Goal: Information Seeking & Learning: Learn about a topic

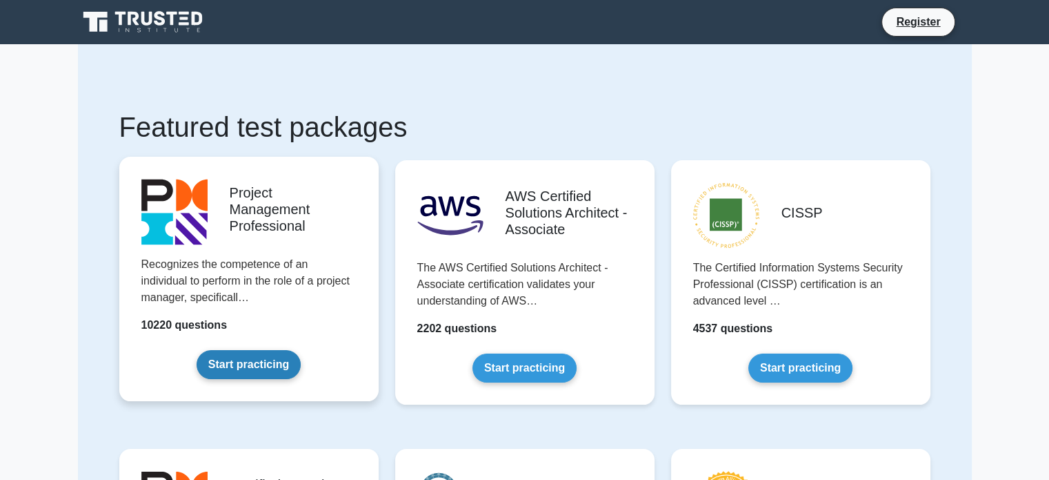
drag, startPoint x: 0, startPoint y: 0, endPoint x: 311, endPoint y: 232, distance: 388.0
click at [301, 350] on link "Start practicing" at bounding box center [249, 364] width 104 height 29
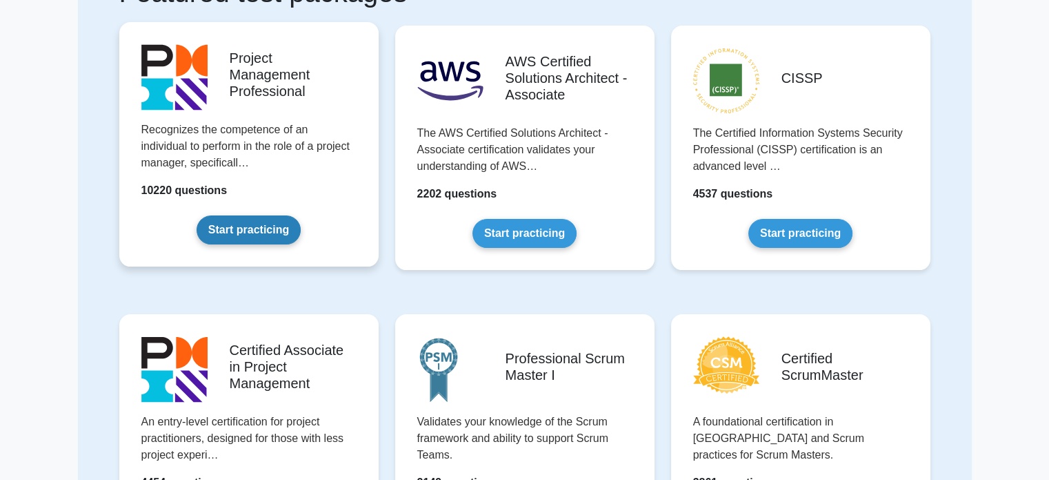
scroll to position [135, 0]
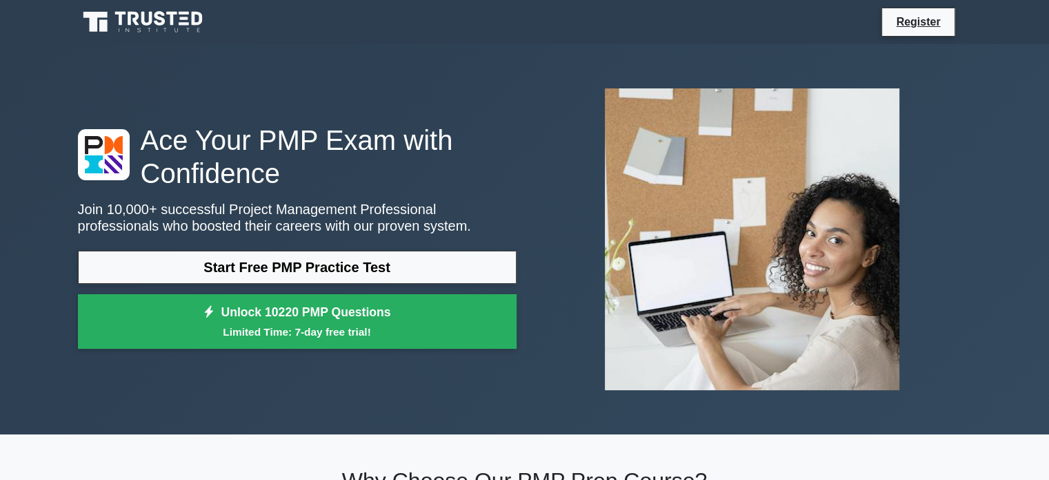
click at [142, 26] on icon at bounding box center [144, 22] width 132 height 26
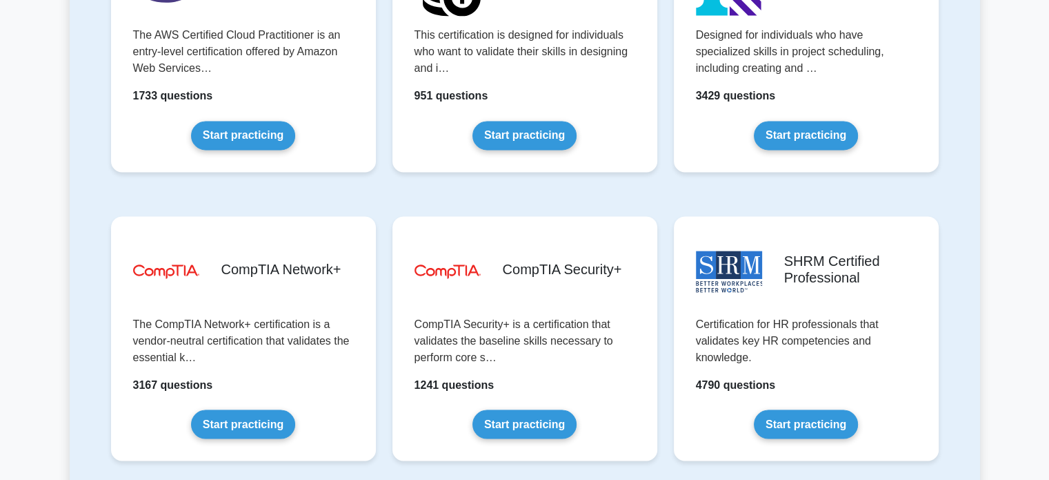
scroll to position [2418, 0]
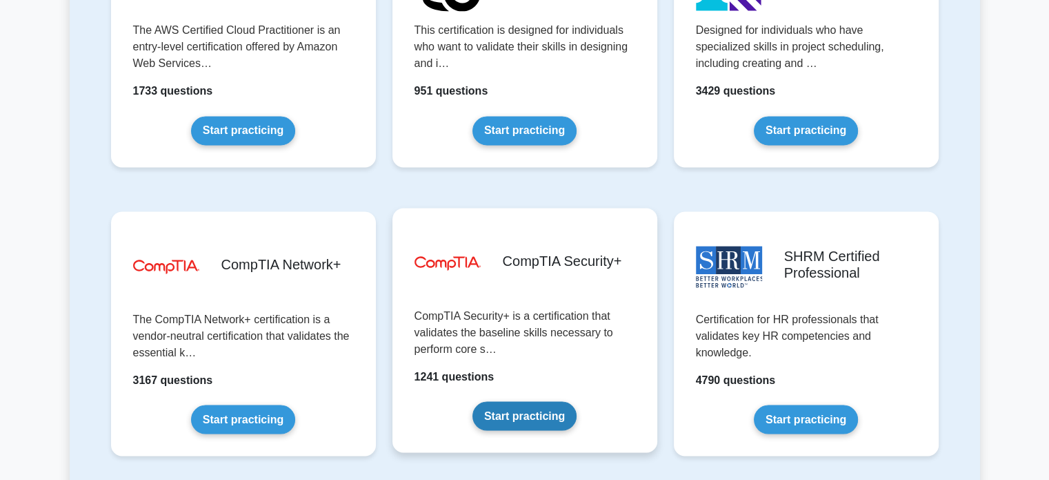
click at [486, 401] on link "Start practicing" at bounding box center [525, 415] width 104 height 29
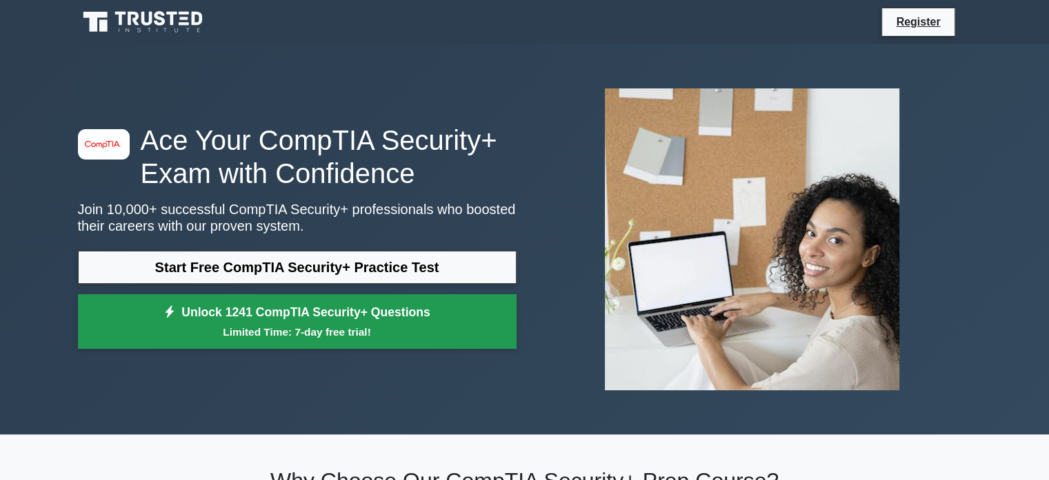
scroll to position [7064, 0]
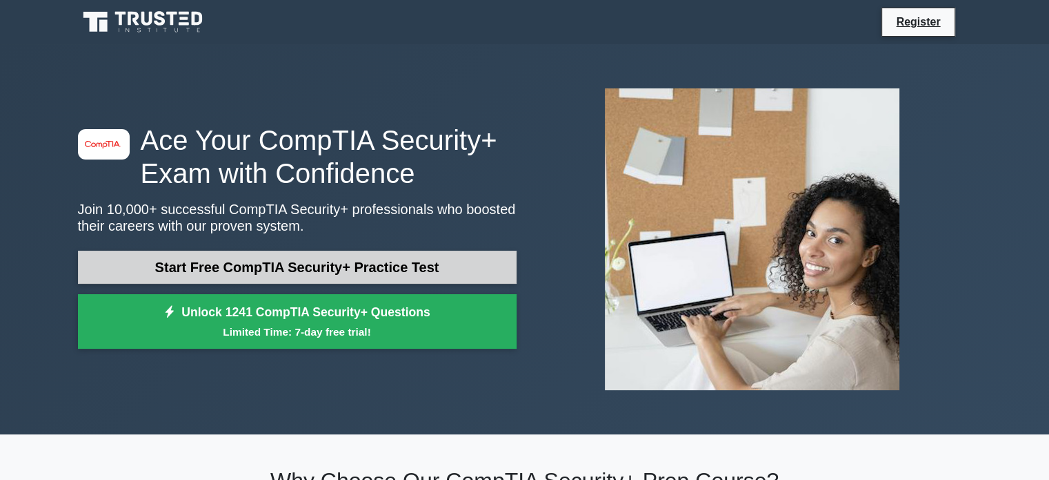
click at [270, 266] on link "Start Free CompTIA Security+ Practice Test" at bounding box center [297, 266] width 439 height 33
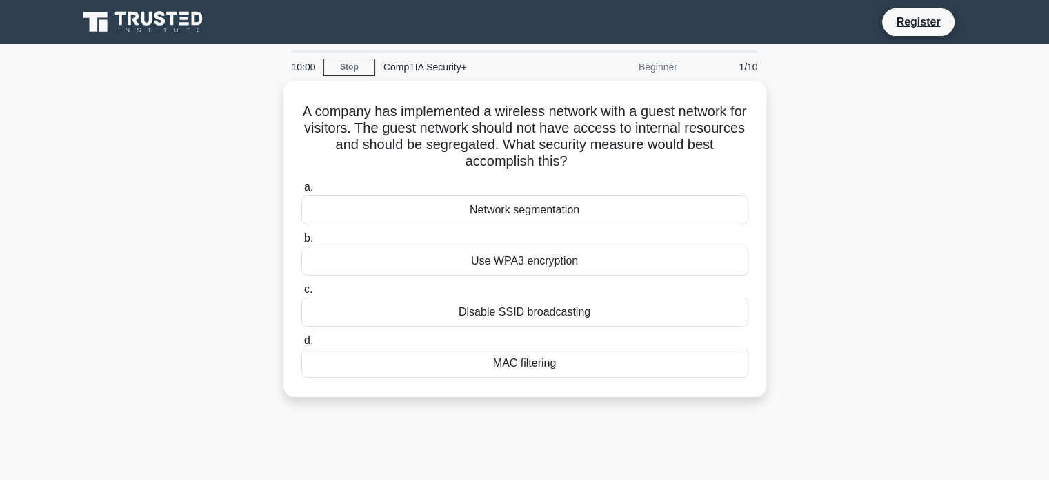
scroll to position [7064, 0]
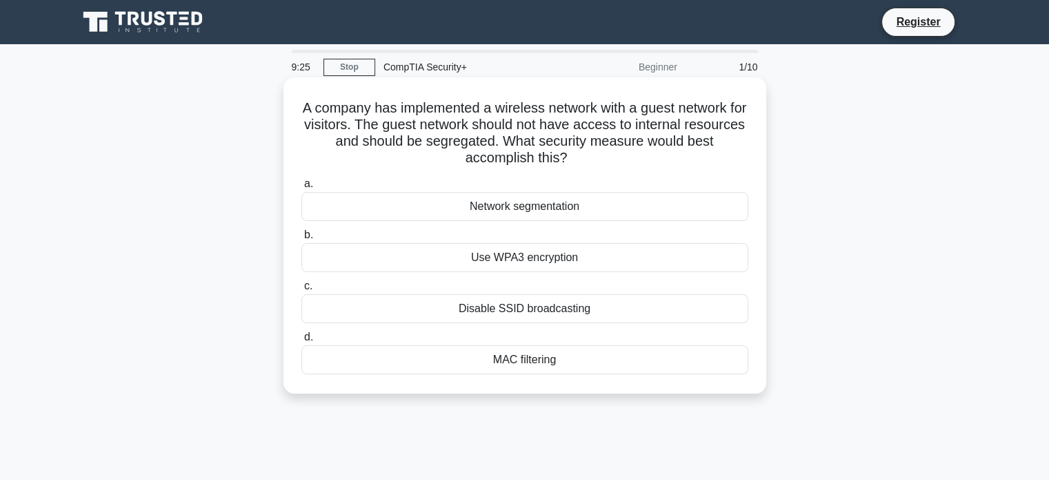
click at [510, 206] on div "Network segmentation" at bounding box center [525, 206] width 447 height 29
click at [302, 188] on input "a. Network segmentation" at bounding box center [302, 183] width 0 height 9
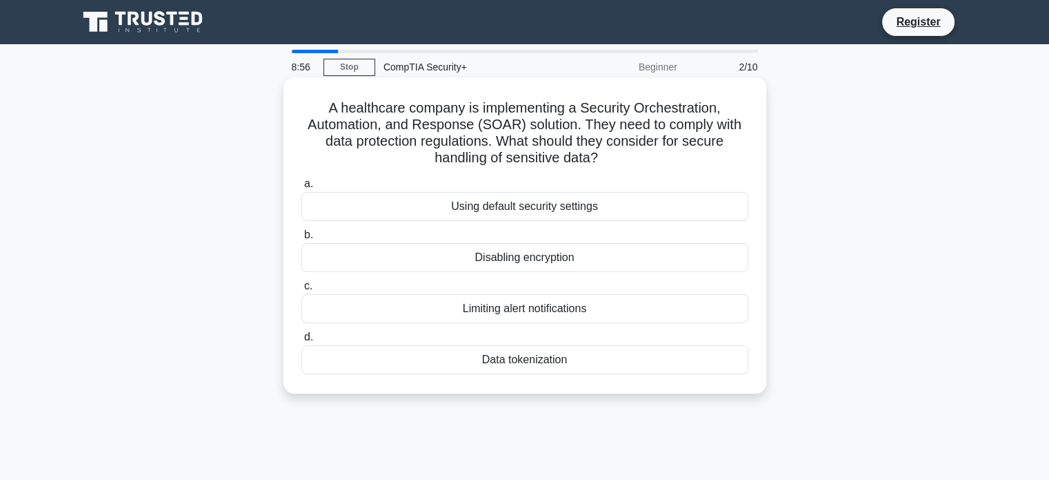
click at [512, 365] on div "Data tokenization" at bounding box center [525, 359] width 447 height 29
click at [302, 342] on input "d. Data tokenization" at bounding box center [302, 337] width 0 height 9
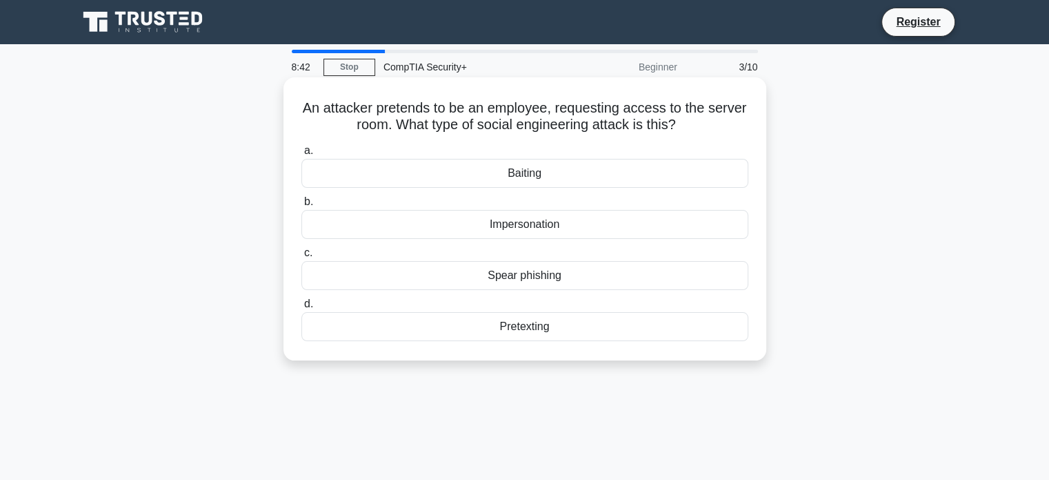
click at [512, 227] on div "Impersonation" at bounding box center [525, 224] width 447 height 29
click at [302, 206] on input "b. Impersonation" at bounding box center [302, 201] width 0 height 9
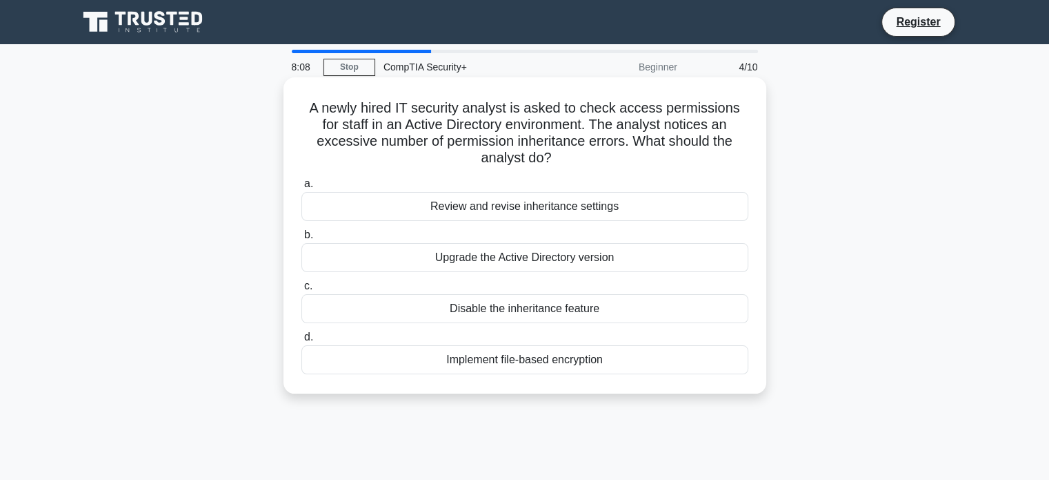
click at [496, 207] on div "Review and revise inheritance settings" at bounding box center [525, 206] width 447 height 29
click at [302, 188] on input "a. Review and revise inheritance settings" at bounding box center [302, 183] width 0 height 9
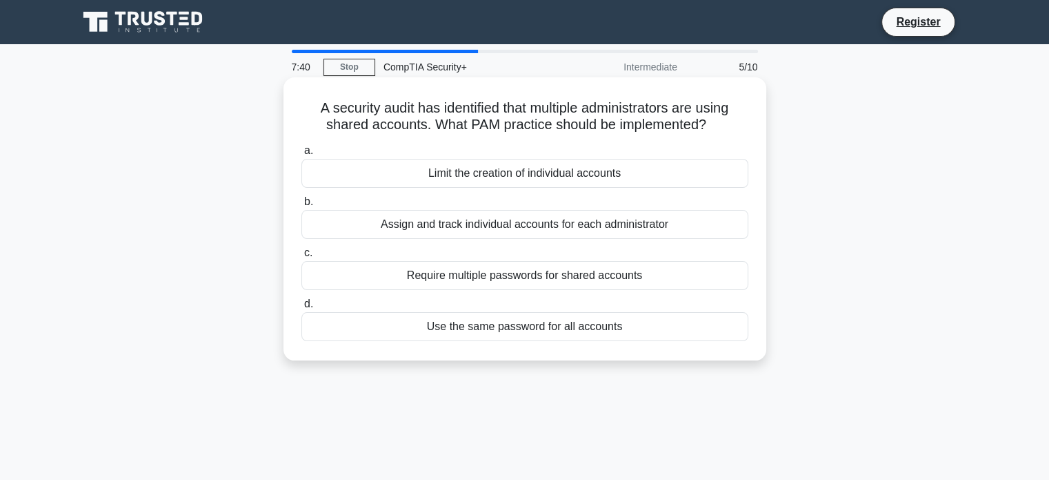
click at [480, 228] on div "Assign and track individual accounts for each administrator" at bounding box center [525, 224] width 447 height 29
click at [302, 206] on input "b. Assign and track individual accounts for each administrator" at bounding box center [302, 201] width 0 height 9
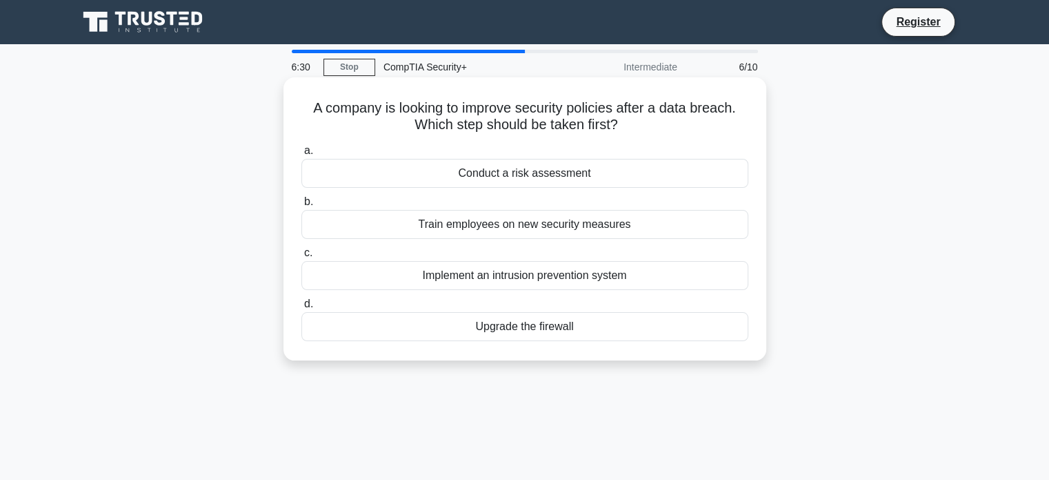
click at [487, 177] on div "Conduct a risk assessment" at bounding box center [525, 173] width 447 height 29
click at [302, 155] on input "a. Conduct a risk assessment" at bounding box center [302, 150] width 0 height 9
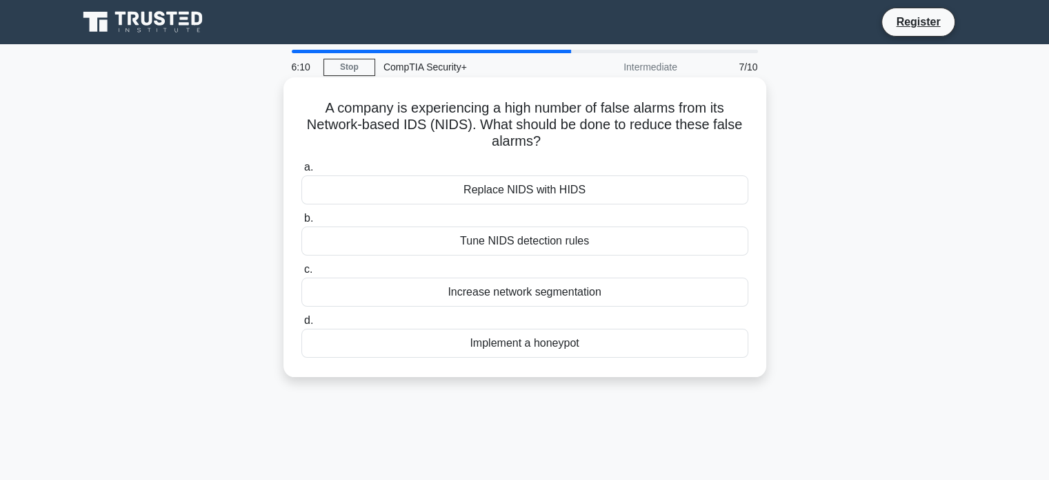
click at [497, 242] on div "Tune NIDS detection rules" at bounding box center [525, 240] width 447 height 29
click at [302, 223] on input "b. Tune NIDS detection rules" at bounding box center [302, 218] width 0 height 9
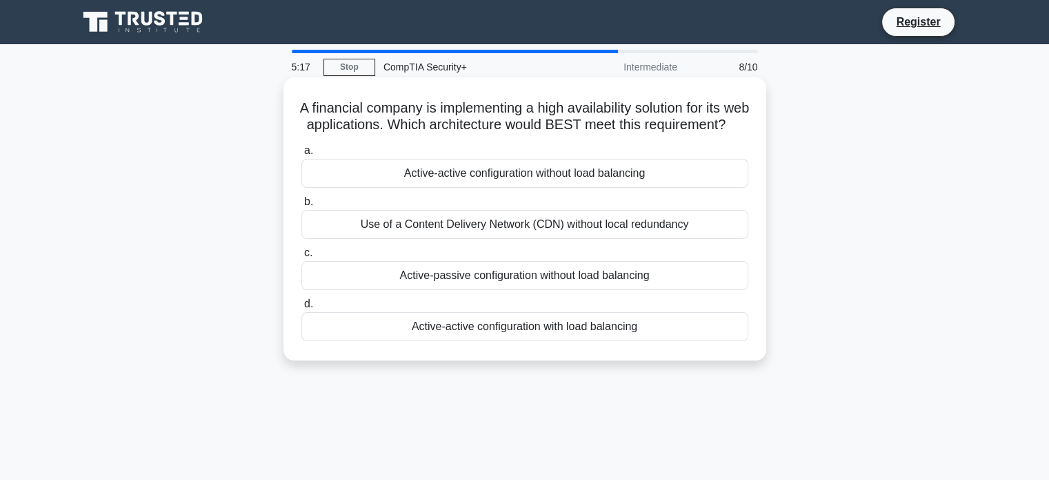
click at [475, 341] on div "Active-active configuration with load balancing" at bounding box center [525, 326] width 447 height 29
click at [302, 308] on input "d. Active-active configuration with load balancing" at bounding box center [302, 303] width 0 height 9
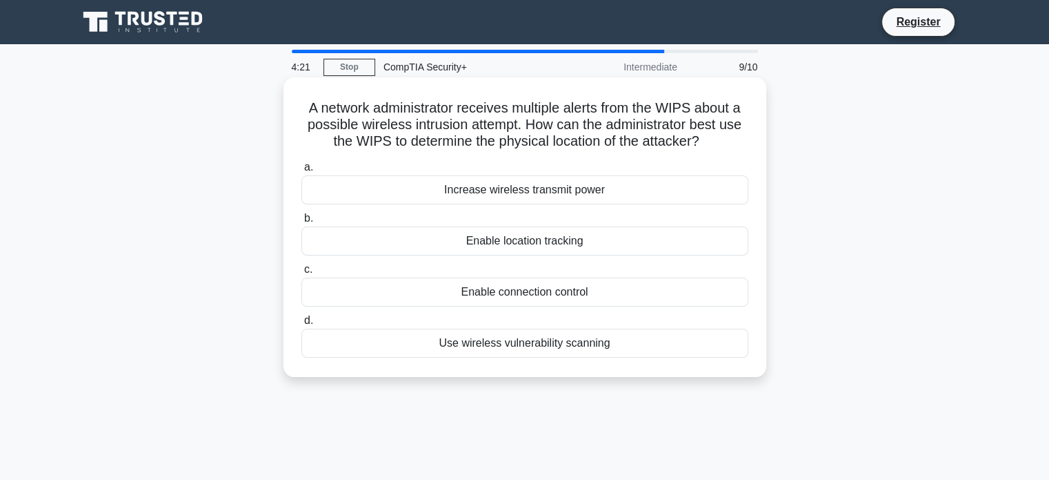
click at [544, 242] on div "Enable location tracking" at bounding box center [525, 240] width 447 height 29
click at [302, 223] on input "b. Enable location tracking" at bounding box center [302, 218] width 0 height 9
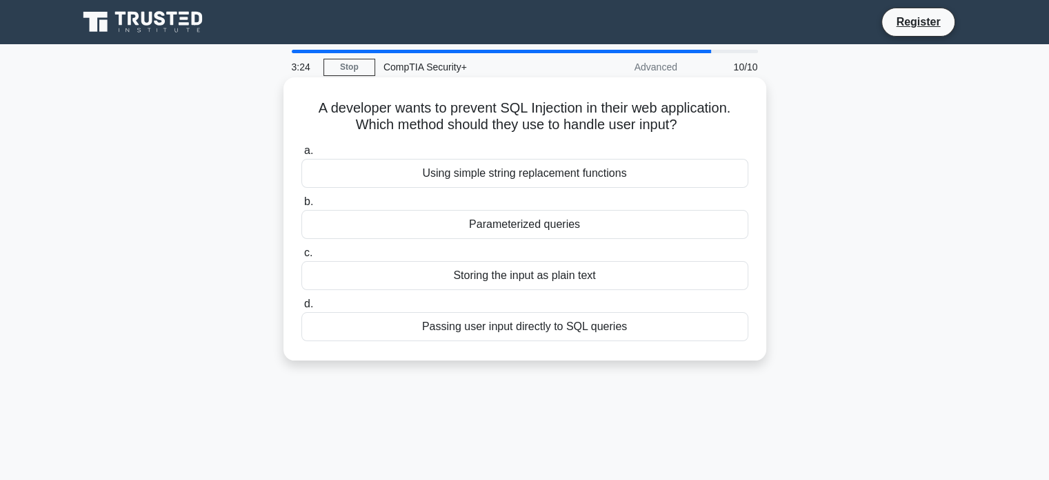
click at [515, 278] on div "Storing the input as plain text" at bounding box center [525, 275] width 447 height 29
click at [302, 257] on input "c. Storing the input as plain text" at bounding box center [302, 252] width 0 height 9
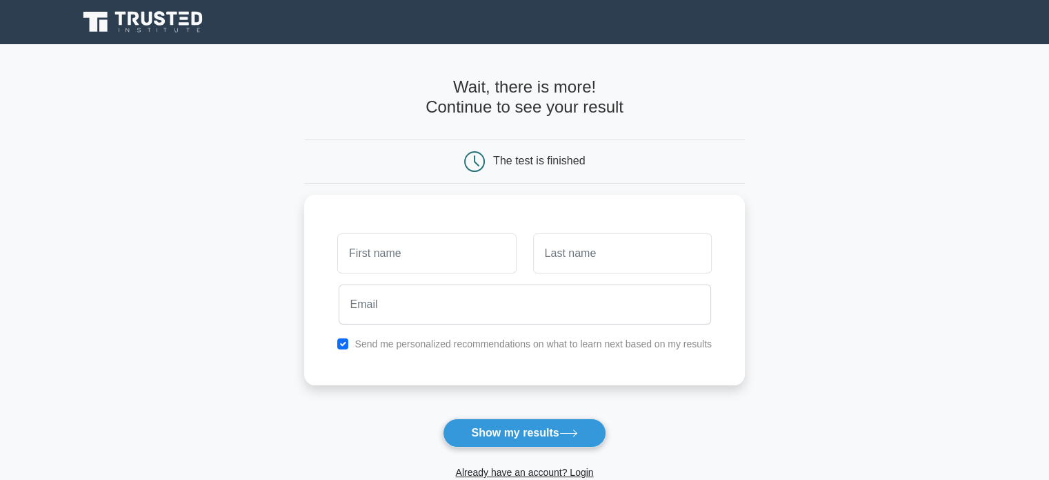
scroll to position [7064, 0]
type input "Itumeleng"
click at [626, 248] on input "text" at bounding box center [622, 250] width 179 height 40
type input "Matsetela"
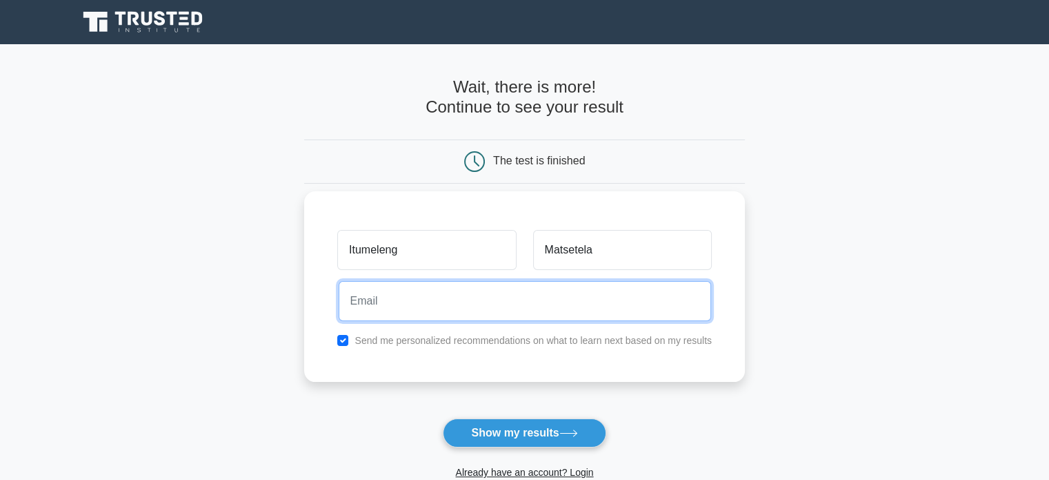
click at [533, 315] on input "email" at bounding box center [525, 301] width 373 height 40
type input "[EMAIL_ADDRESS][DOMAIN_NAME]"
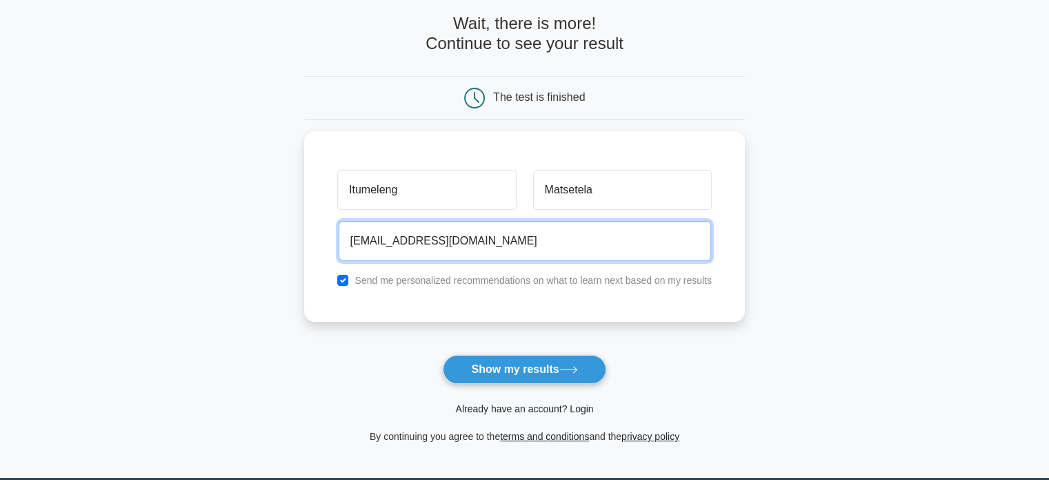
scroll to position [66, 0]
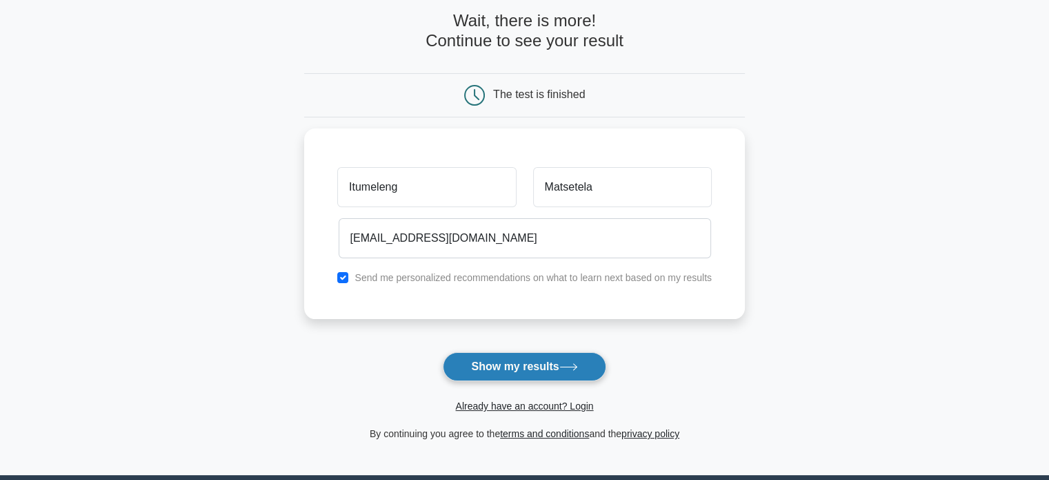
click at [501, 366] on button "Show my results" at bounding box center [524, 366] width 163 height 29
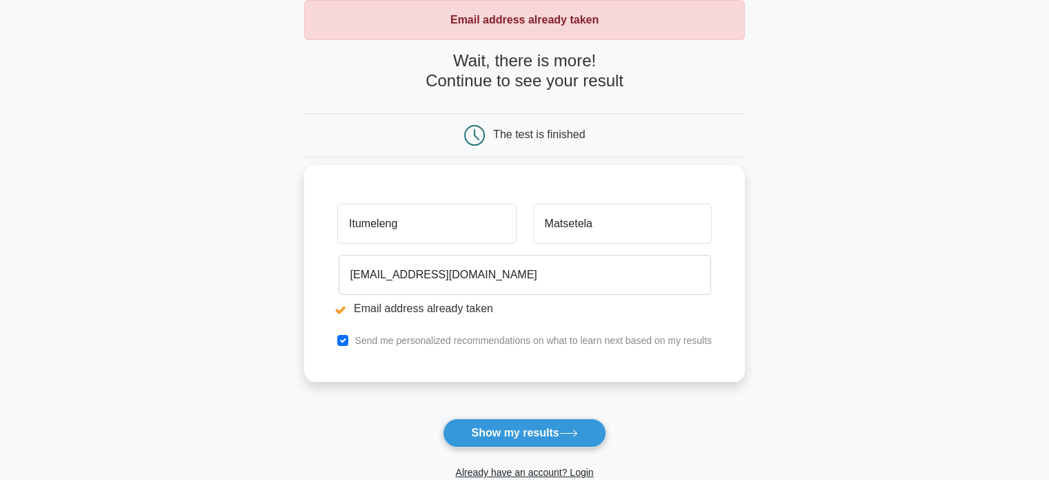
scroll to position [83, 0]
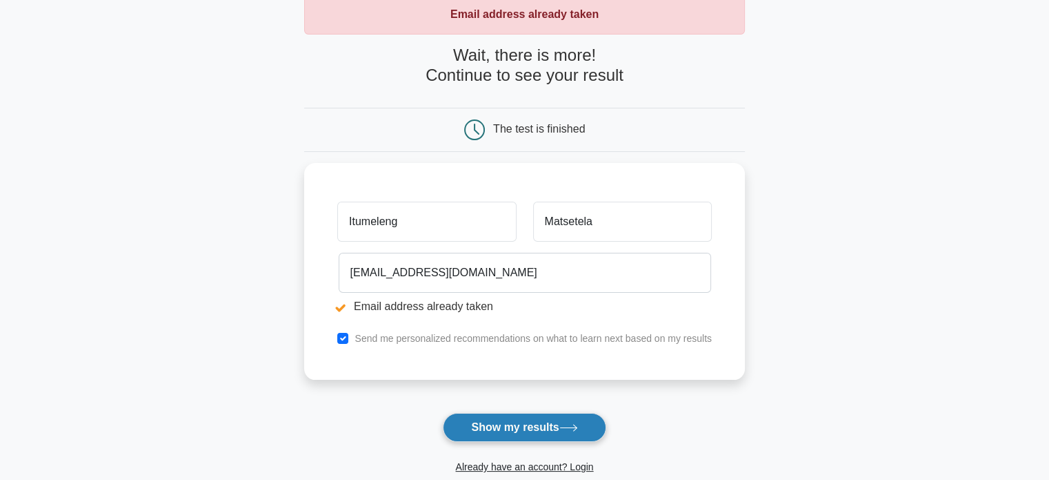
click at [533, 433] on button "Show my results" at bounding box center [524, 427] width 163 height 29
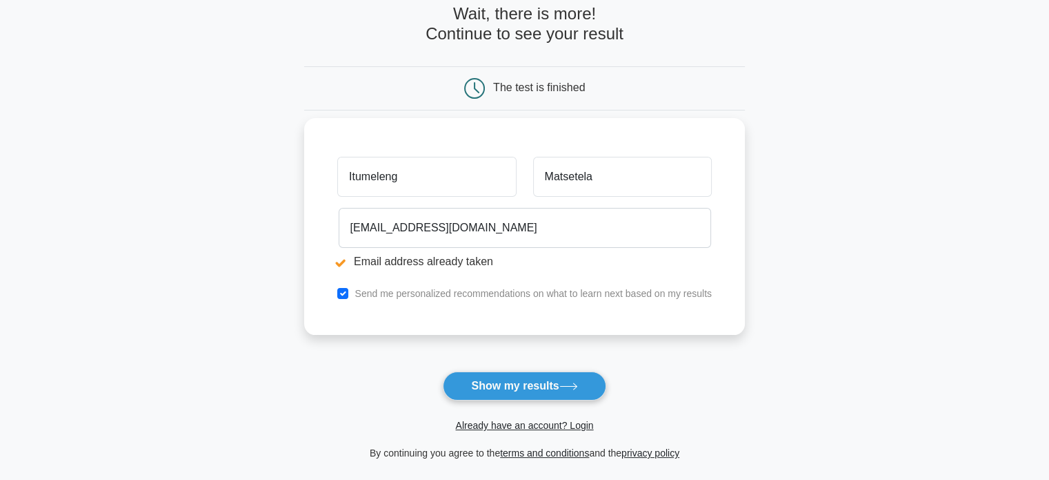
scroll to position [131, 0]
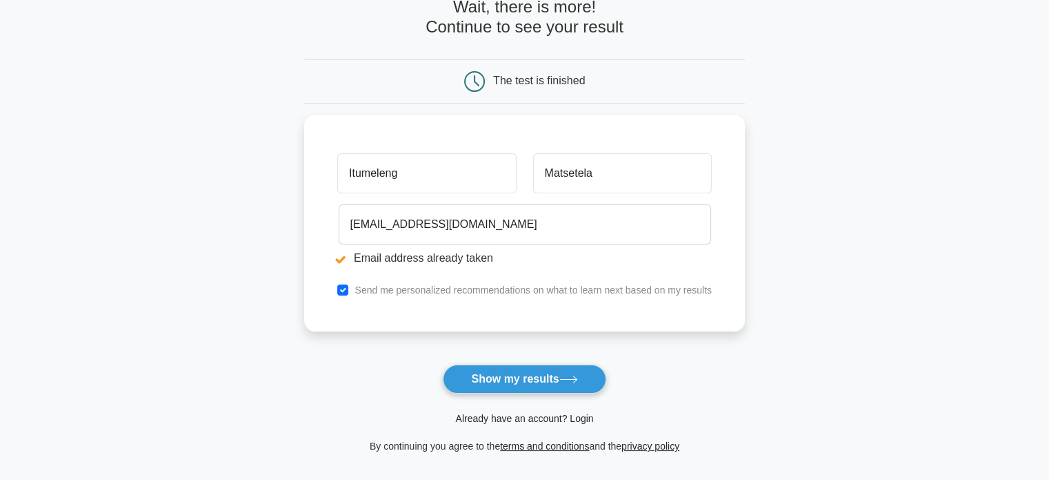
click at [537, 417] on link "Already have an account? Login" at bounding box center [524, 418] width 138 height 11
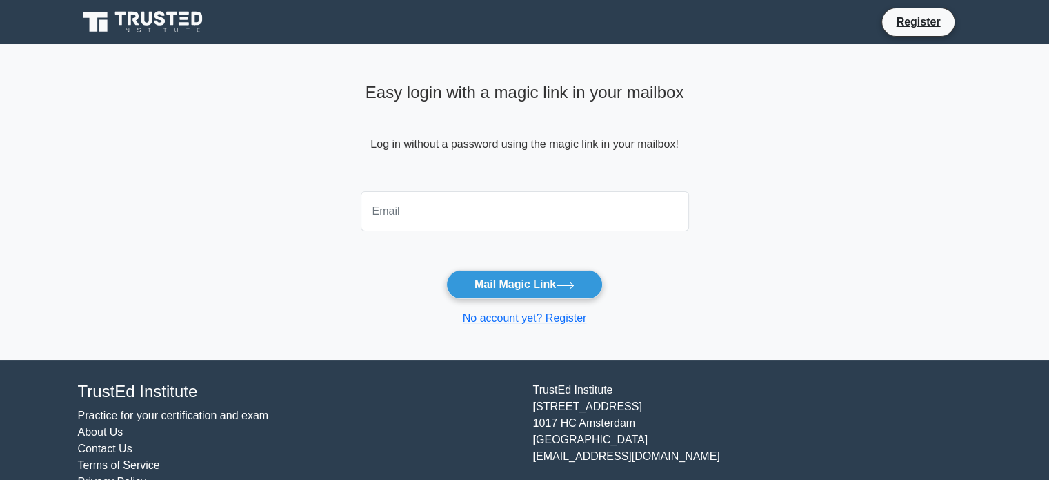
scroll to position [7064, 0]
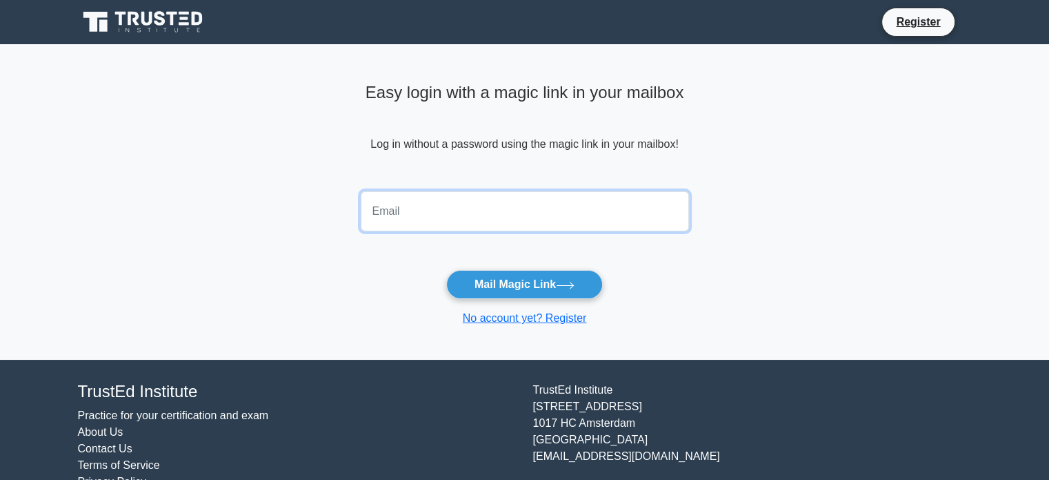
click at [442, 215] on input "email" at bounding box center [525, 211] width 328 height 40
type input "i.matsetela@gmail.com"
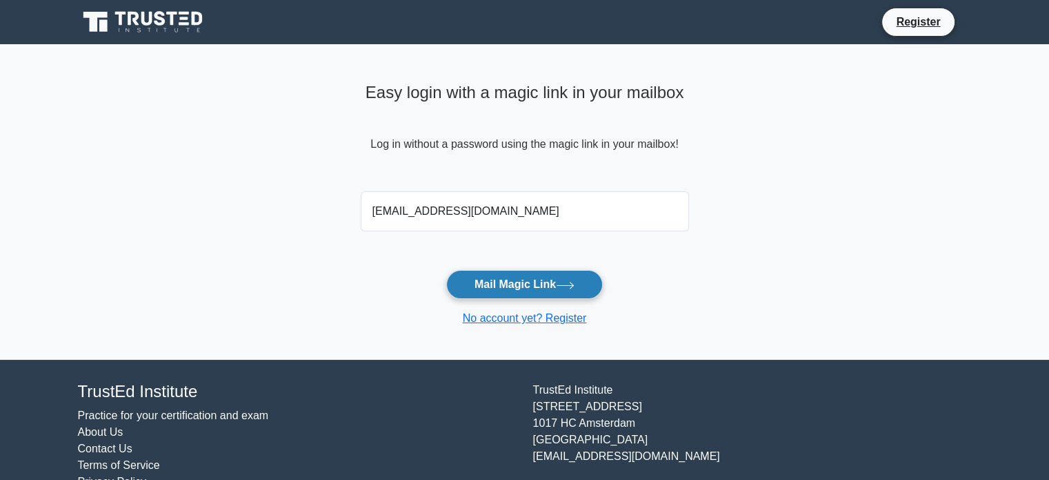
click at [513, 290] on button "Mail Magic Link" at bounding box center [524, 284] width 157 height 29
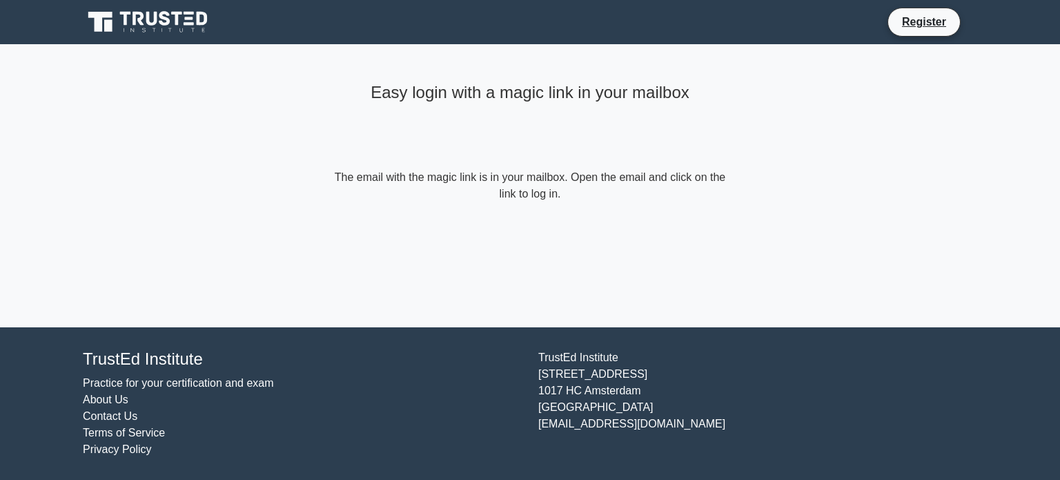
scroll to position [7064, 0]
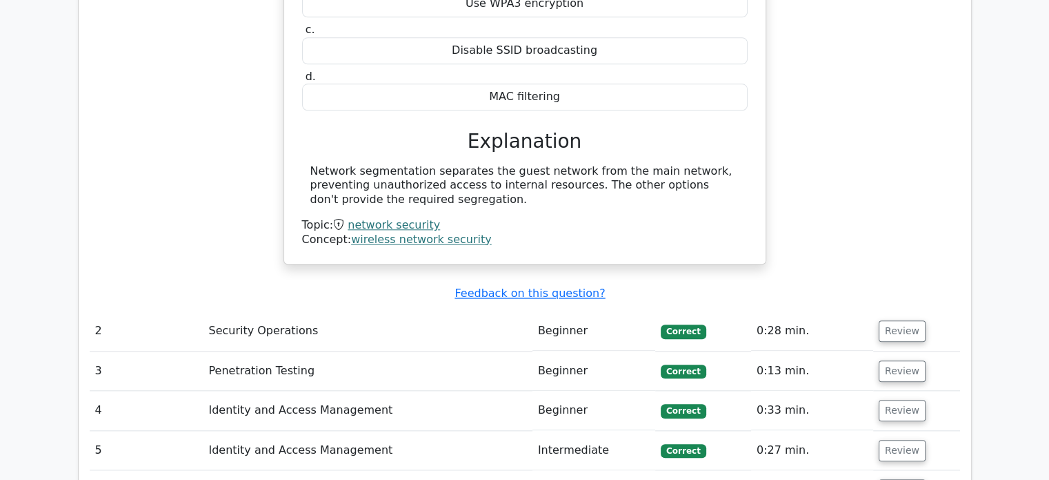
scroll to position [1413, 0]
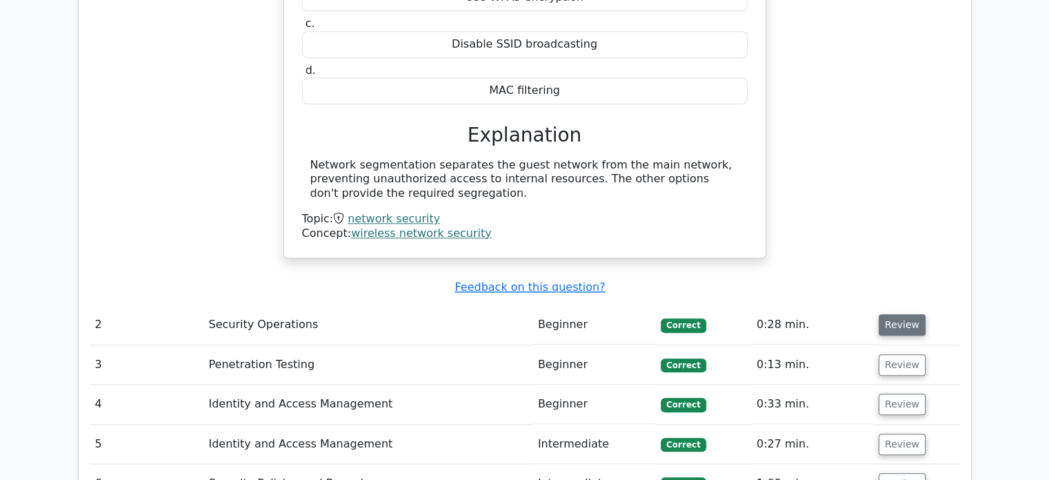
click at [897, 314] on button "Review" at bounding box center [902, 324] width 47 height 21
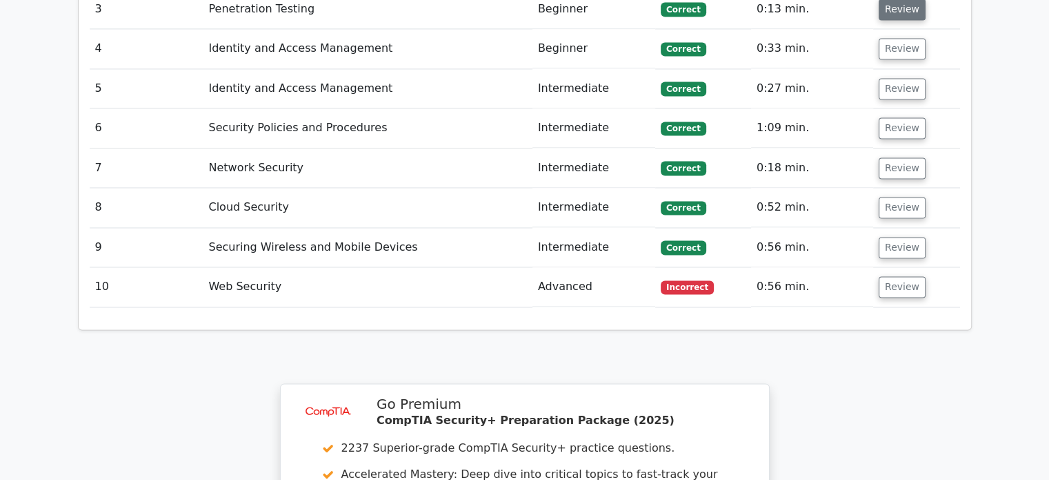
scroll to position [2256, 0]
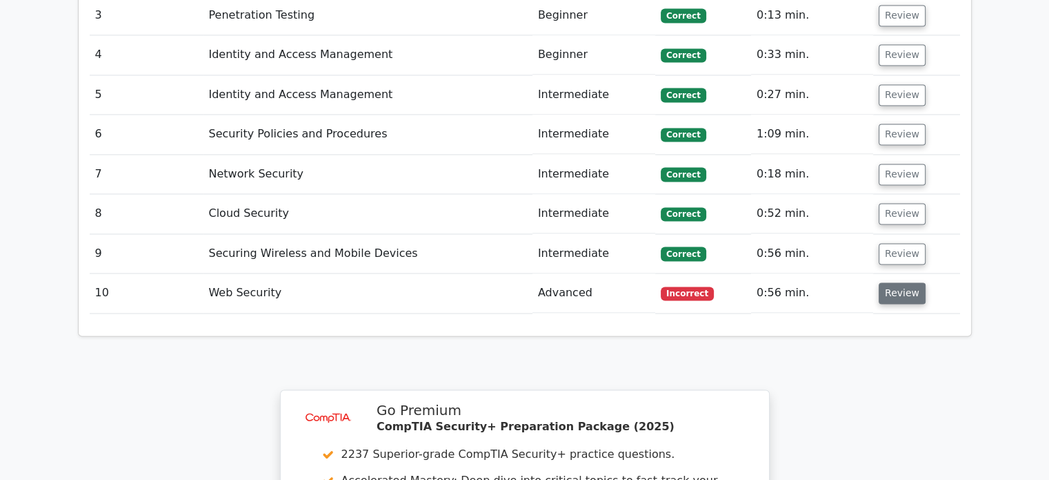
click at [905, 282] on button "Review" at bounding box center [902, 292] width 47 height 21
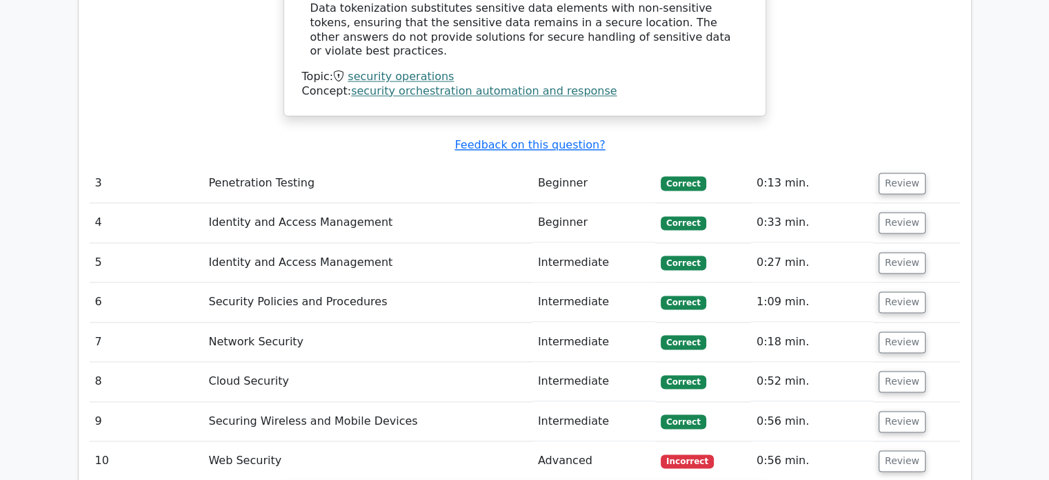
scroll to position [2088, 0]
click at [884, 173] on button "Review" at bounding box center [902, 183] width 47 height 21
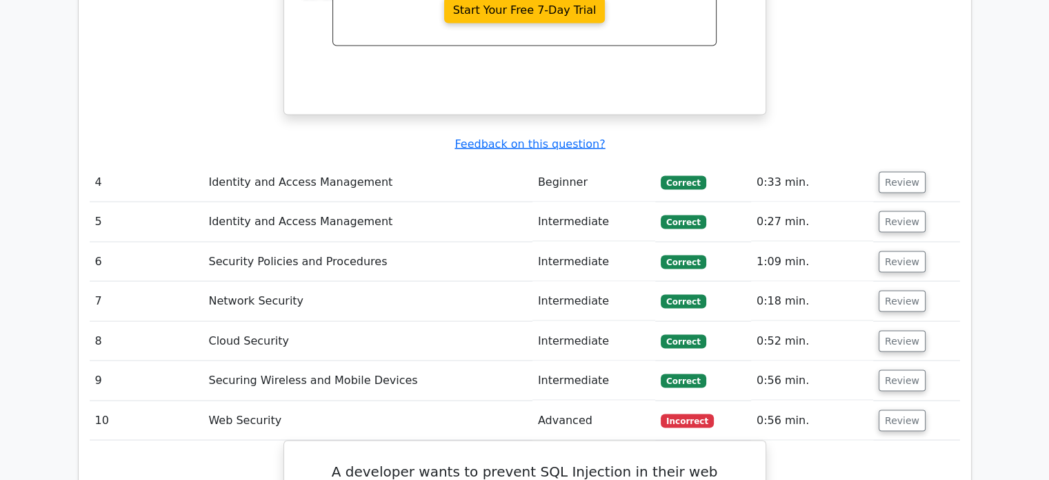
scroll to position [2688, 0]
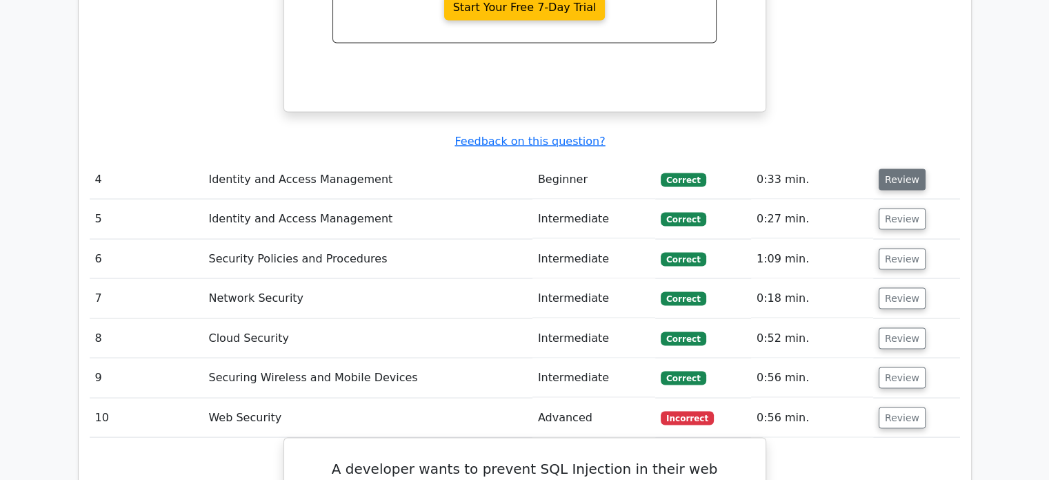
click at [899, 169] on button "Review" at bounding box center [902, 179] width 47 height 21
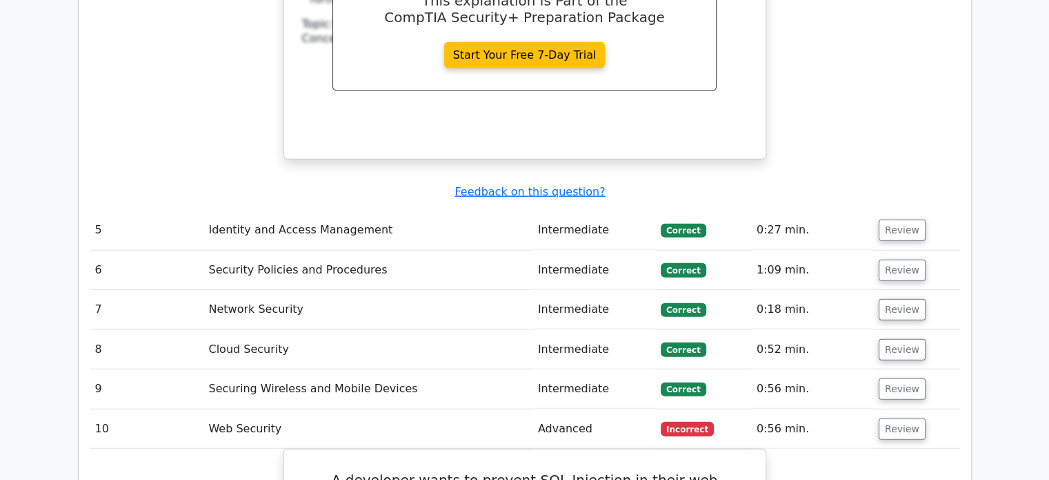
scroll to position [3268, 0]
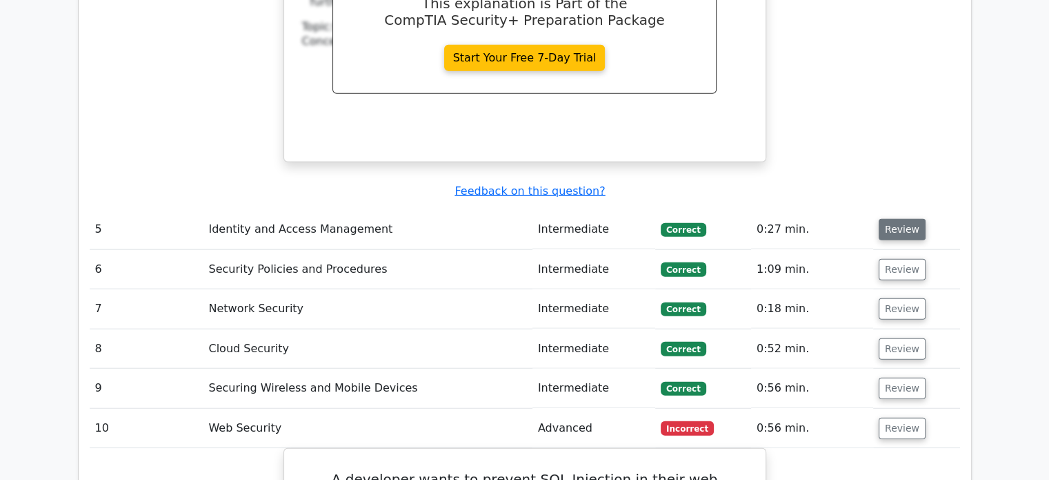
click at [889, 219] on button "Review" at bounding box center [902, 229] width 47 height 21
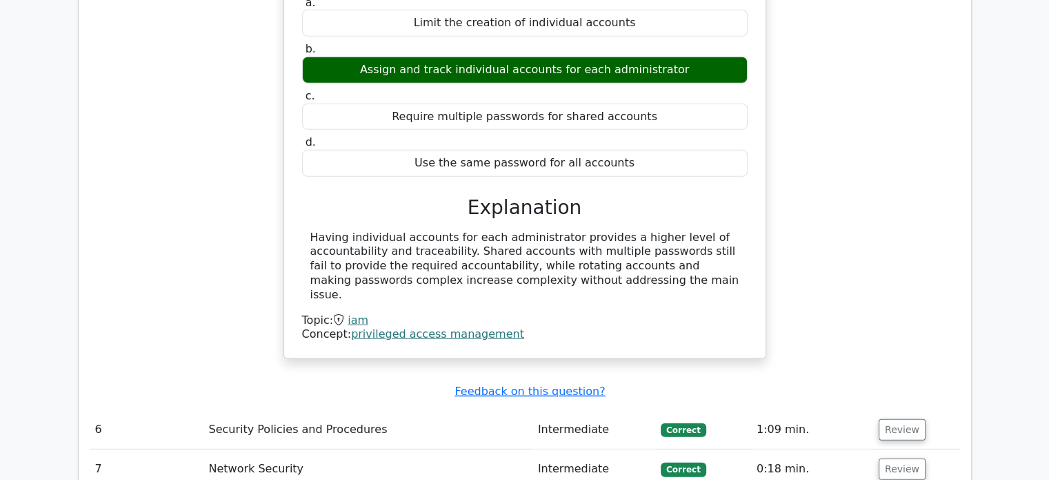
scroll to position [3651, 0]
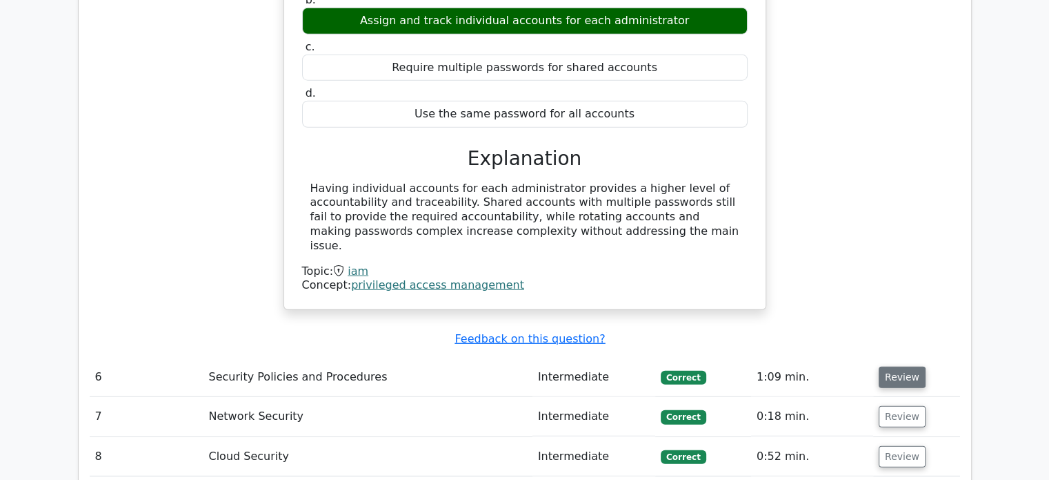
click at [889, 366] on button "Review" at bounding box center [902, 376] width 47 height 21
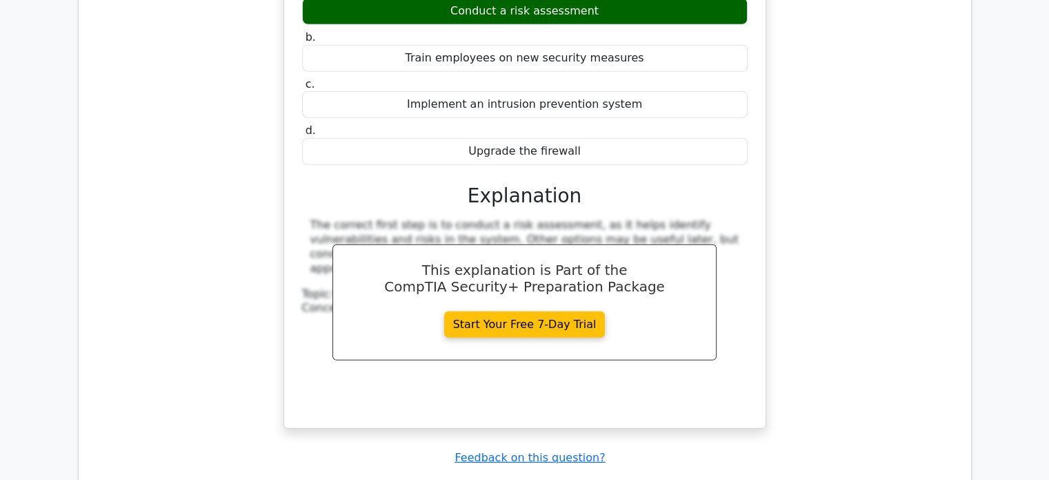
scroll to position [4238, 0]
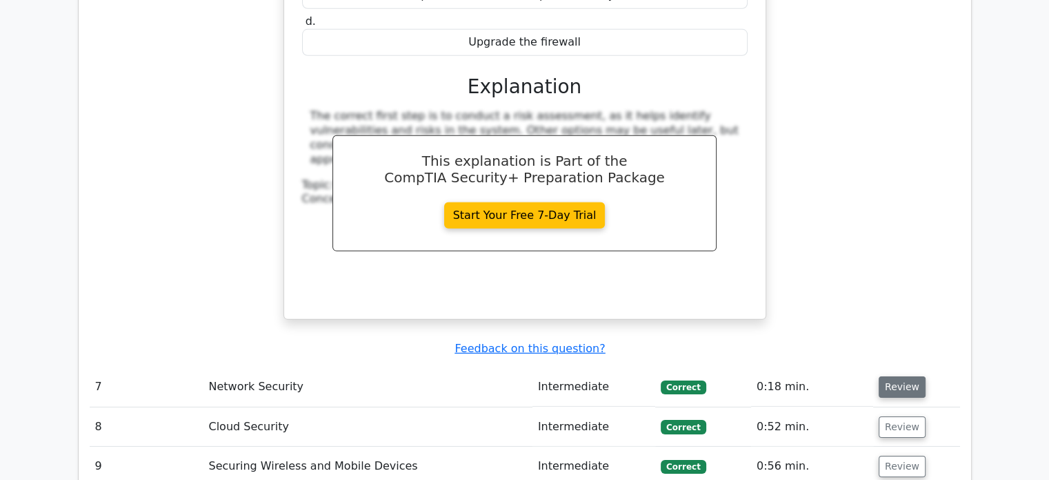
click at [914, 376] on button "Review" at bounding box center [902, 386] width 47 height 21
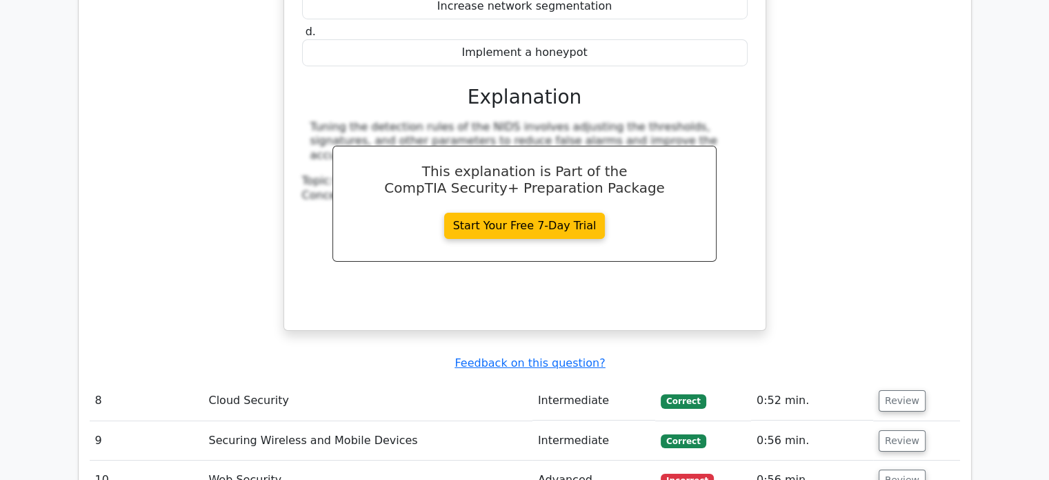
scroll to position [4841, 0]
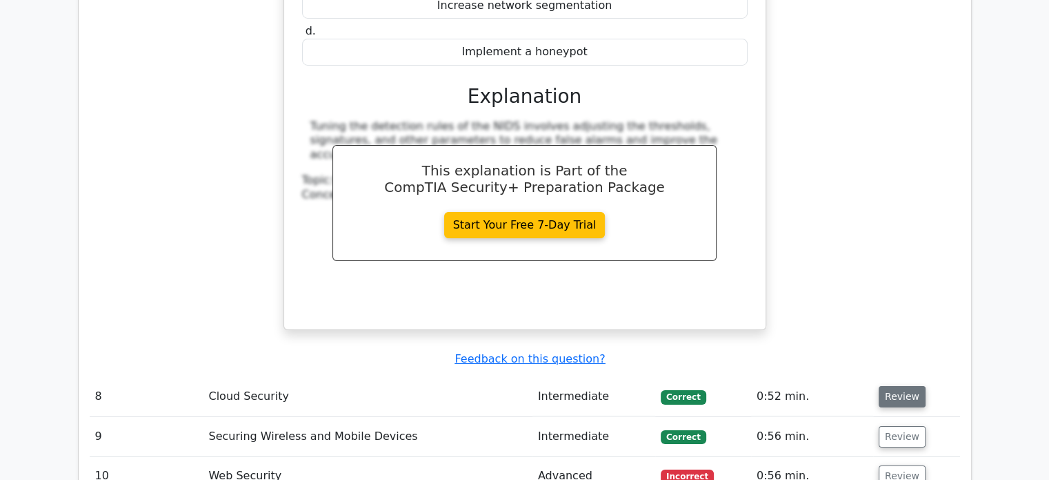
click at [902, 386] on button "Review" at bounding box center [902, 396] width 47 height 21
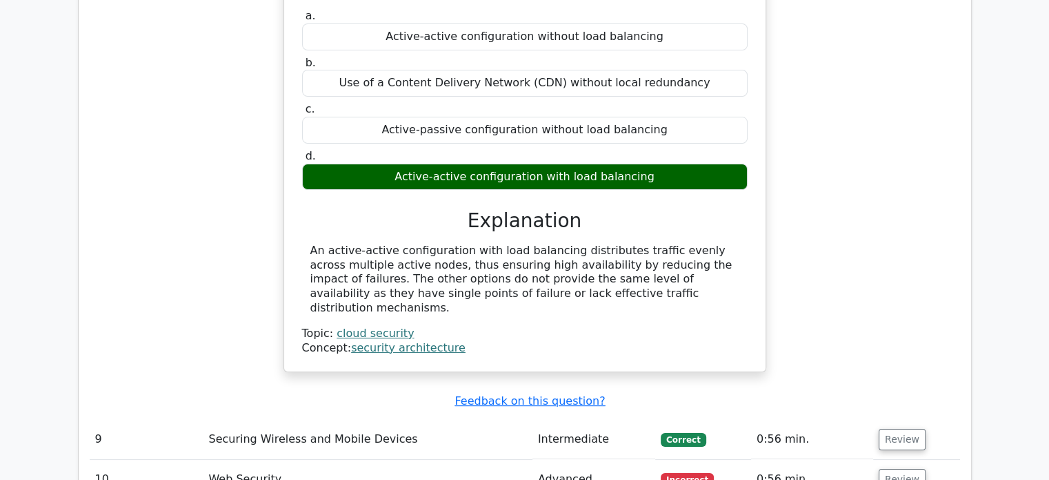
scroll to position [5379, 0]
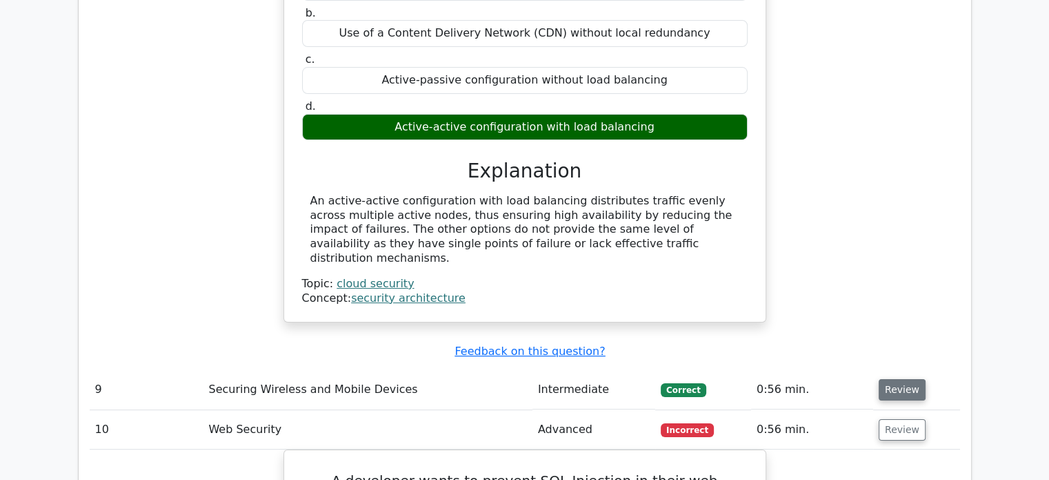
click at [900, 379] on button "Review" at bounding box center [902, 389] width 47 height 21
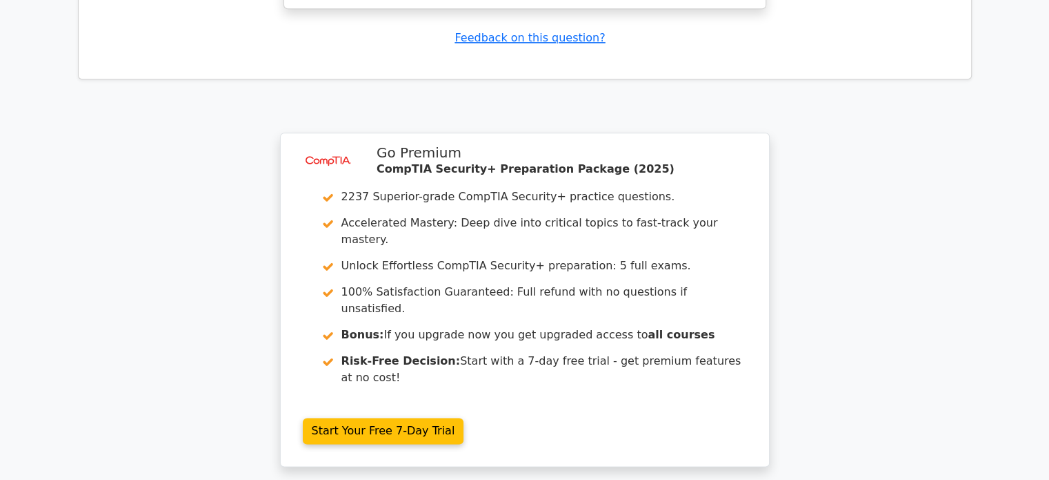
scroll to position [6934, 0]
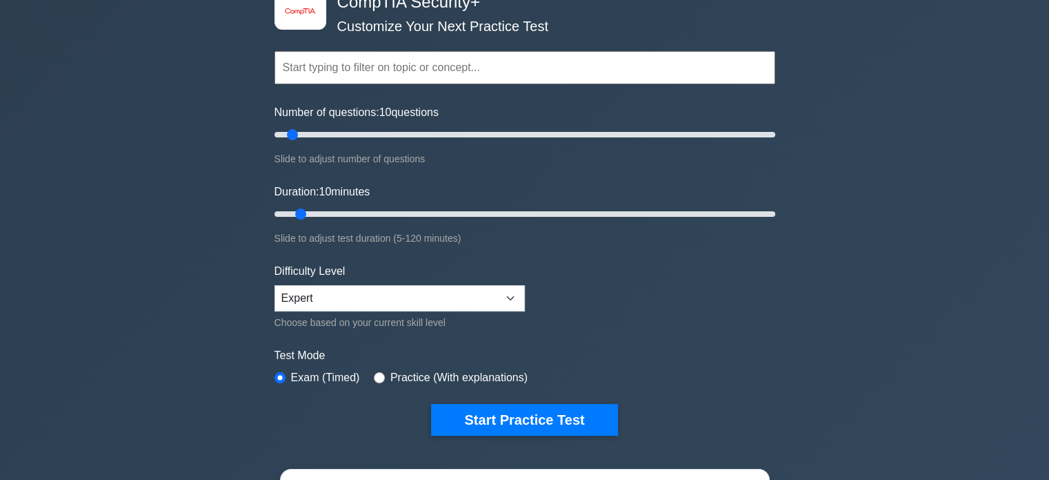
scroll to position [84, 0]
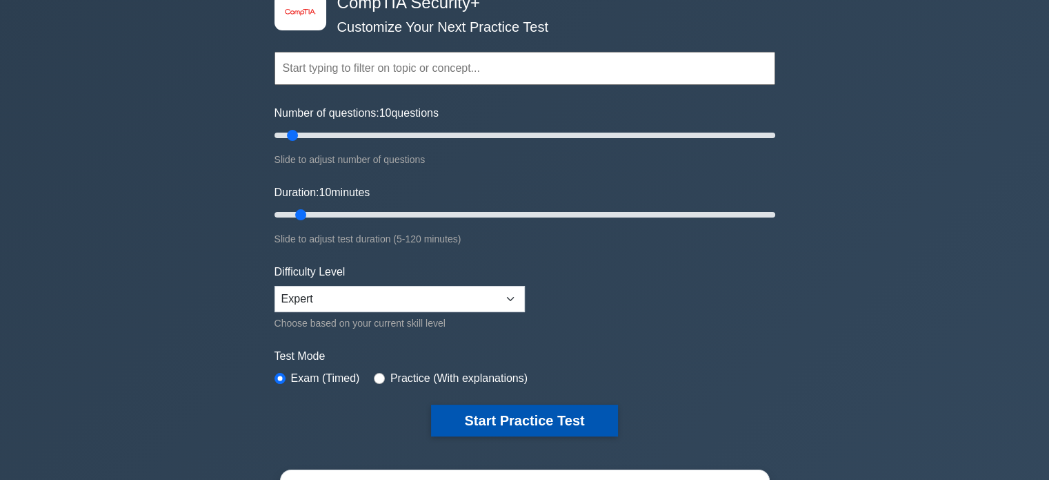
click at [513, 417] on button "Start Practice Test" at bounding box center [524, 420] width 186 height 32
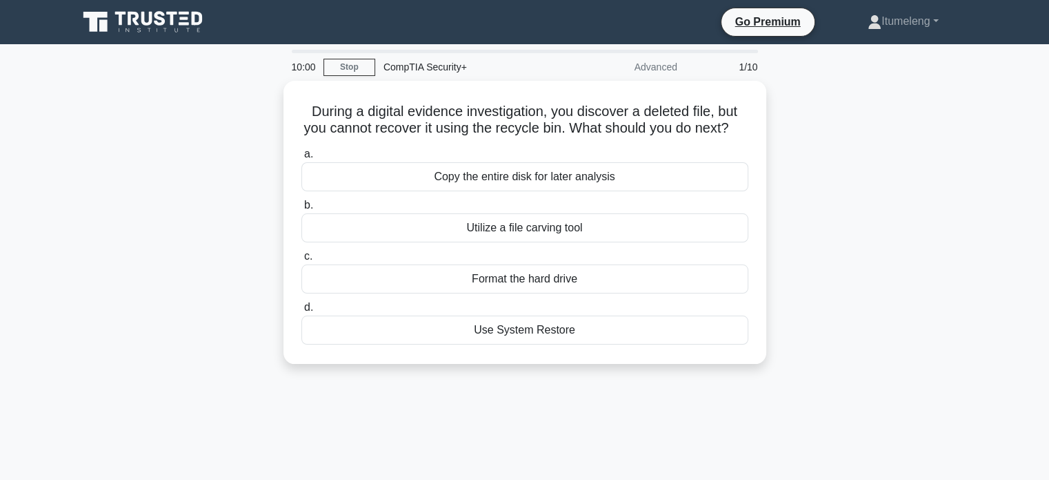
scroll to position [7064, 0]
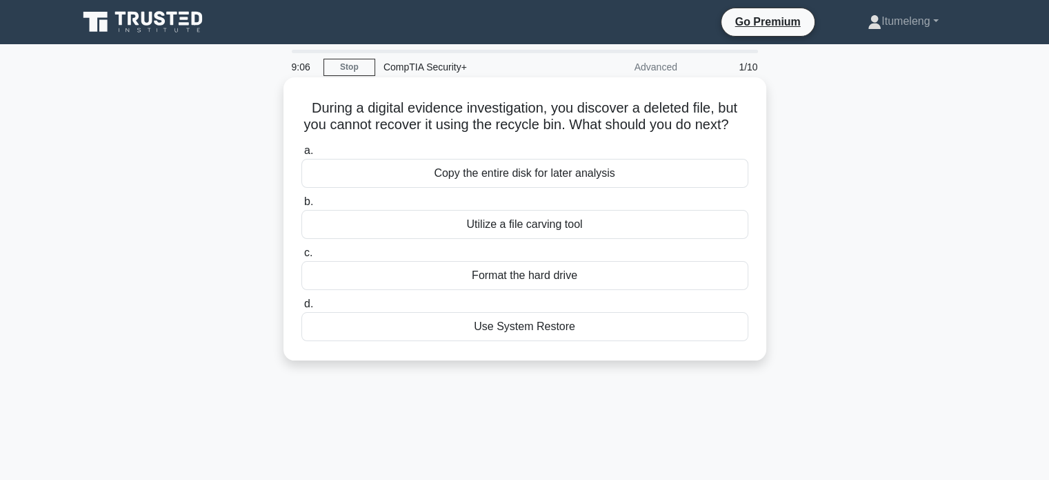
click at [499, 341] on div "Use System Restore" at bounding box center [525, 326] width 447 height 29
click at [302, 308] on input "d. Use System Restore" at bounding box center [302, 303] width 0 height 9
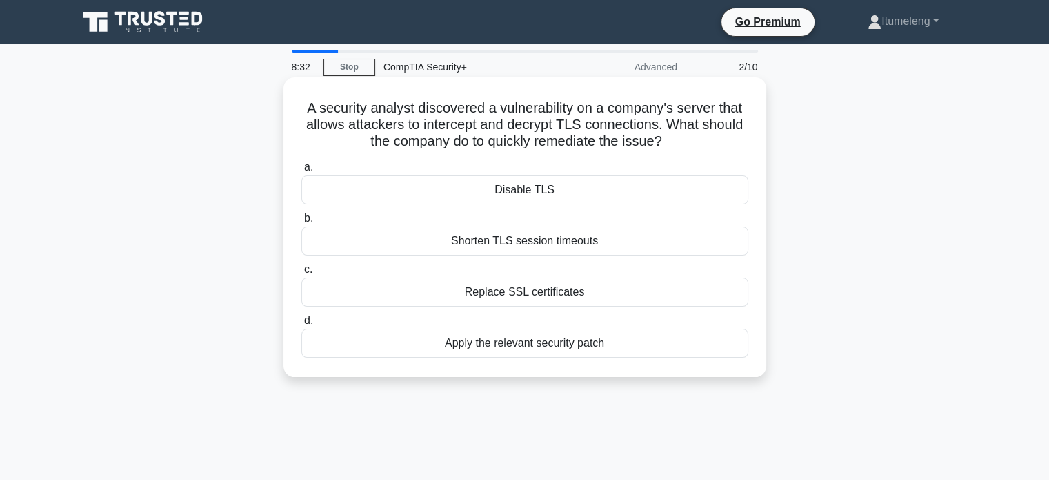
click at [500, 339] on div "Apply the relevant security patch" at bounding box center [525, 342] width 447 height 29
click at [302, 325] on input "d. Apply the relevant security patch" at bounding box center [302, 320] width 0 height 9
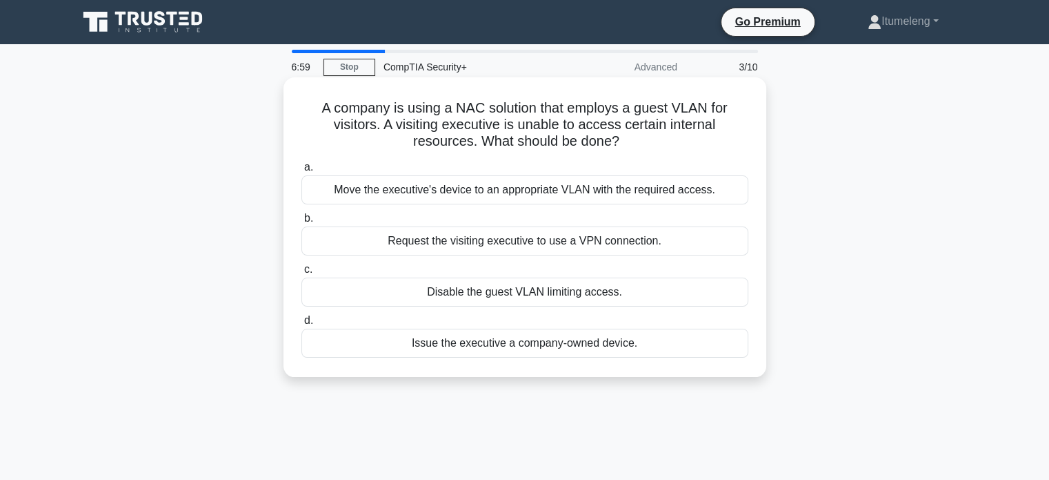
click at [472, 349] on div "Issue the executive a company-owned device." at bounding box center [525, 342] width 447 height 29
click at [302, 325] on input "d. Issue the executive a company-owned device." at bounding box center [302, 320] width 0 height 9
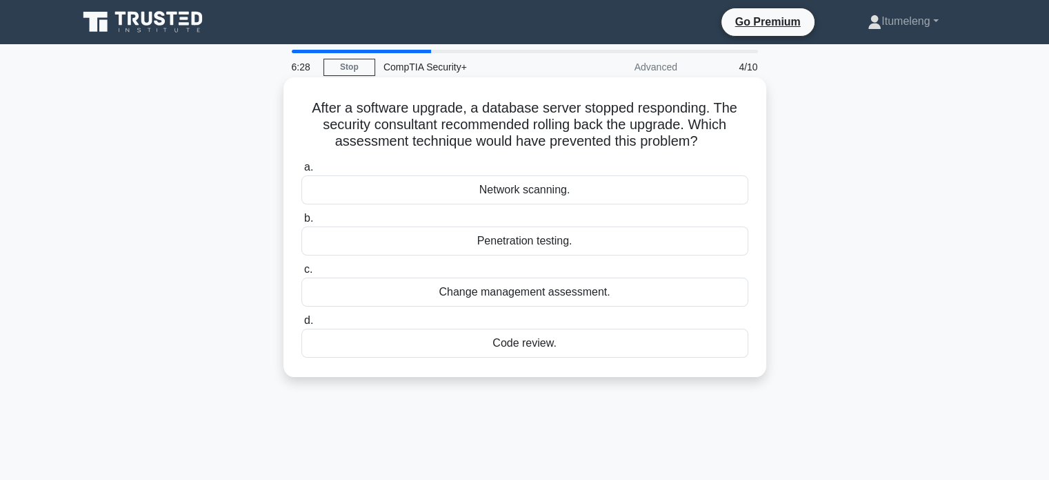
click at [545, 286] on div "Change management assessment." at bounding box center [525, 291] width 447 height 29
click at [302, 274] on input "c. Change management assessment." at bounding box center [302, 269] width 0 height 9
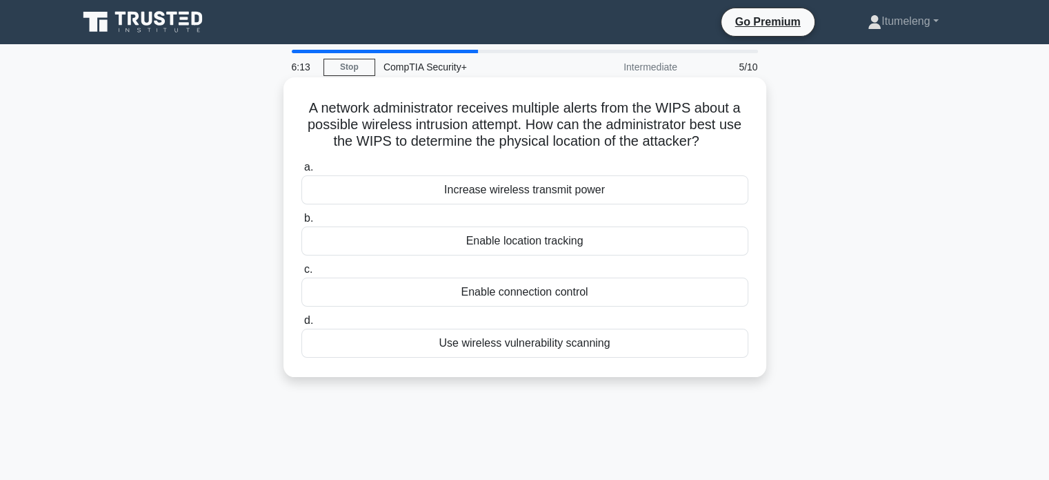
click at [505, 249] on div "Enable location tracking" at bounding box center [525, 240] width 447 height 29
click at [302, 223] on input "b. Enable location tracking" at bounding box center [302, 218] width 0 height 9
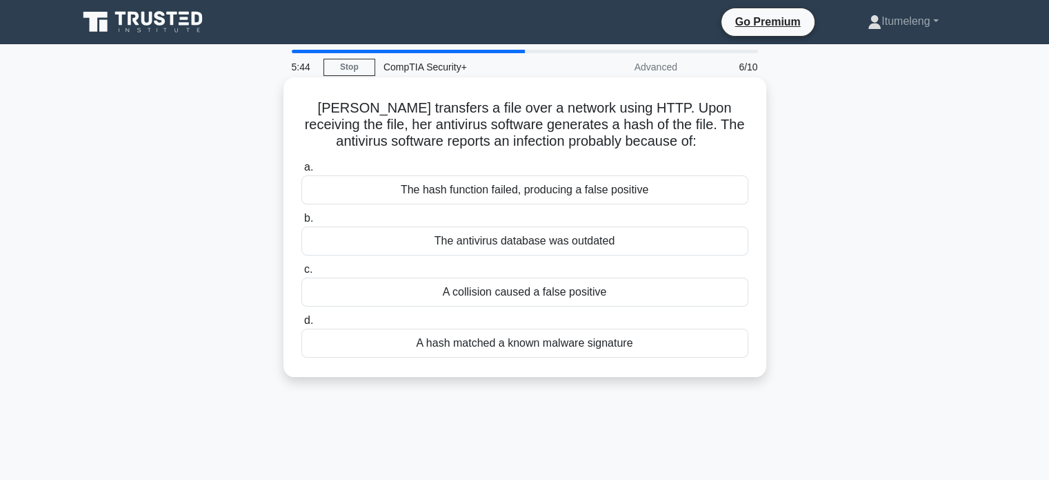
click at [511, 344] on div "A hash matched a known malware signature" at bounding box center [525, 342] width 447 height 29
click at [302, 325] on input "d. A hash matched a known malware signature" at bounding box center [302, 320] width 0 height 9
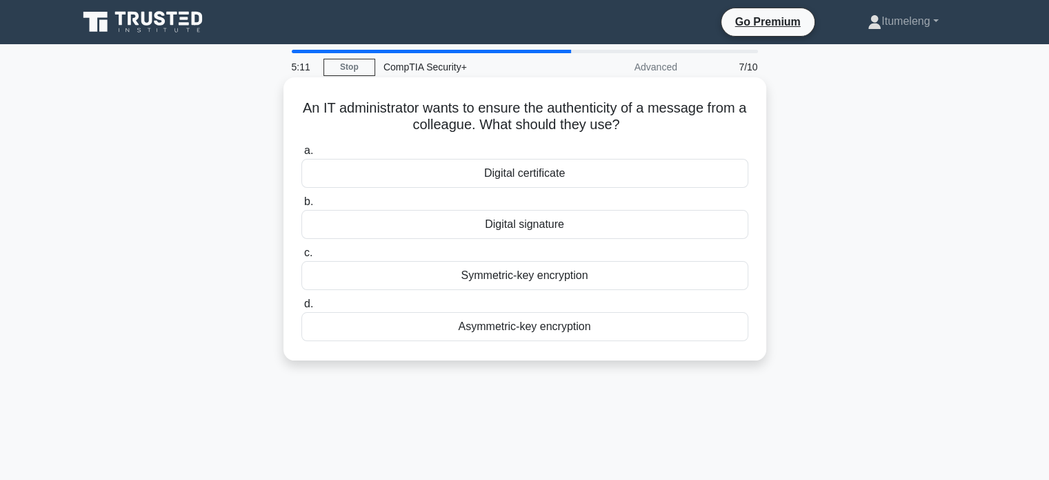
drag, startPoint x: 511, startPoint y: 344, endPoint x: 529, endPoint y: 232, distance: 113.9
type textarea "gnature c. Symmetric-key encryption d. Asymmetri"
click at [529, 232] on div "An IT administrator wants to ensure the authenticity of a message from a collea…" at bounding box center [525, 219] width 472 height 272
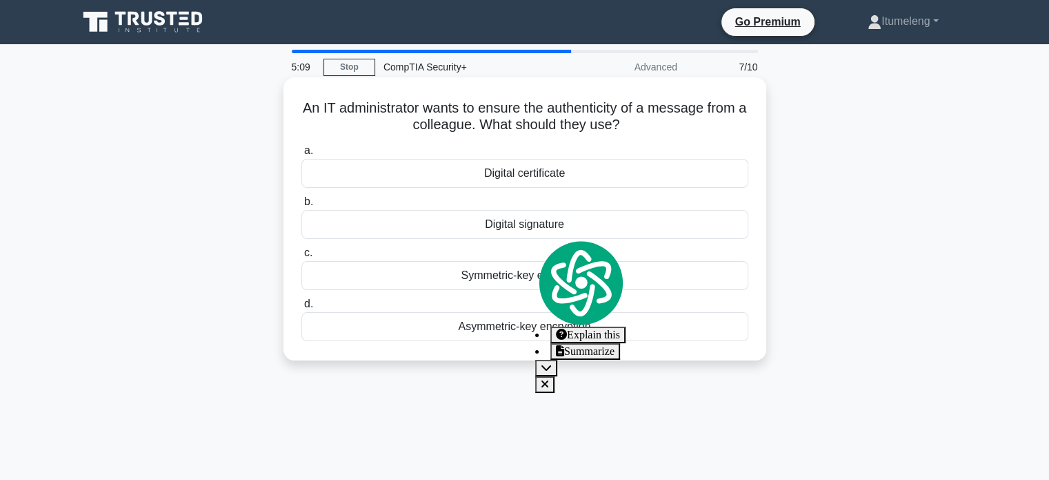
click at [511, 228] on div "Digital signature" at bounding box center [525, 224] width 447 height 29
click at [302, 206] on input "b. Digital signature" at bounding box center [302, 201] width 0 height 9
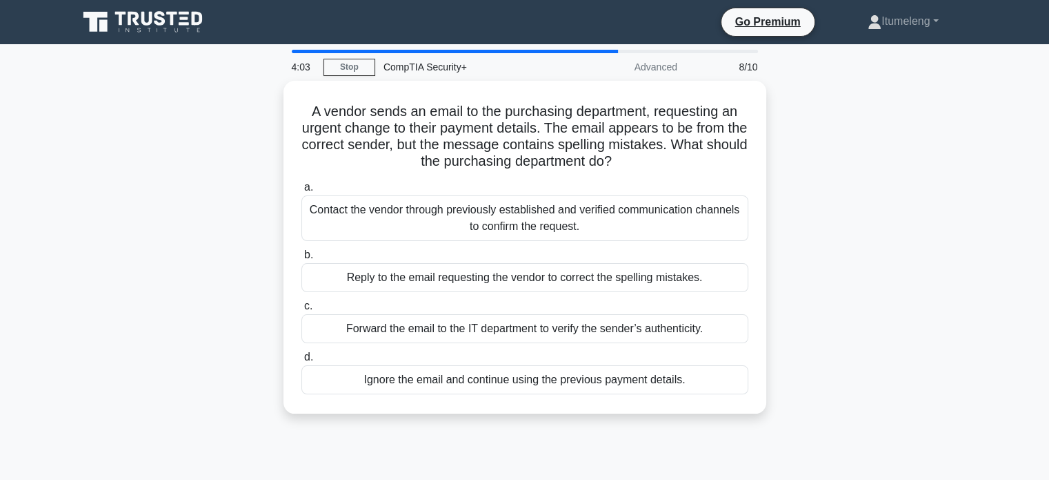
click at [511, 228] on div "Contact the vendor through previously established and verified communication ch…" at bounding box center [525, 218] width 447 height 46
click at [302, 192] on input "a. Contact the vendor through previously established and verified communication…" at bounding box center [302, 187] width 0 height 9
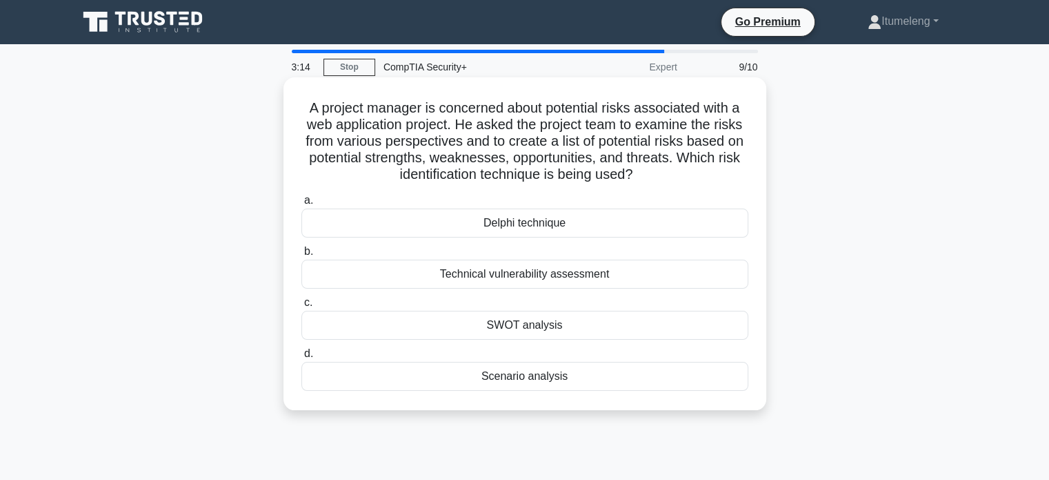
click at [521, 323] on div "SWOT analysis" at bounding box center [525, 324] width 447 height 29
click at [302, 307] on input "c. SWOT analysis" at bounding box center [302, 302] width 0 height 9
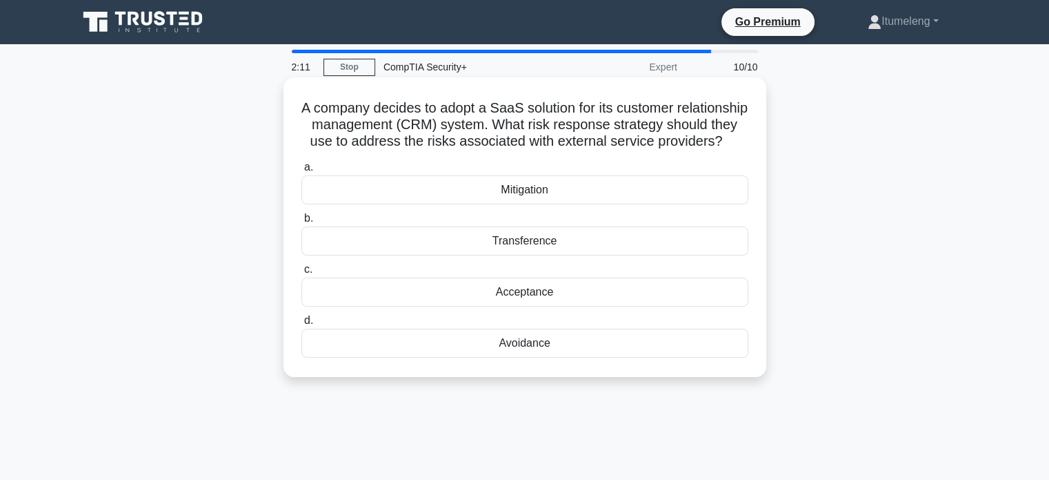
click at [528, 204] on div "Mitigation" at bounding box center [525, 189] width 447 height 29
click at [302, 172] on input "a. Mitigation" at bounding box center [302, 167] width 0 height 9
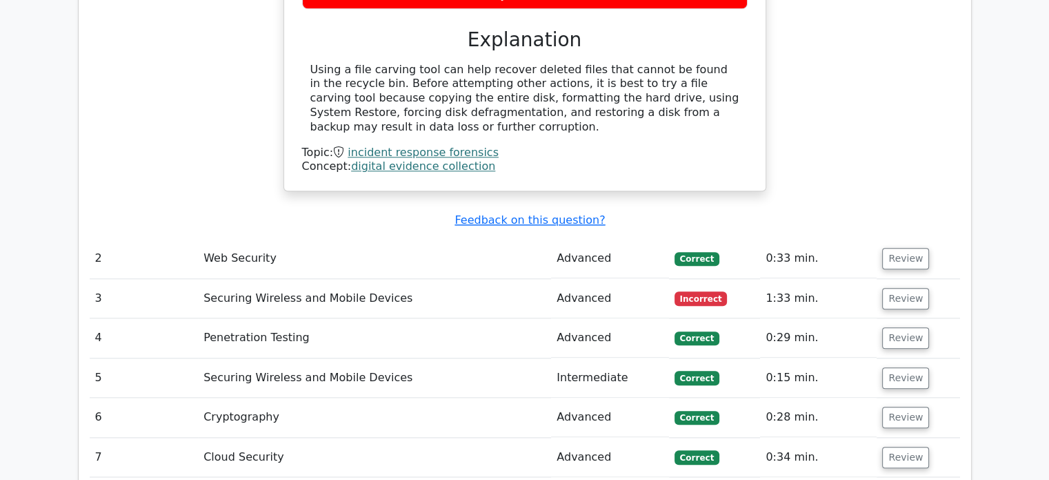
scroll to position [1500, 0]
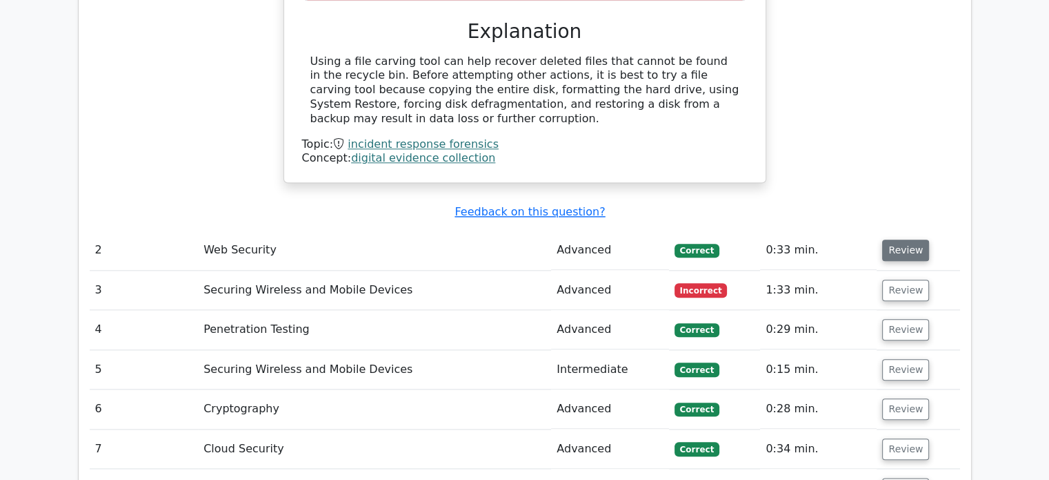
click at [902, 239] on button "Review" at bounding box center [905, 249] width 47 height 21
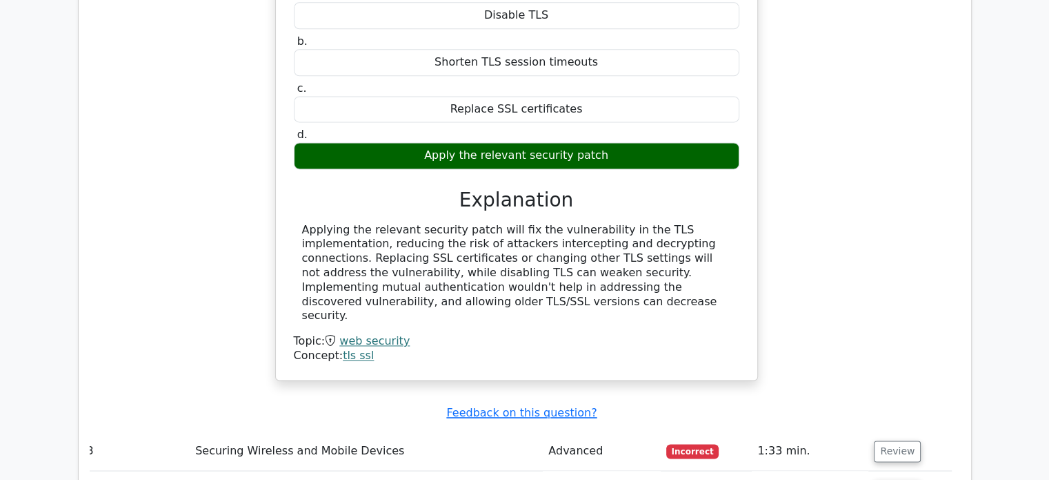
scroll to position [1878, 0]
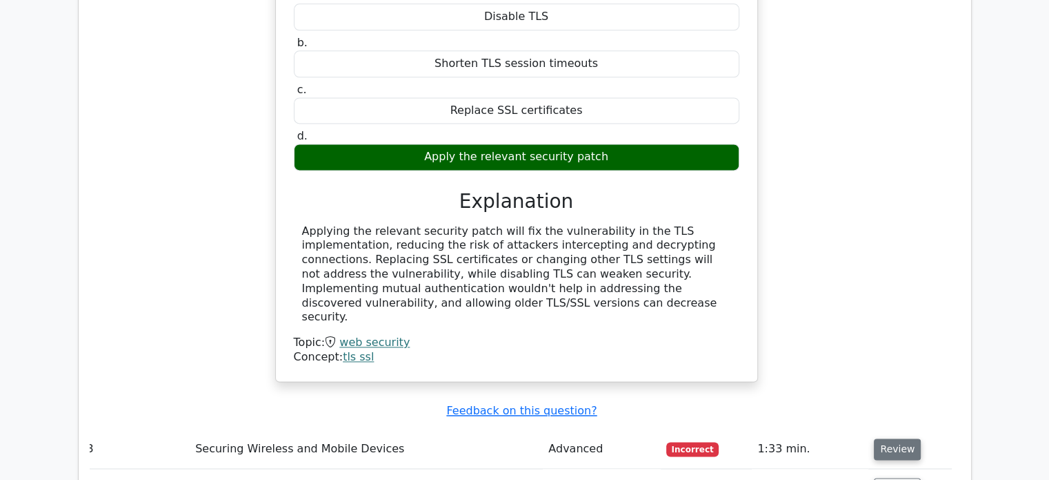
click at [897, 438] on button "Review" at bounding box center [897, 448] width 47 height 21
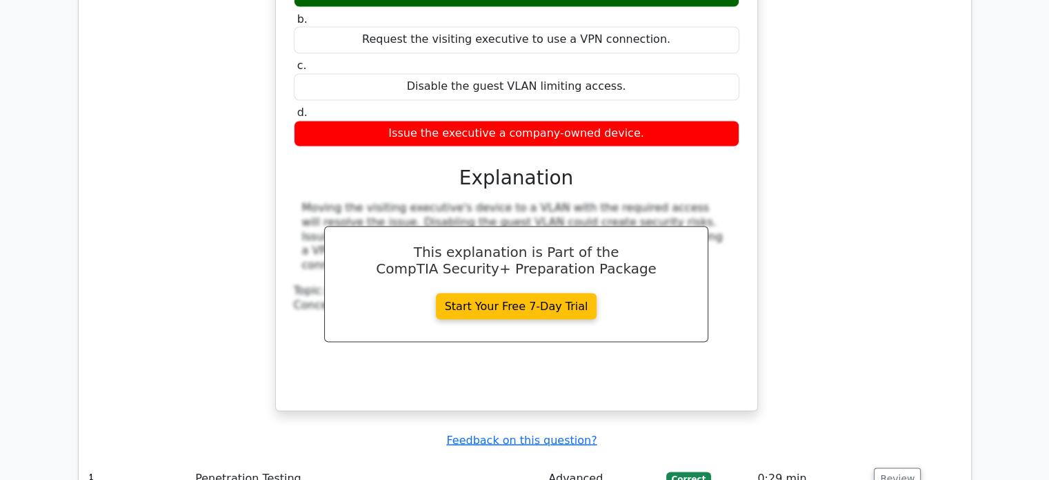
scroll to position [2585, 0]
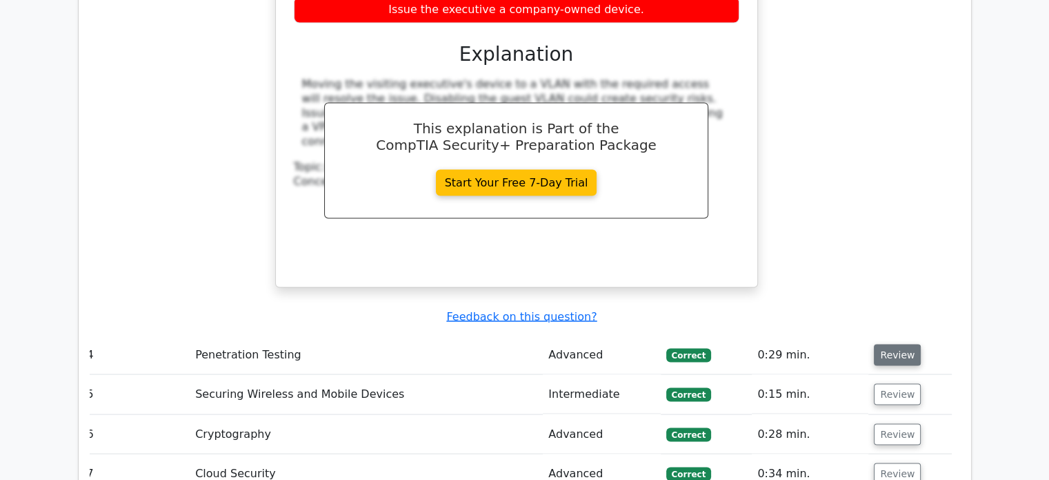
click at [896, 344] on button "Review" at bounding box center [897, 354] width 47 height 21
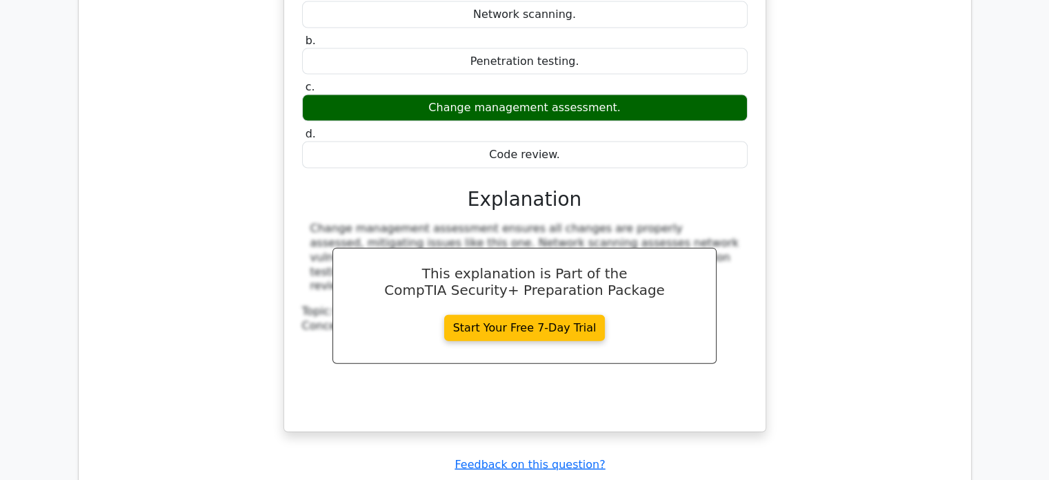
scroll to position [3117, 0]
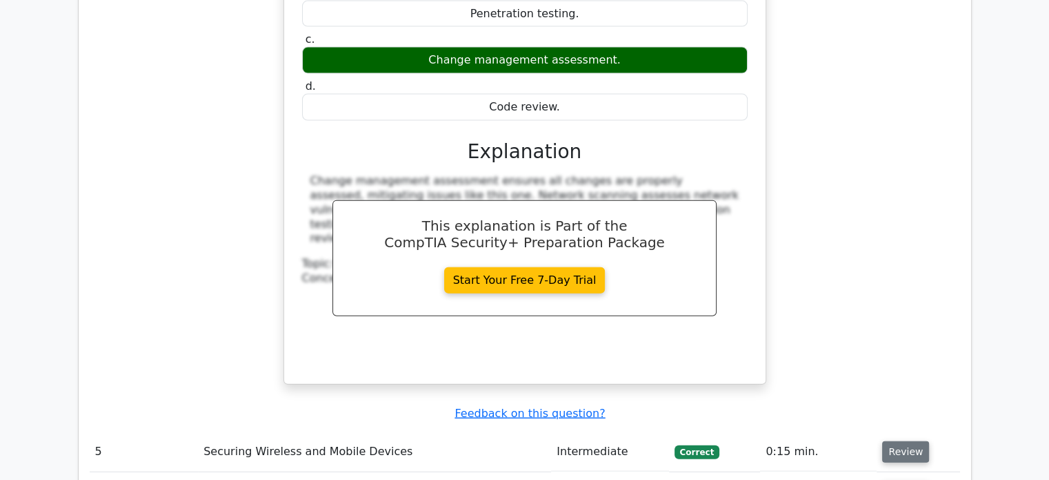
click at [893, 441] on button "Review" at bounding box center [905, 451] width 47 height 21
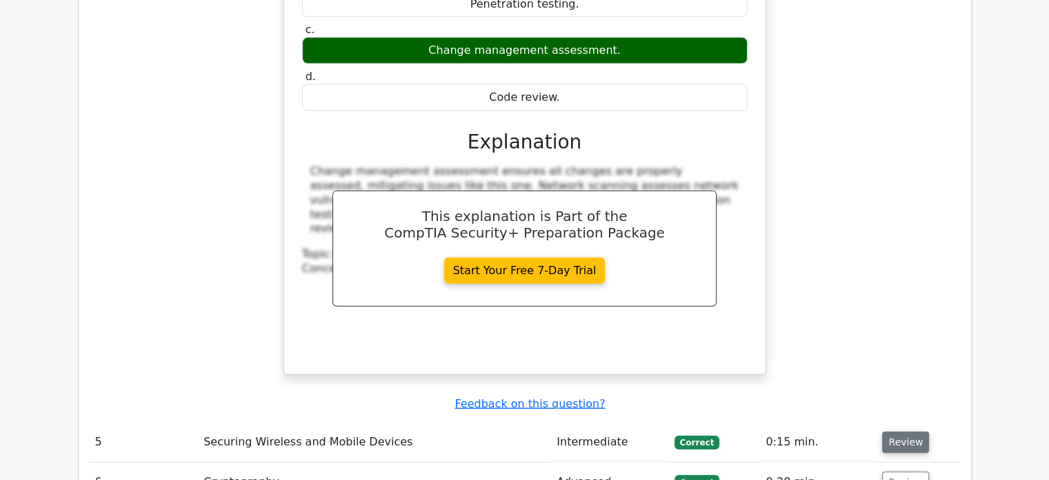
scroll to position [3208, 0]
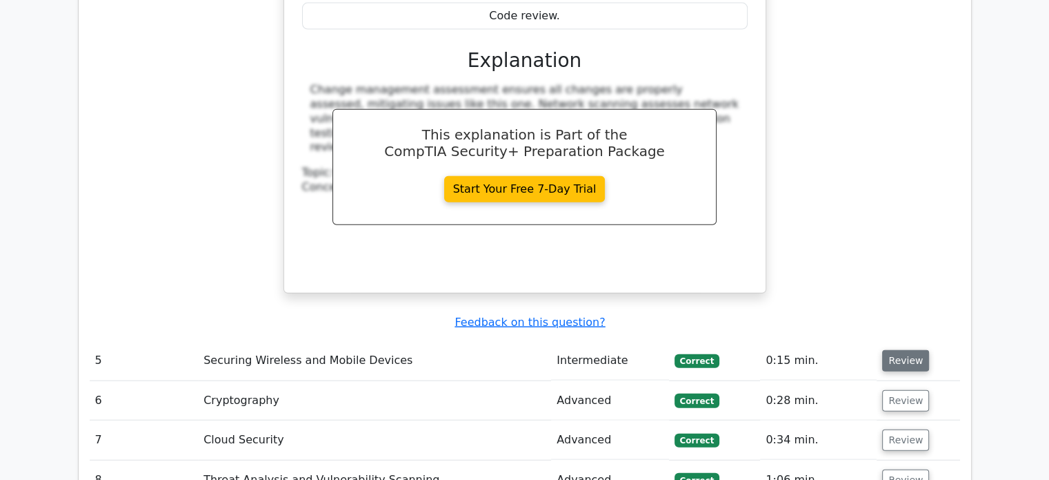
click at [909, 350] on button "Review" at bounding box center [905, 360] width 47 height 21
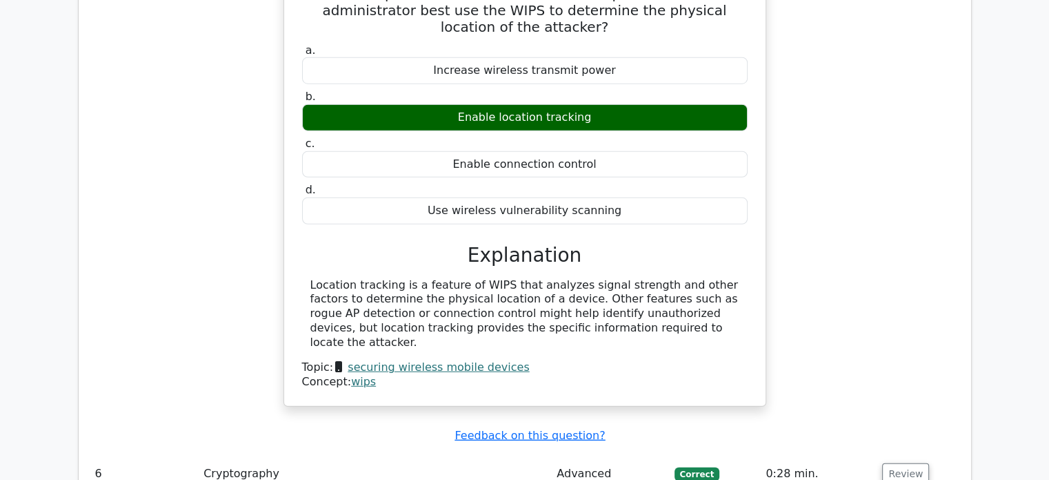
scroll to position [3720, 0]
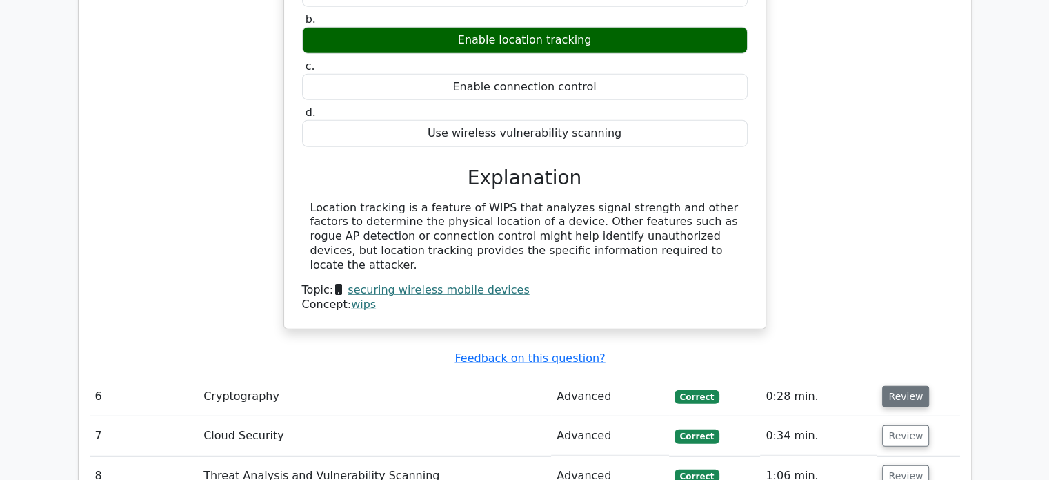
click at [889, 386] on button "Review" at bounding box center [905, 396] width 47 height 21
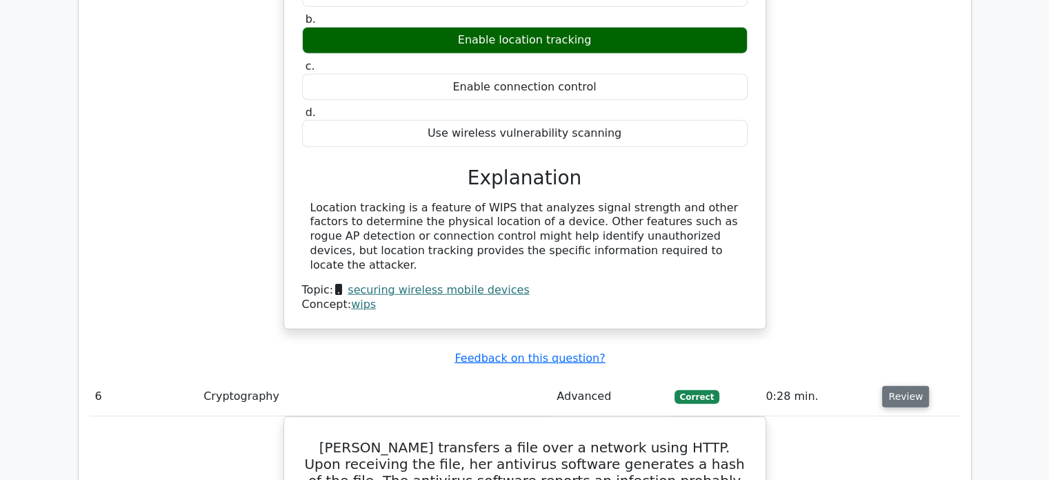
click at [889, 386] on button "Review" at bounding box center [905, 396] width 47 height 21
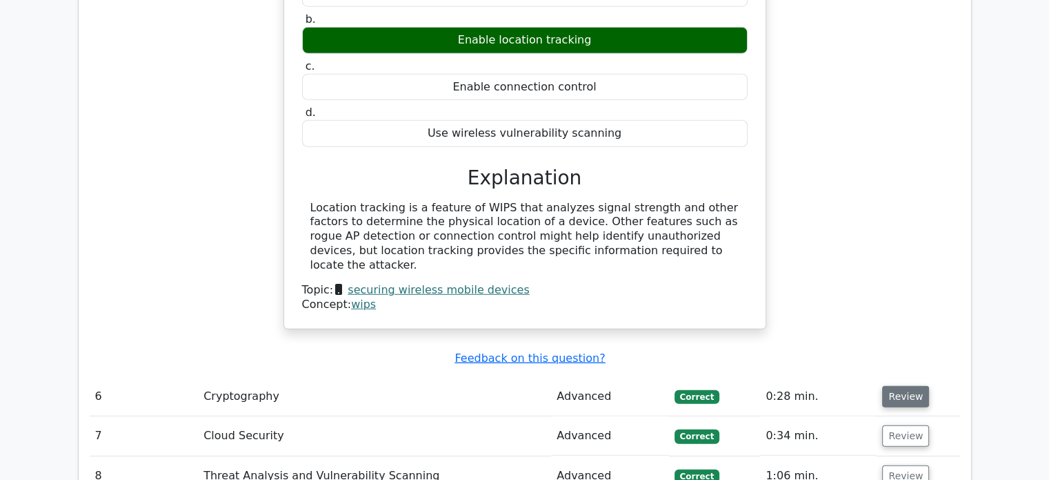
click at [889, 386] on button "Review" at bounding box center [905, 396] width 47 height 21
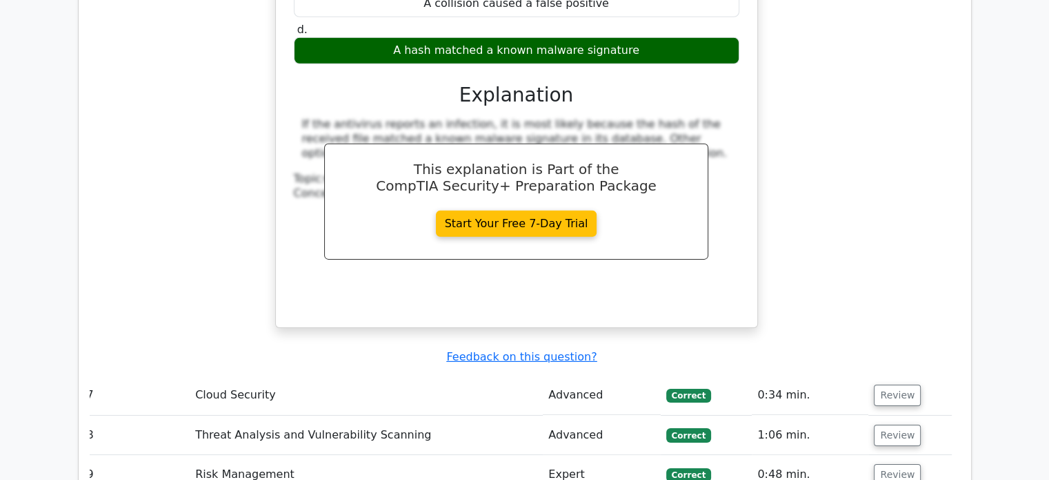
scroll to position [4352, 0]
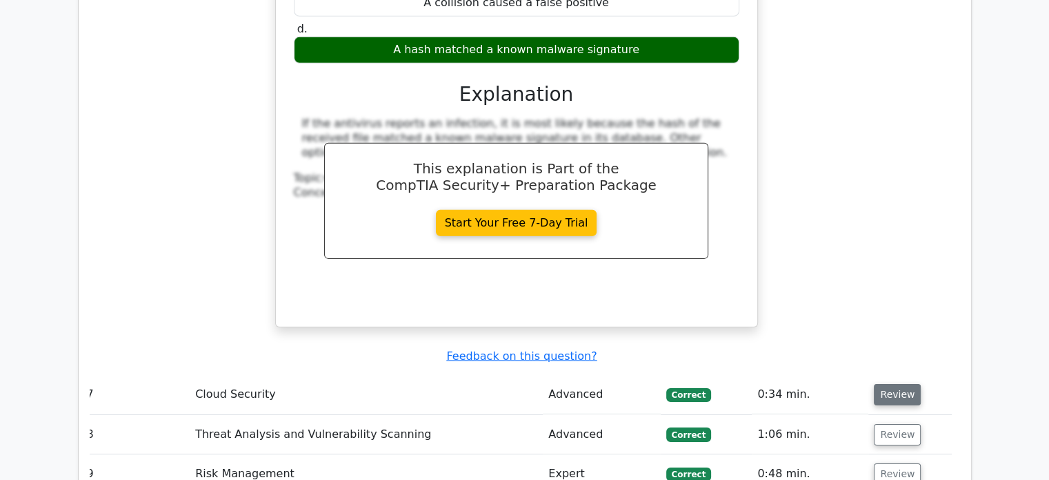
click at [894, 384] on button "Review" at bounding box center [897, 394] width 47 height 21
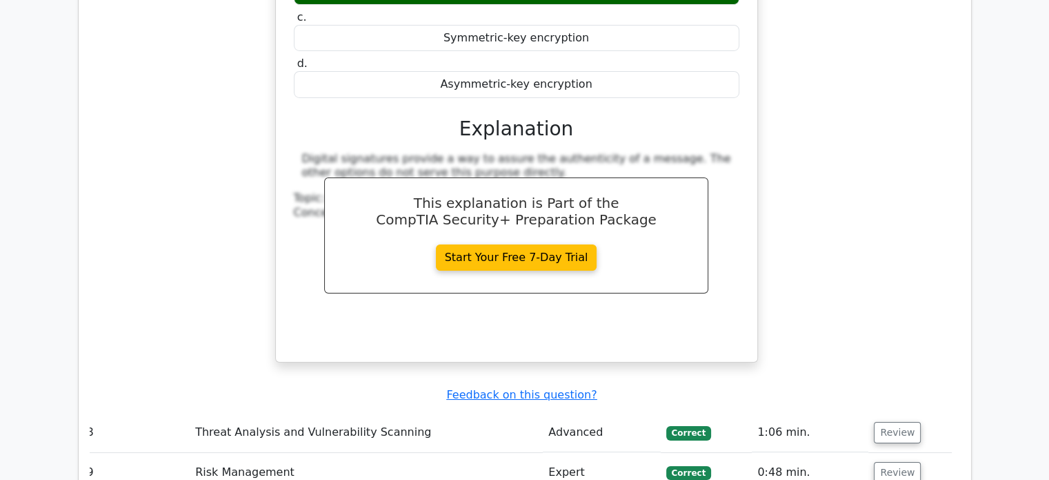
scroll to position [4918, 0]
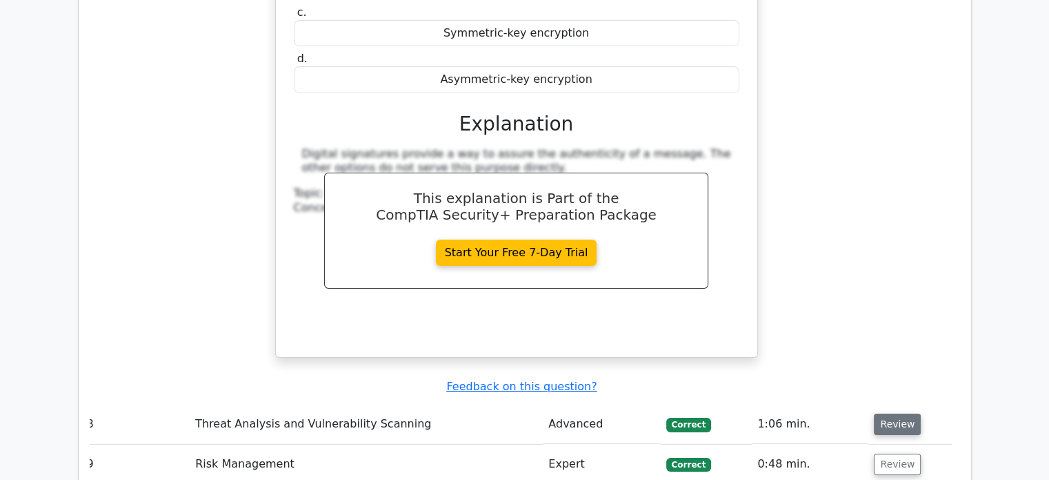
click at [891, 413] on button "Review" at bounding box center [897, 423] width 47 height 21
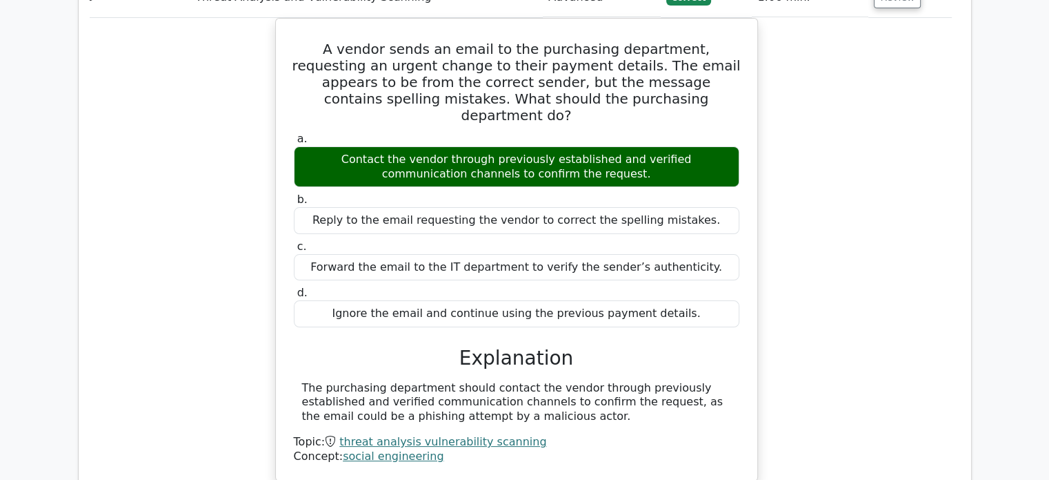
scroll to position [5345, 0]
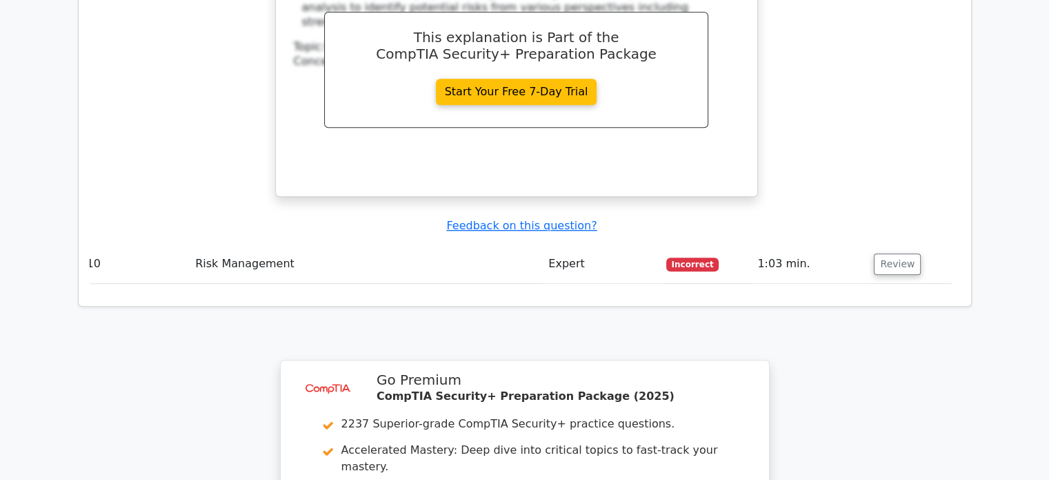
scroll to position [6295, 0]
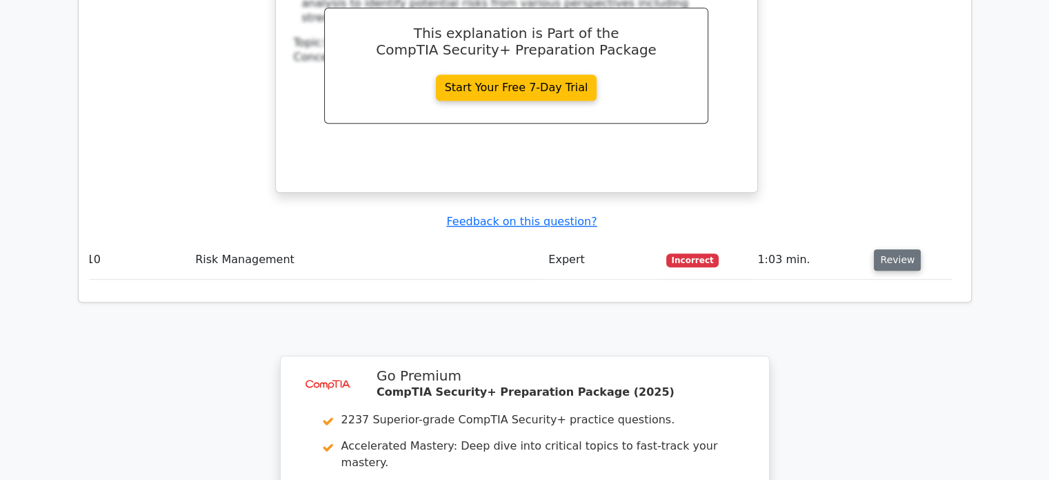
click at [902, 249] on button "Review" at bounding box center [897, 259] width 47 height 21
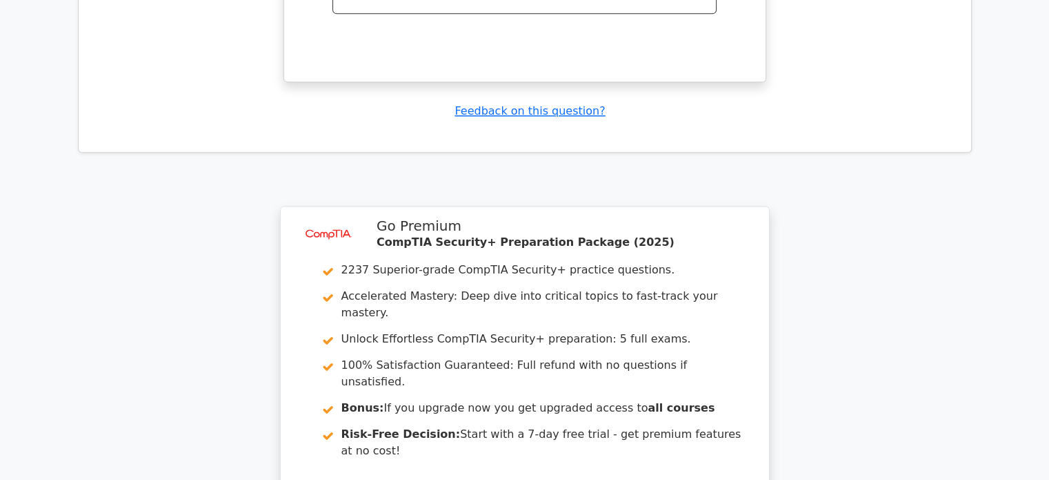
scroll to position [7115, 0]
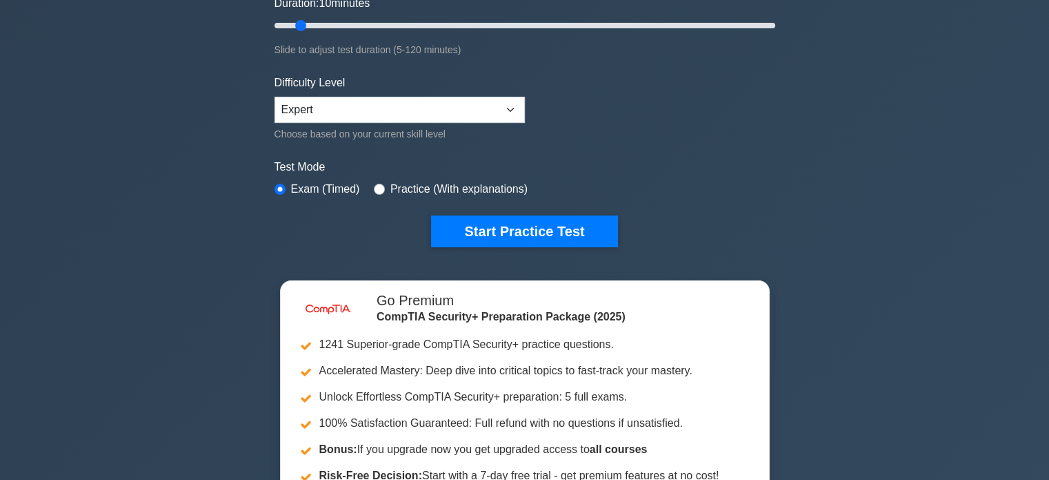
scroll to position [273, 0]
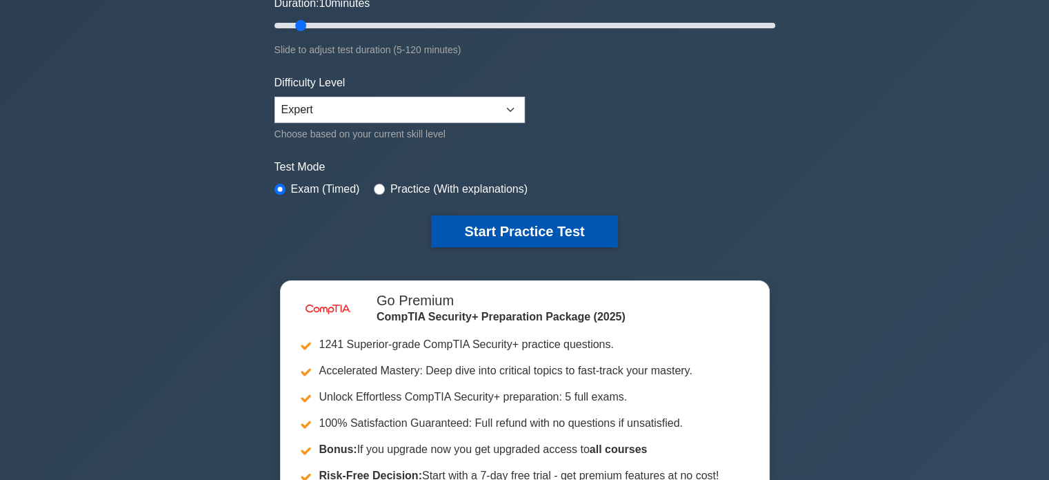
click at [505, 222] on button "Start Practice Test" at bounding box center [524, 231] width 186 height 32
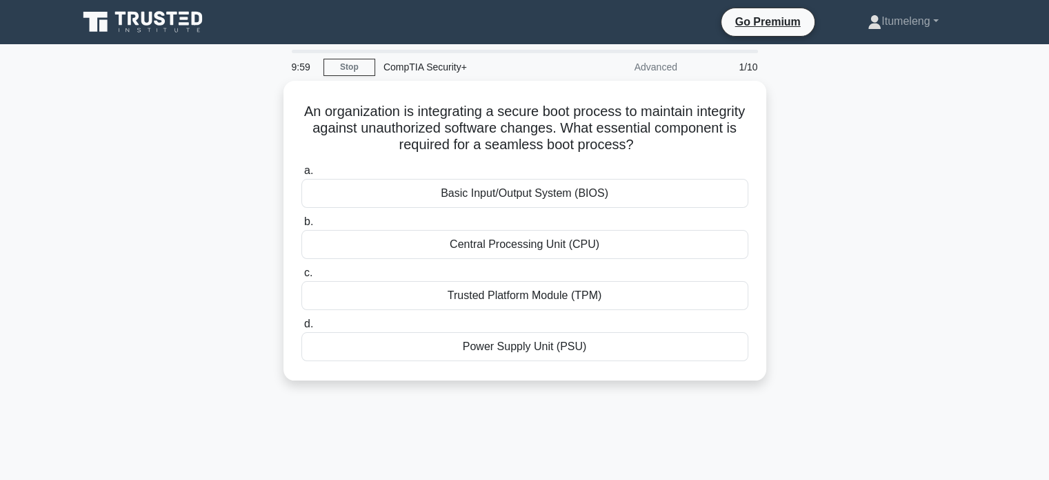
scroll to position [7064, 0]
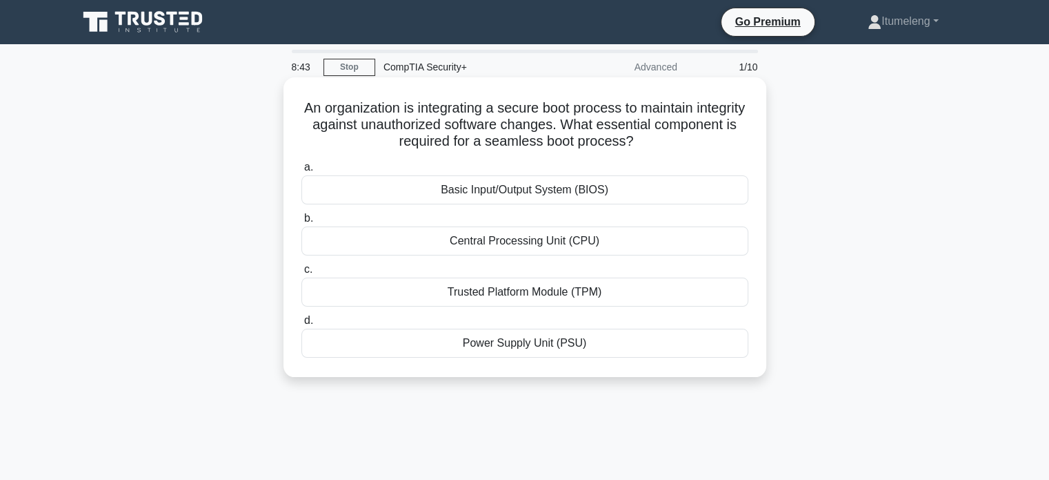
click at [509, 187] on div "Basic Input/Output System (BIOS)" at bounding box center [525, 189] width 447 height 29
click at [302, 172] on input "a. Basic Input/Output System (BIOS)" at bounding box center [302, 167] width 0 height 9
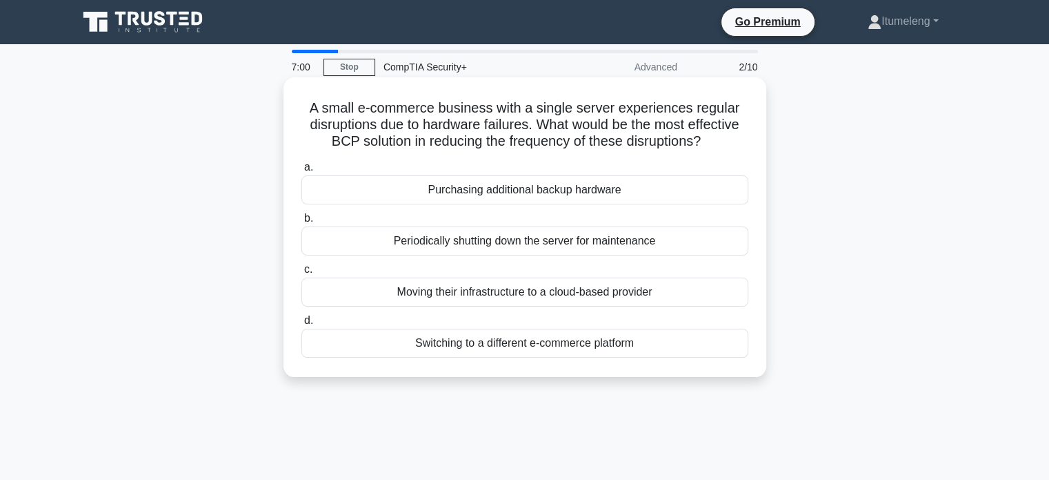
click at [451, 293] on div "Moving their infrastructure to a cloud-based provider" at bounding box center [525, 291] width 447 height 29
click at [302, 274] on input "c. Moving their infrastructure to a cloud-based provider" at bounding box center [302, 269] width 0 height 9
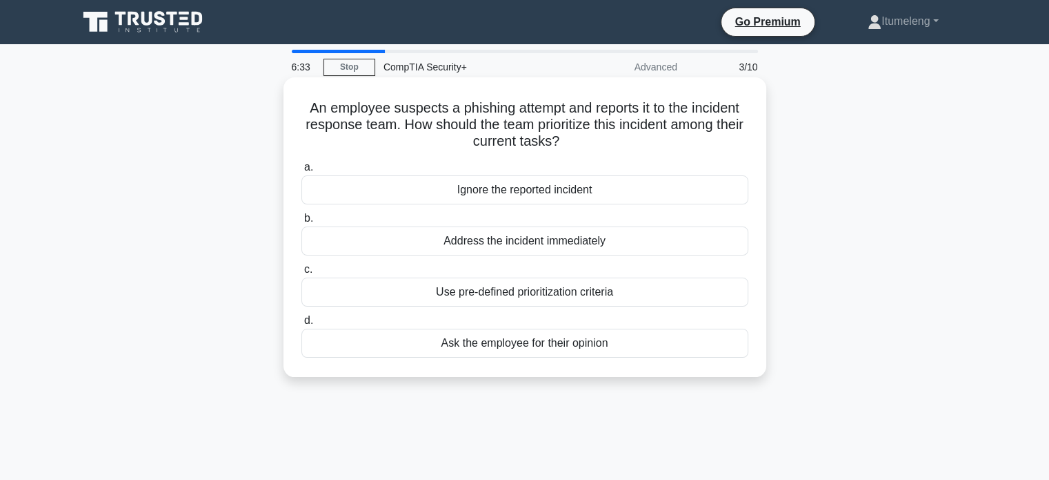
type textarea "e"
click at [448, 289] on div "Use pre-defined prioritization criteria" at bounding box center [525, 291] width 447 height 29
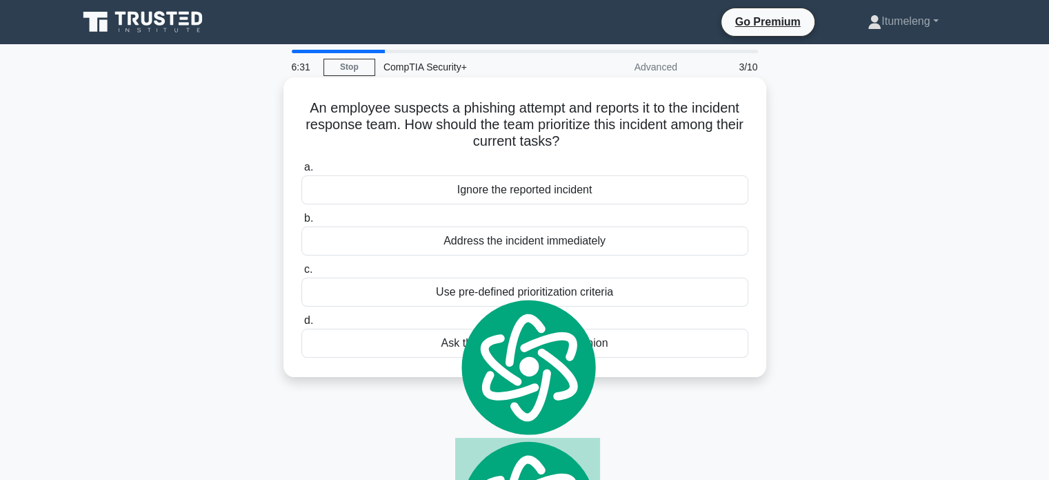
click at [436, 291] on div "Use pre-defined prioritization criteria" at bounding box center [525, 291] width 447 height 29
click at [302, 274] on input "c. Use pre-defined prioritization criteria" at bounding box center [302, 269] width 0 height 9
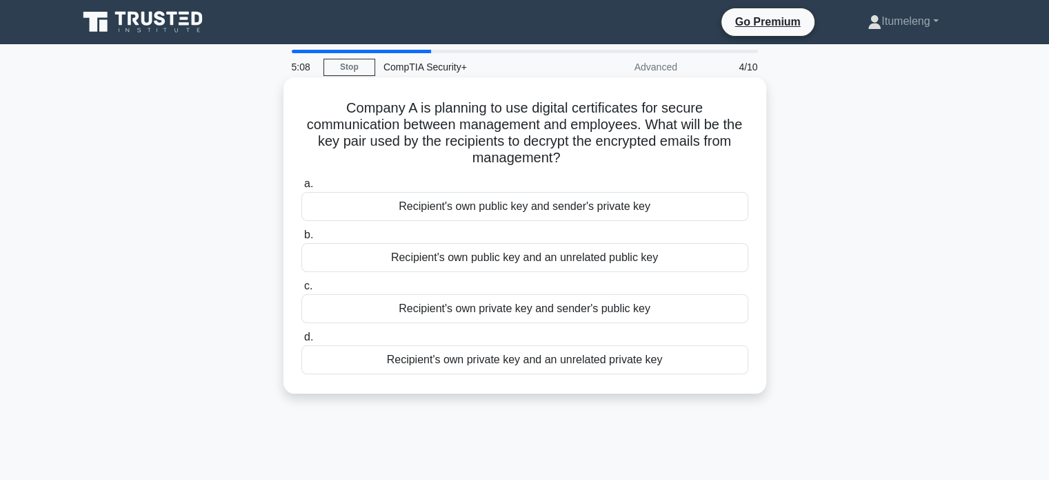
click at [436, 204] on div "Recipient's own public key and sender's private key" at bounding box center [525, 206] width 447 height 29
click at [302, 188] on input "a. Recipient's own public key and sender's private key" at bounding box center [302, 183] width 0 height 9
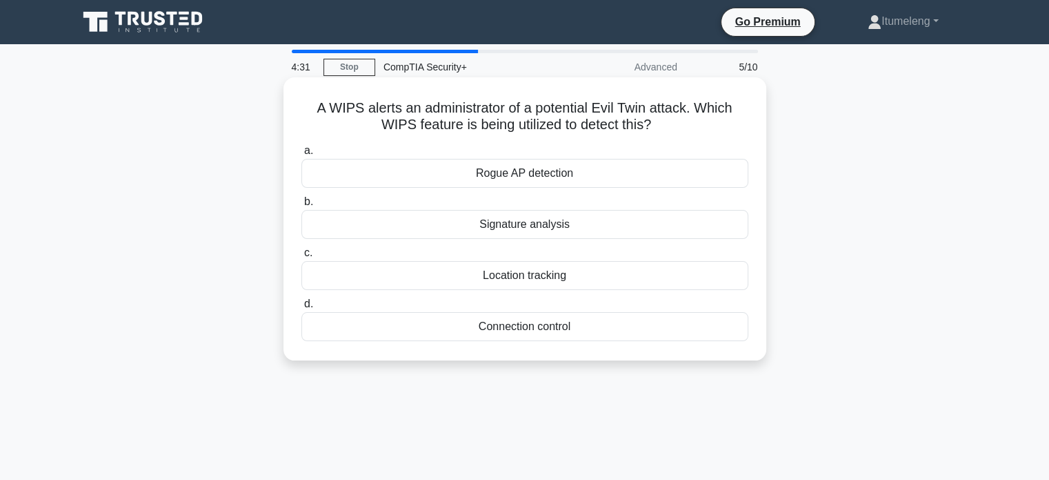
click at [512, 231] on div "Signature analysis" at bounding box center [525, 224] width 447 height 29
click at [302, 206] on input "b. Signature analysis" at bounding box center [302, 201] width 0 height 9
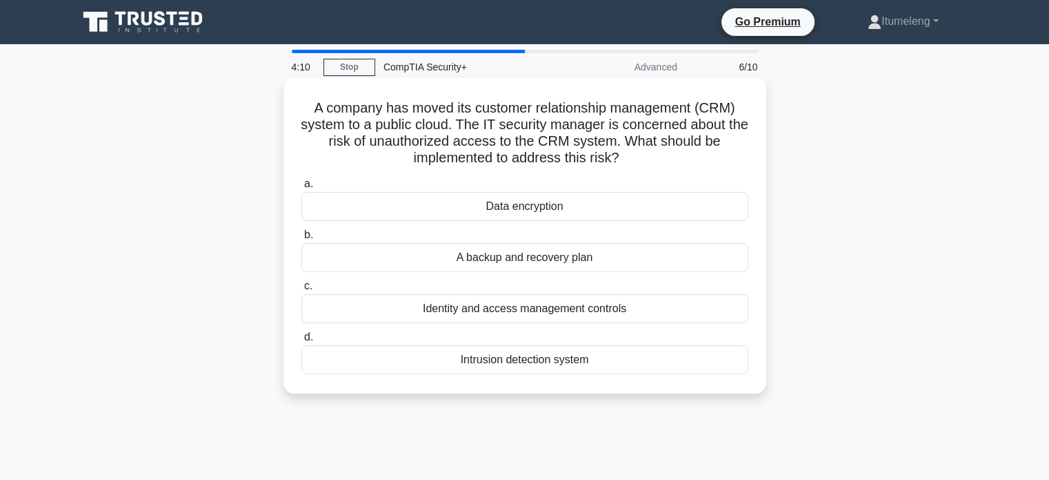
click at [471, 314] on div "Identity and access management controls" at bounding box center [525, 308] width 447 height 29
click at [302, 290] on input "c. Identity and access management controls" at bounding box center [302, 286] width 0 height 9
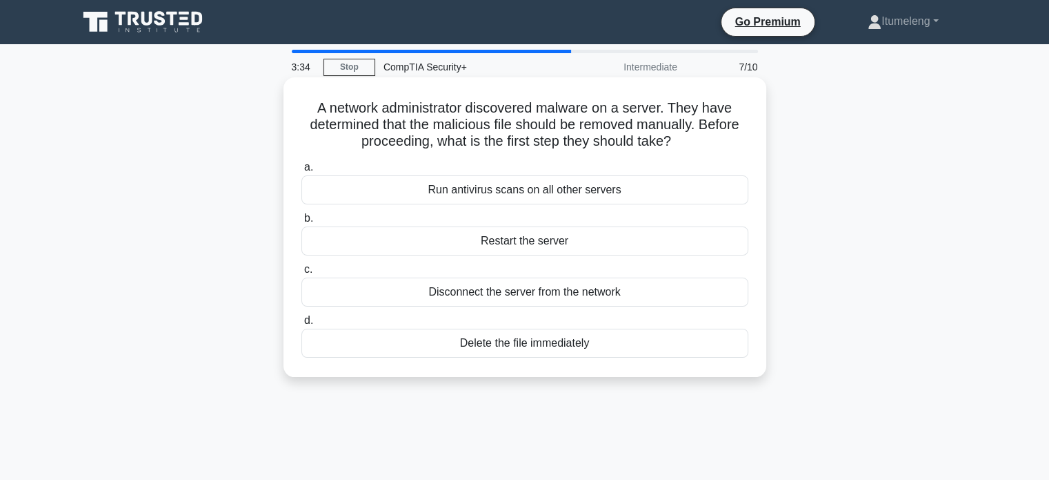
click at [532, 290] on div "Disconnect the server from the network" at bounding box center [525, 291] width 447 height 29
click at [302, 274] on input "c. Disconnect the server from the network" at bounding box center [302, 269] width 0 height 9
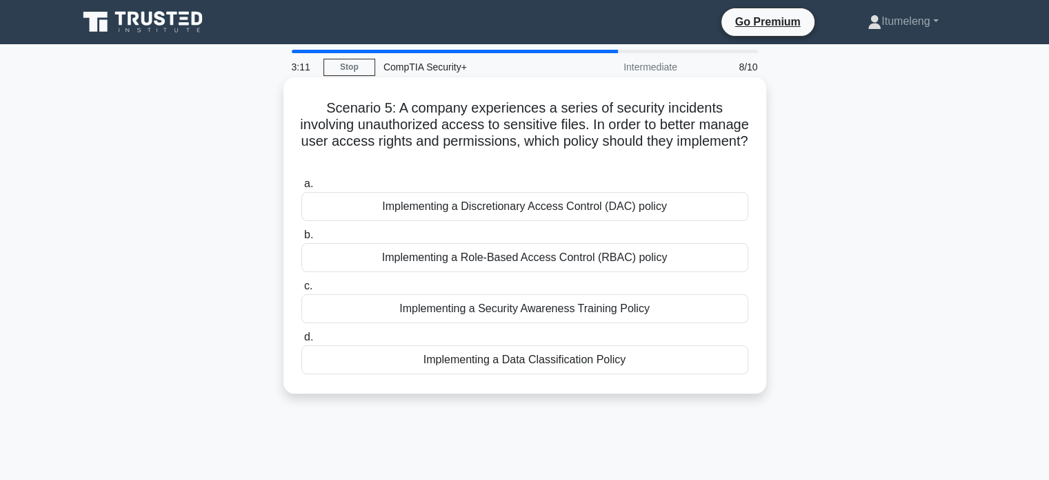
click at [510, 259] on div "Implementing a Role-Based Access Control (RBAC) policy" at bounding box center [525, 257] width 447 height 29
click at [302, 239] on input "b. Implementing a Role-Based Access Control (RBAC) policy" at bounding box center [302, 234] width 0 height 9
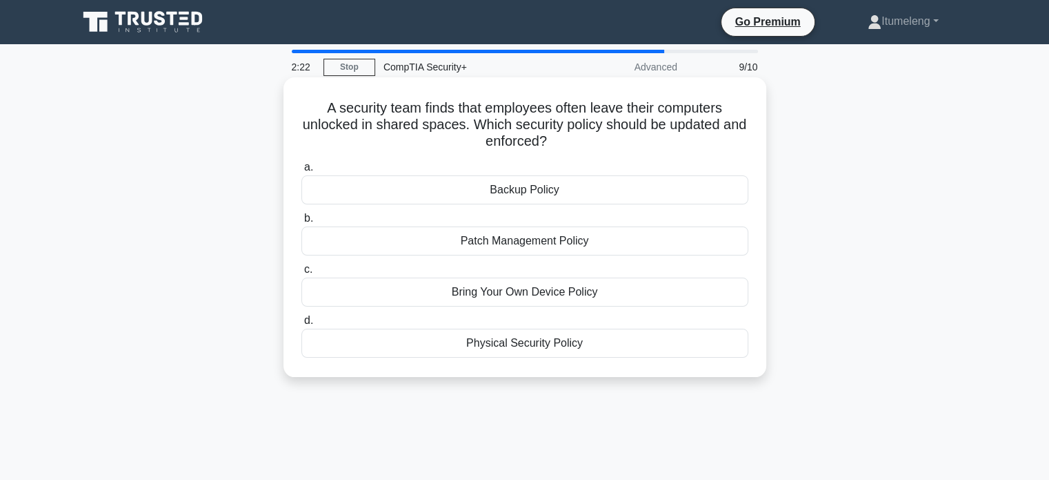
click at [531, 344] on div "Physical Security Policy" at bounding box center [525, 342] width 447 height 29
click at [302, 325] on input "d. Physical Security Policy" at bounding box center [302, 320] width 0 height 9
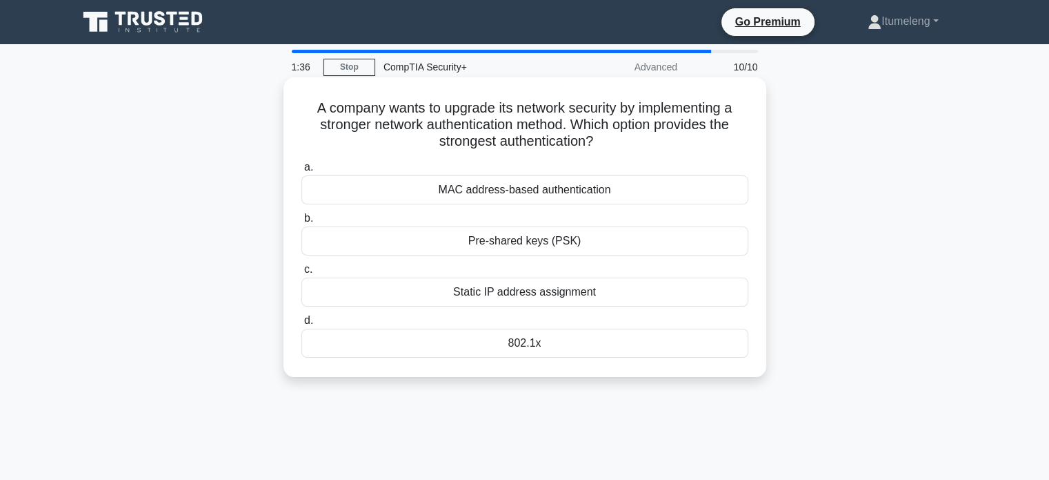
click at [475, 198] on div "MAC address-based authentication" at bounding box center [525, 189] width 447 height 29
click at [302, 172] on input "a. MAC address-based authentication" at bounding box center [302, 167] width 0 height 9
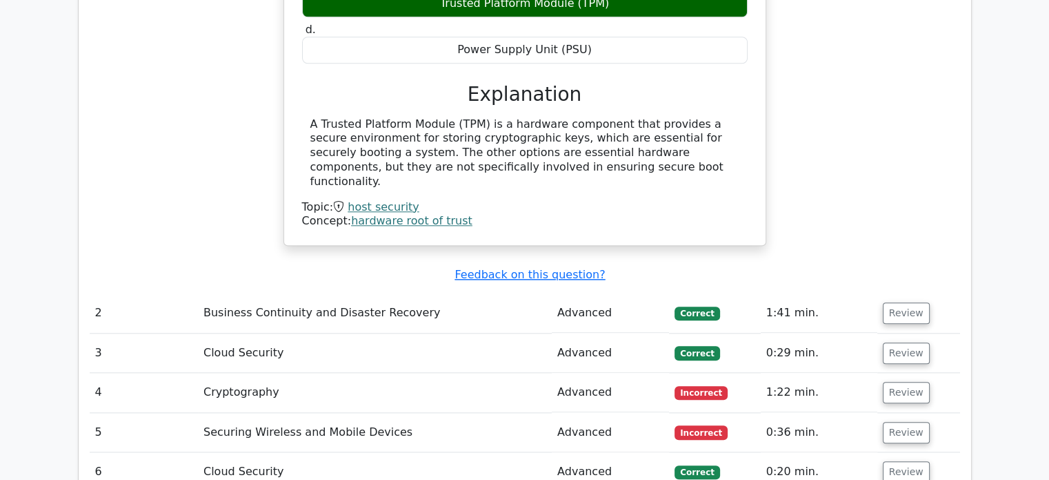
scroll to position [1472, 0]
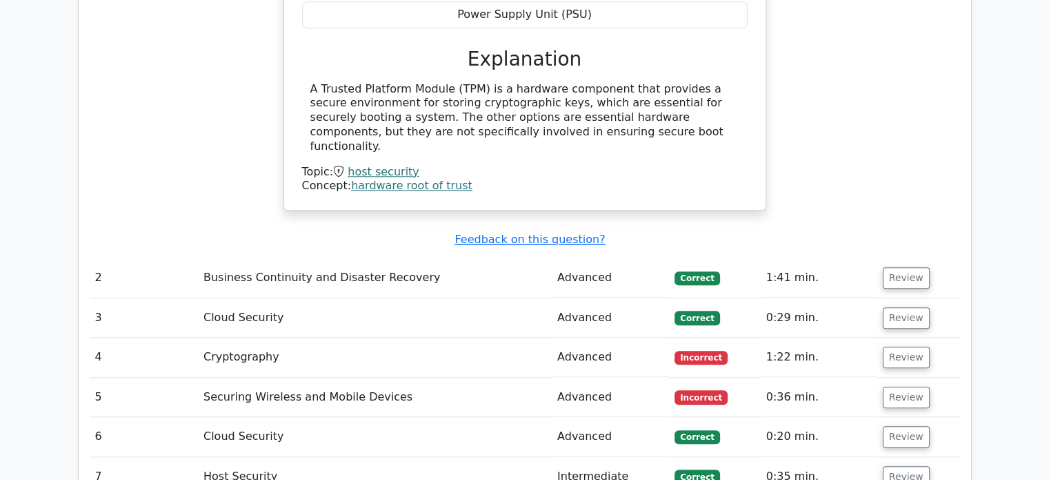
click at [889, 258] on td "Review" at bounding box center [919, 277] width 83 height 39
click at [916, 267] on button "Review" at bounding box center [906, 277] width 47 height 21
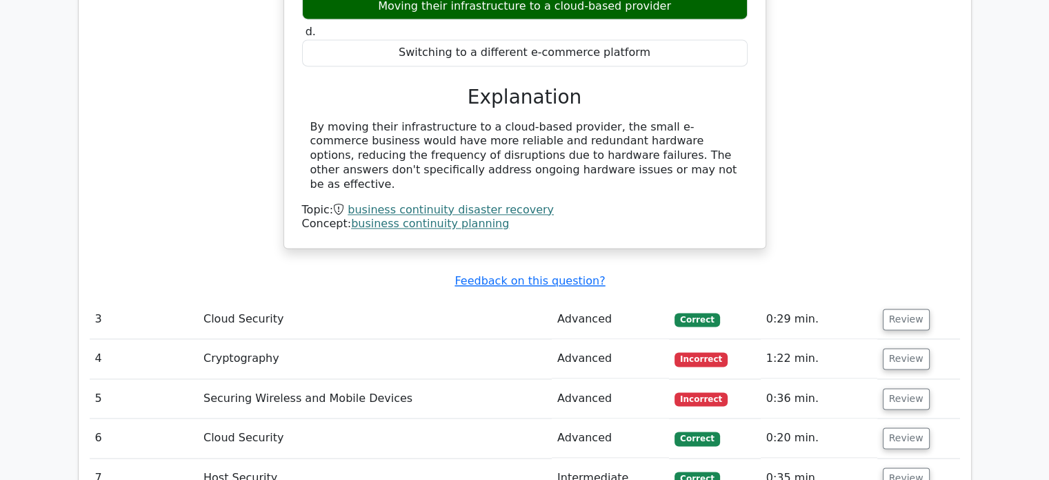
scroll to position [1979, 0]
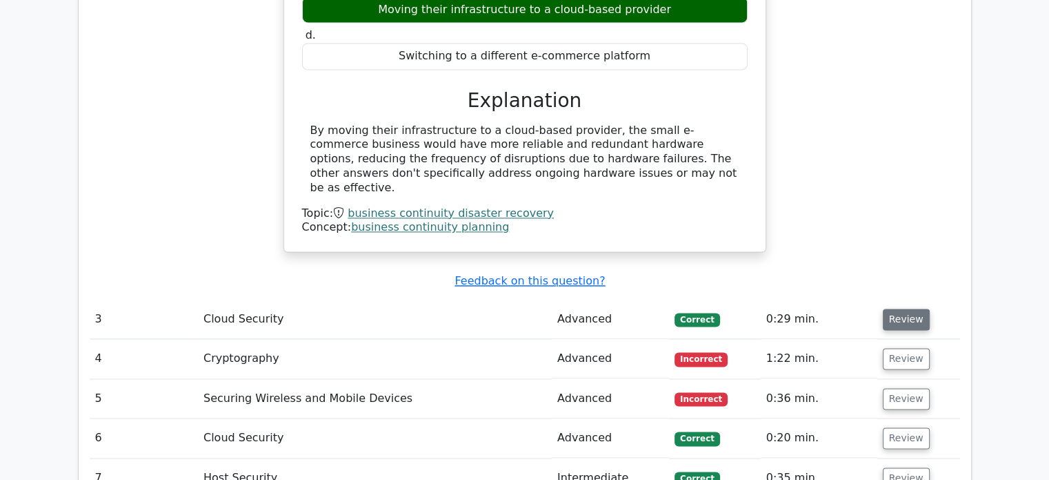
click at [896, 308] on button "Review" at bounding box center [906, 318] width 47 height 21
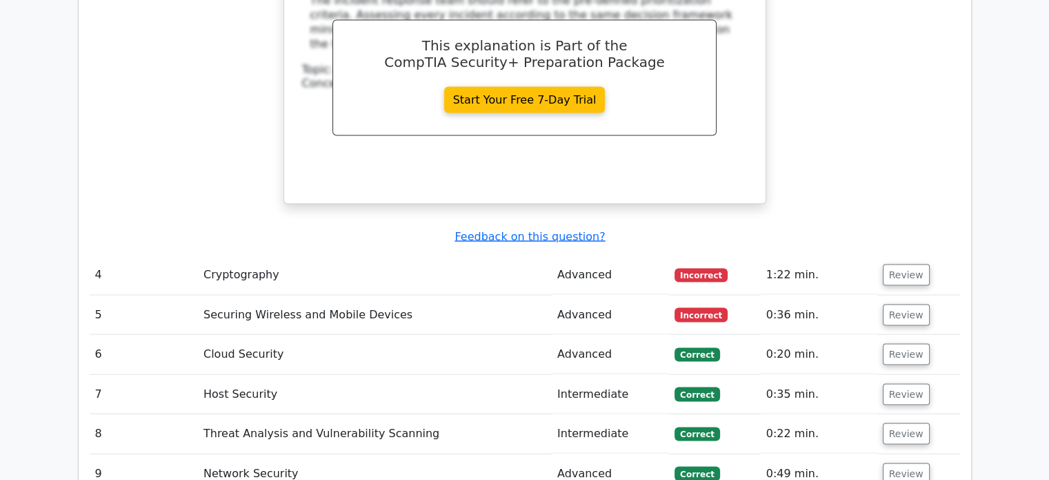
scroll to position [2637, 0]
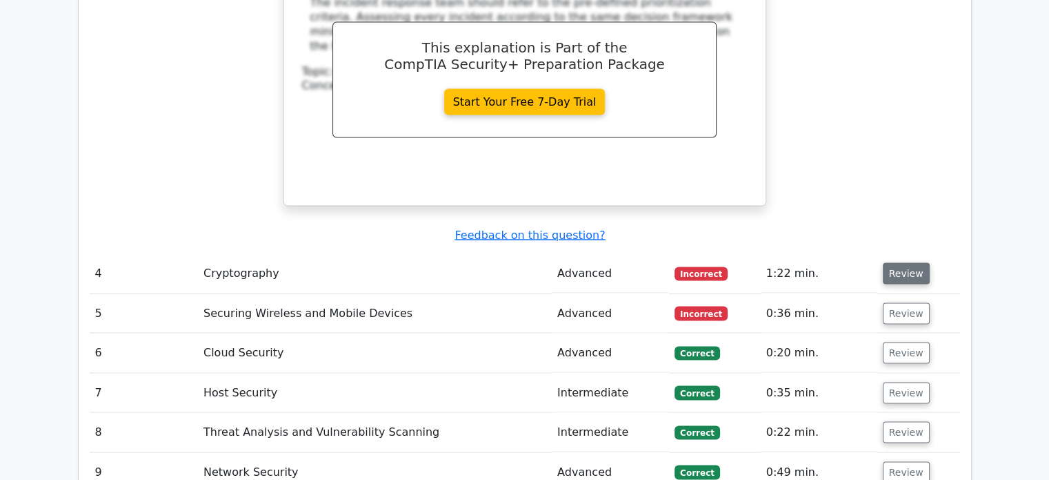
click at [899, 263] on button "Review" at bounding box center [906, 273] width 47 height 21
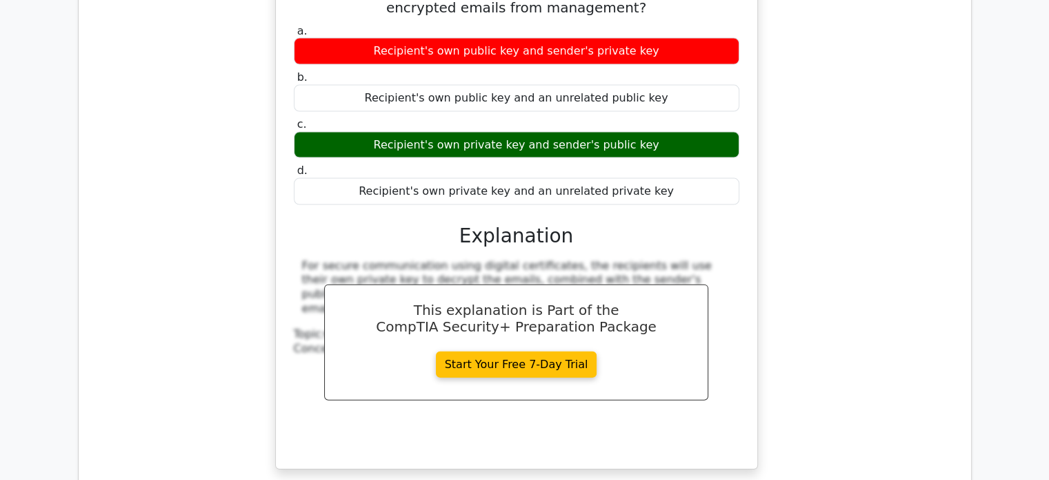
scroll to position [3284, 0]
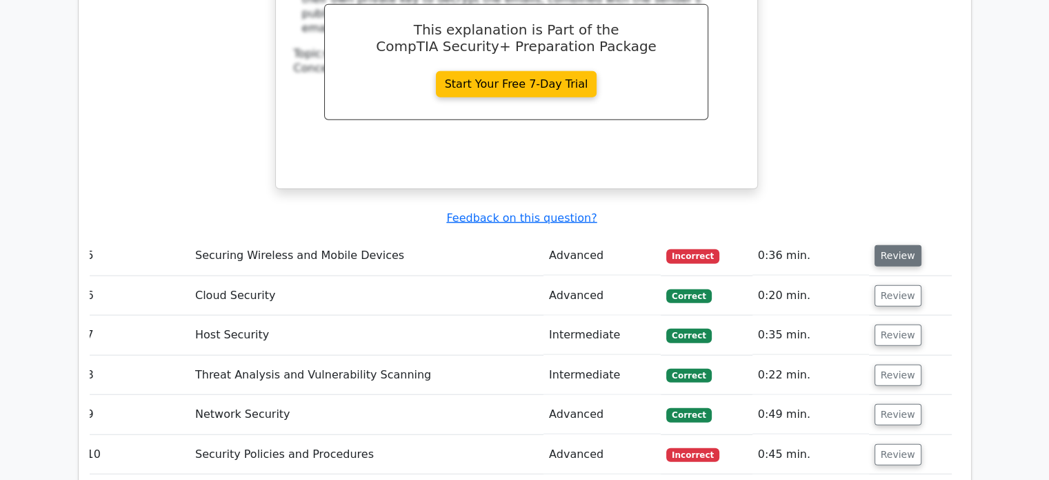
click at [893, 245] on button "Review" at bounding box center [898, 255] width 47 height 21
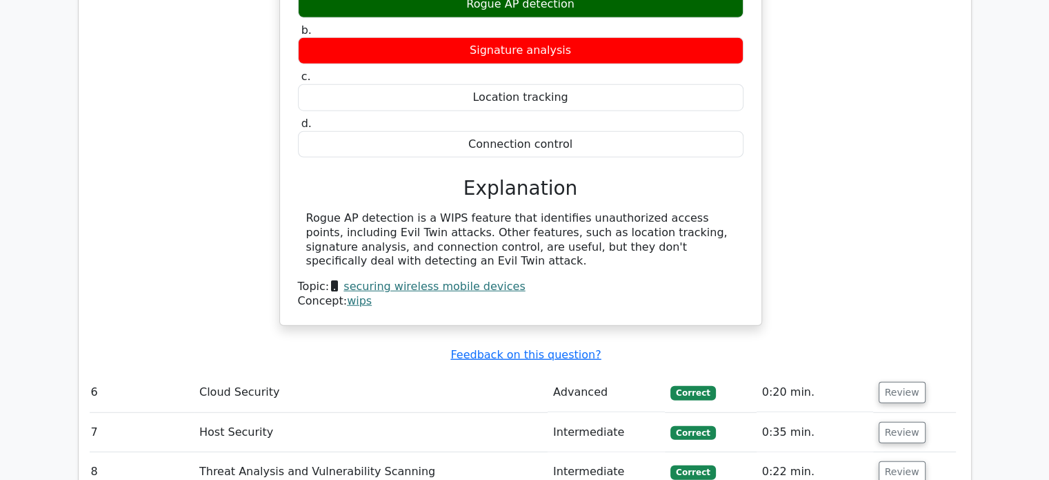
scroll to position [3651, 0]
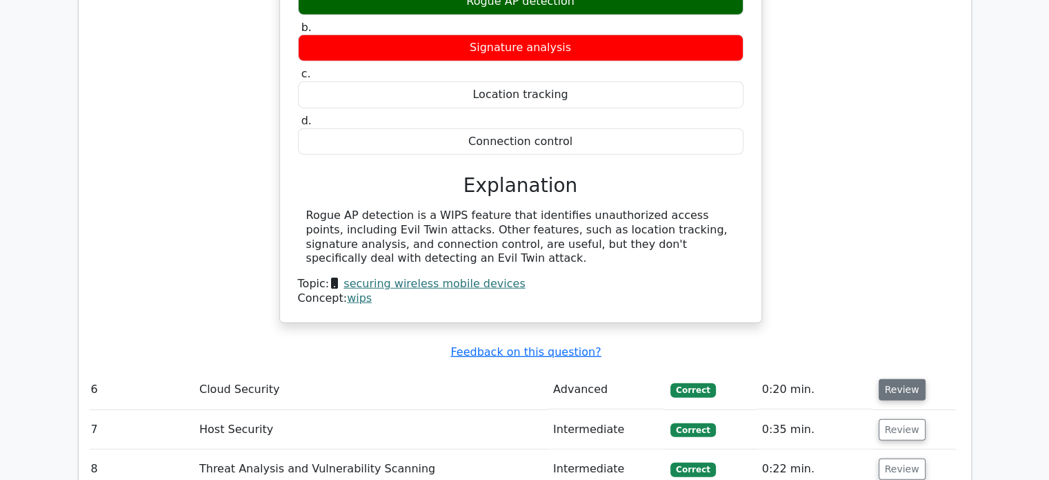
click at [894, 379] on button "Review" at bounding box center [902, 389] width 47 height 21
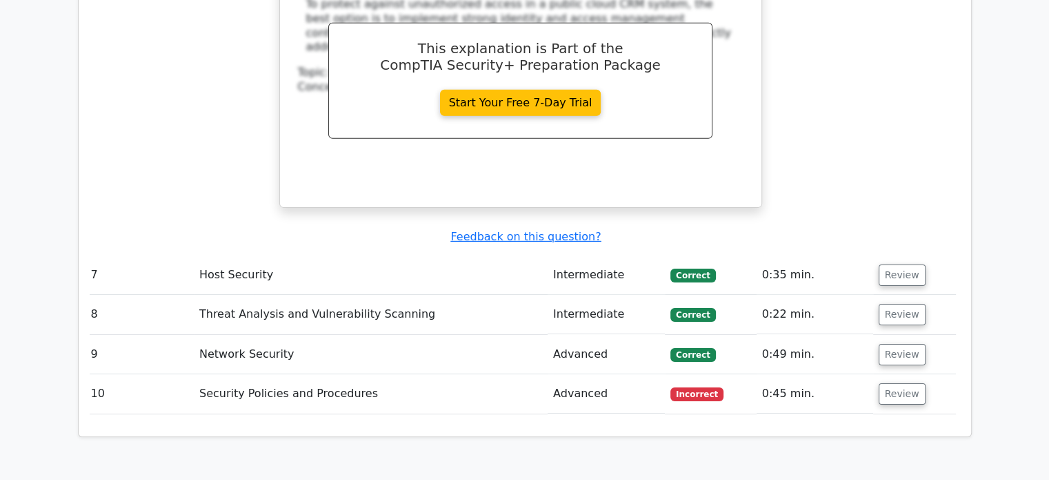
scroll to position [4394, 0]
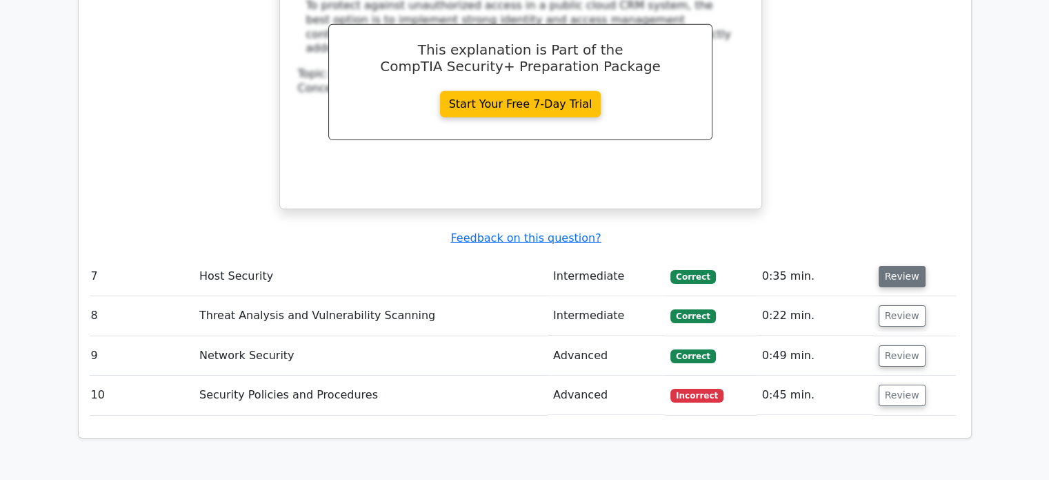
click at [895, 266] on button "Review" at bounding box center [902, 276] width 47 height 21
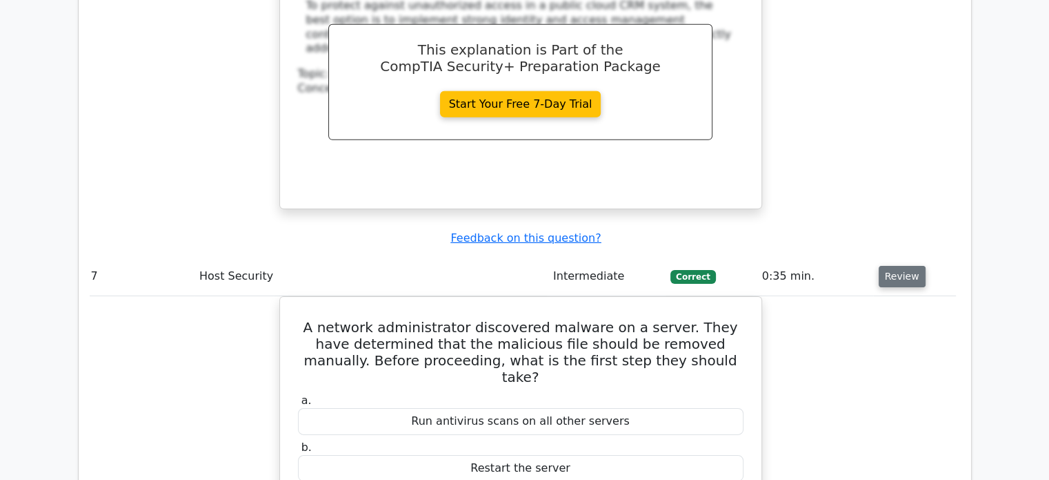
click at [895, 266] on button "Review" at bounding box center [902, 276] width 47 height 21
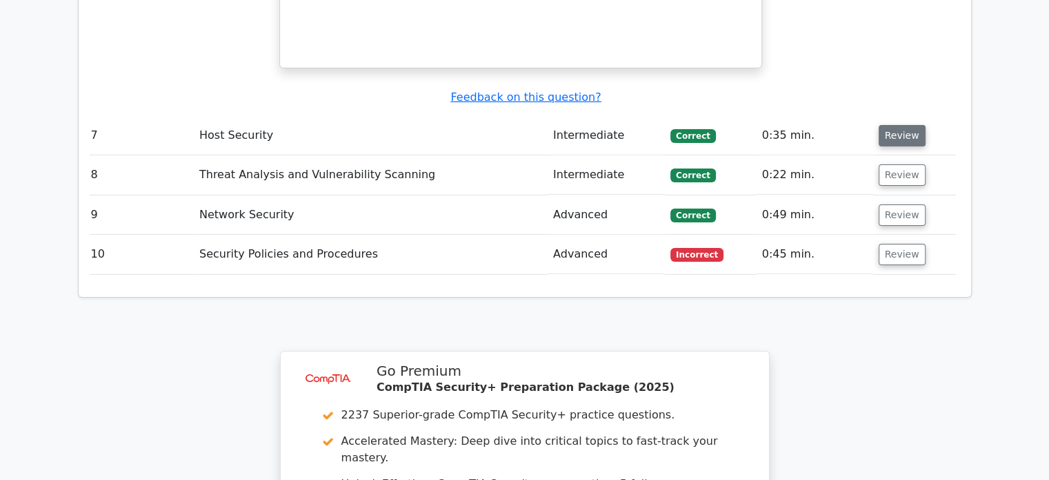
scroll to position [4405, 0]
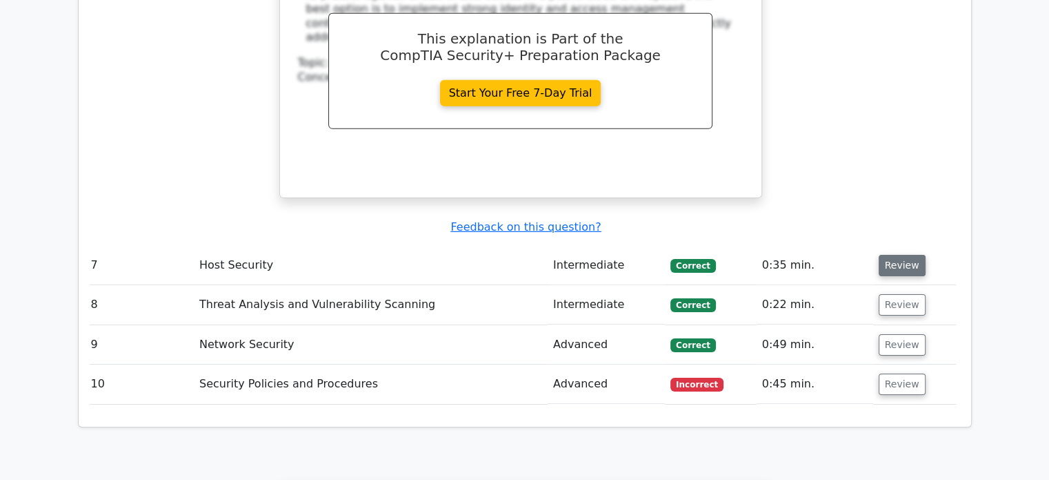
click at [891, 255] on button "Review" at bounding box center [902, 265] width 47 height 21
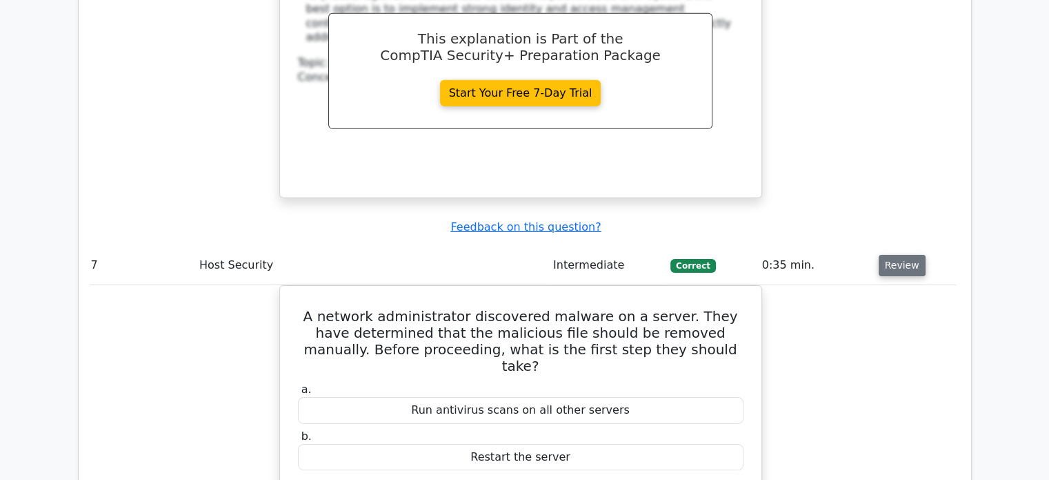
click at [891, 255] on button "Review" at bounding box center [902, 265] width 47 height 21
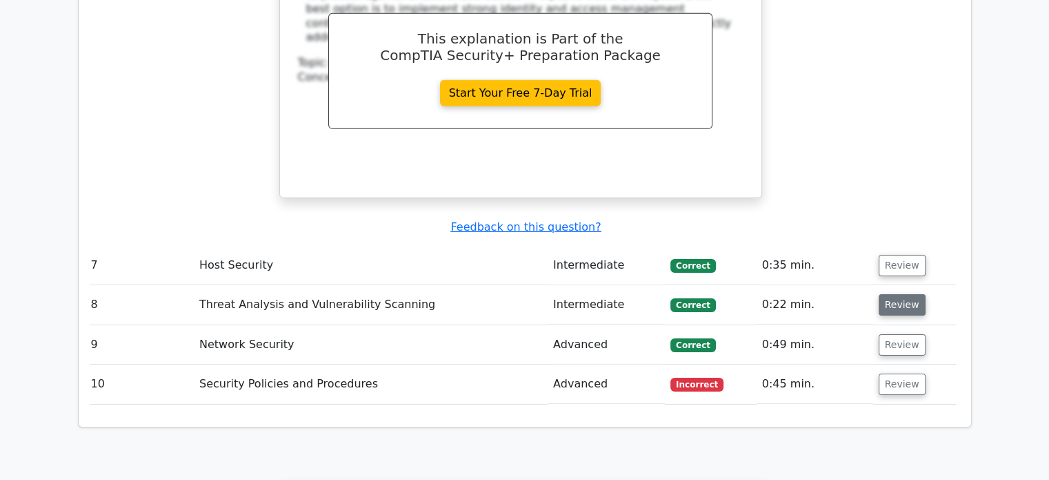
click at [891, 294] on button "Review" at bounding box center [902, 304] width 47 height 21
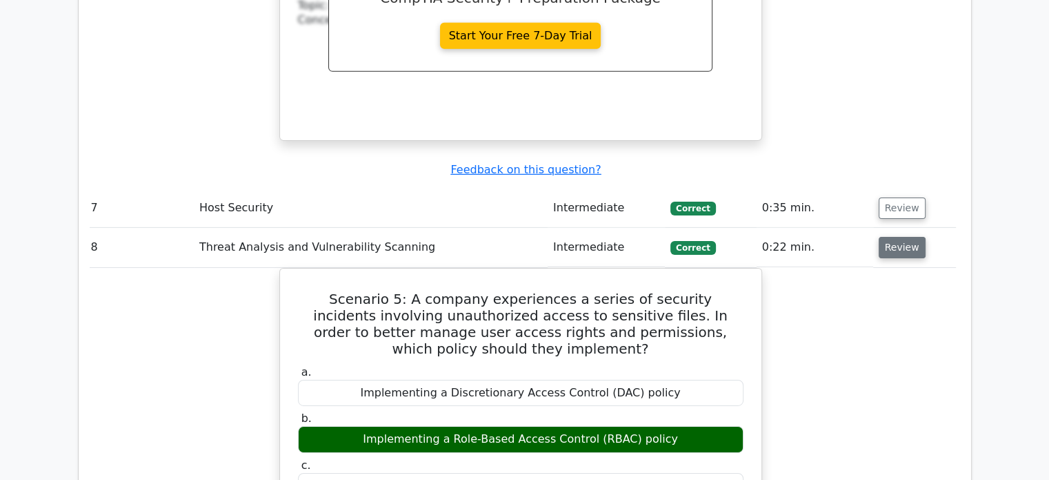
scroll to position [4470, 0]
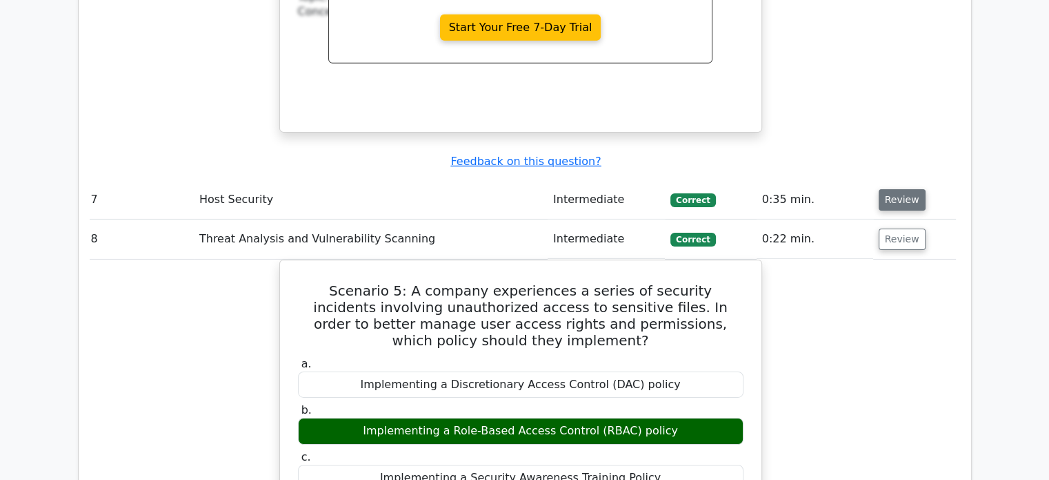
click at [900, 189] on button "Review" at bounding box center [902, 199] width 47 height 21
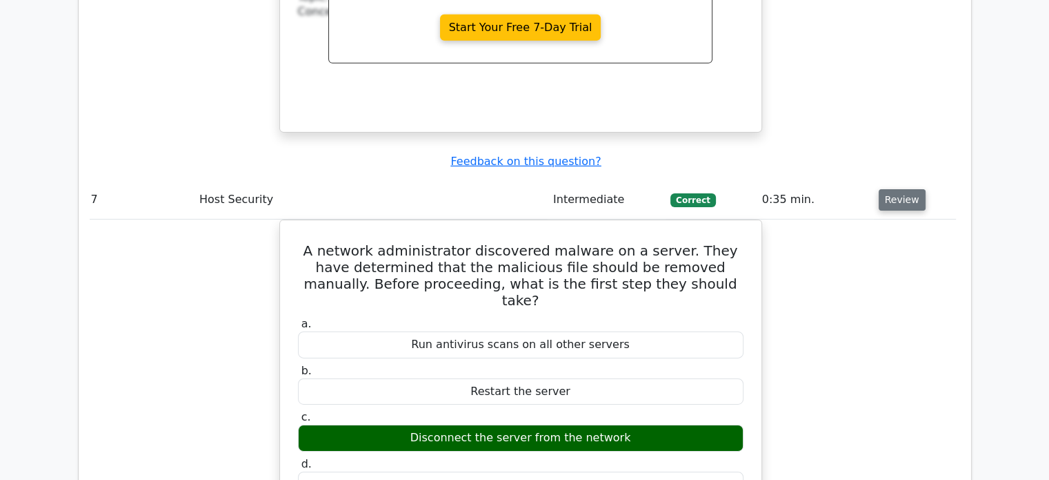
click at [900, 189] on button "Review" at bounding box center [902, 199] width 47 height 21
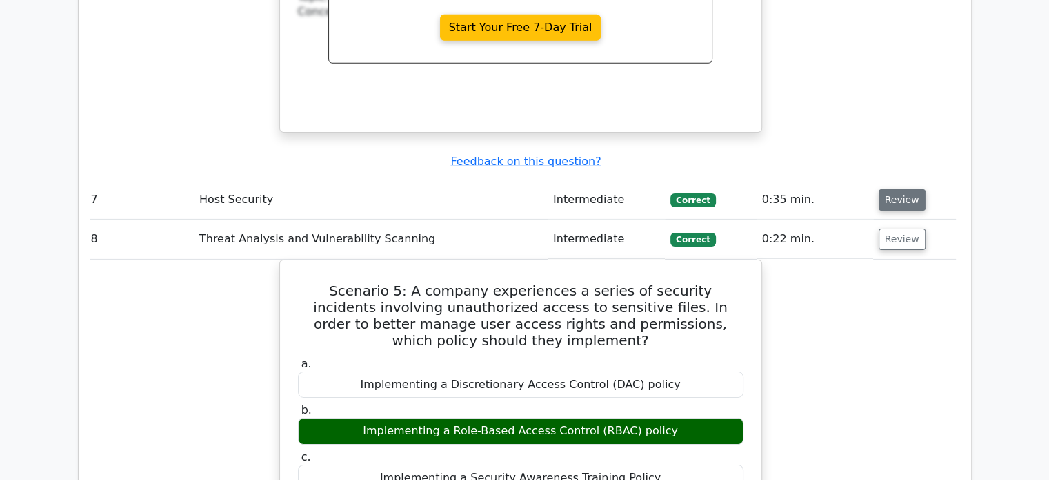
click at [896, 189] on button "Review" at bounding box center [902, 199] width 47 height 21
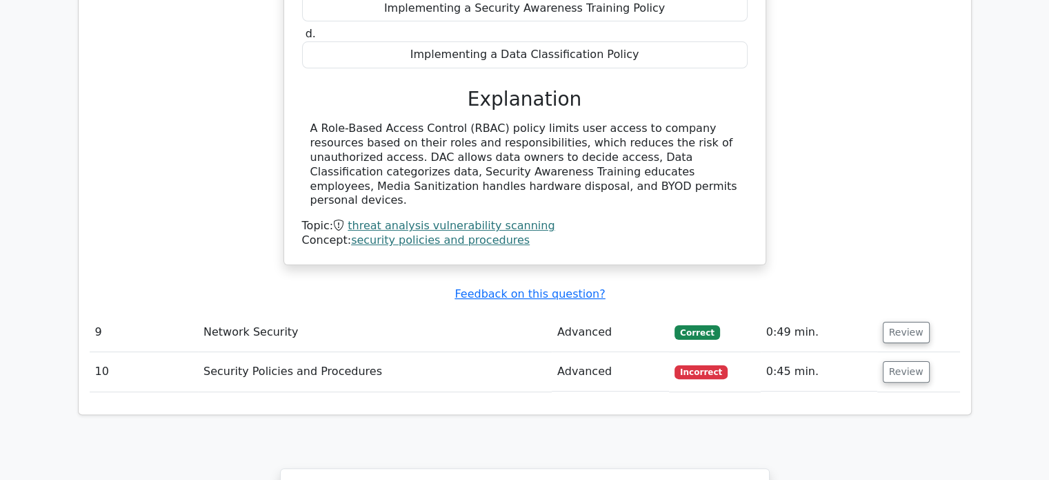
scroll to position [5530, 0]
click at [895, 321] on button "Review" at bounding box center [906, 331] width 47 height 21
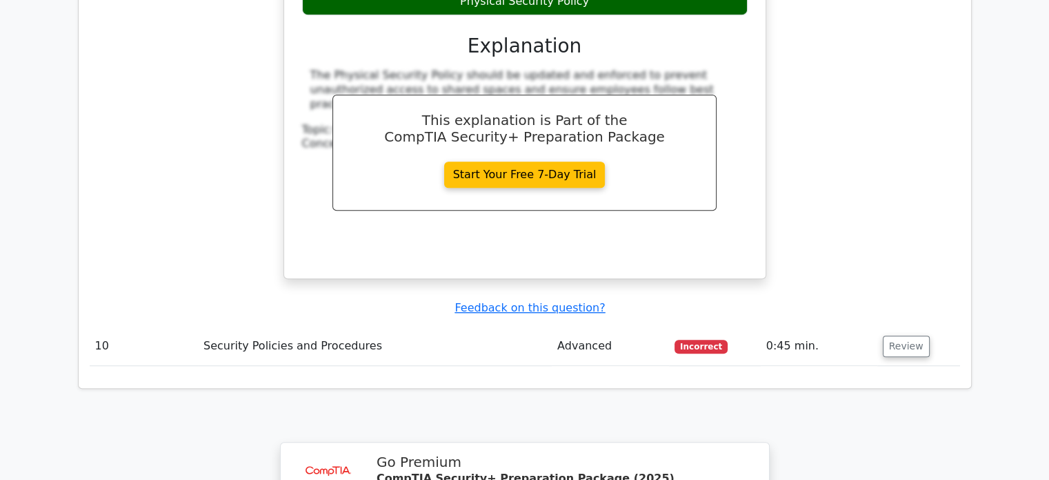
scroll to position [6129, 0]
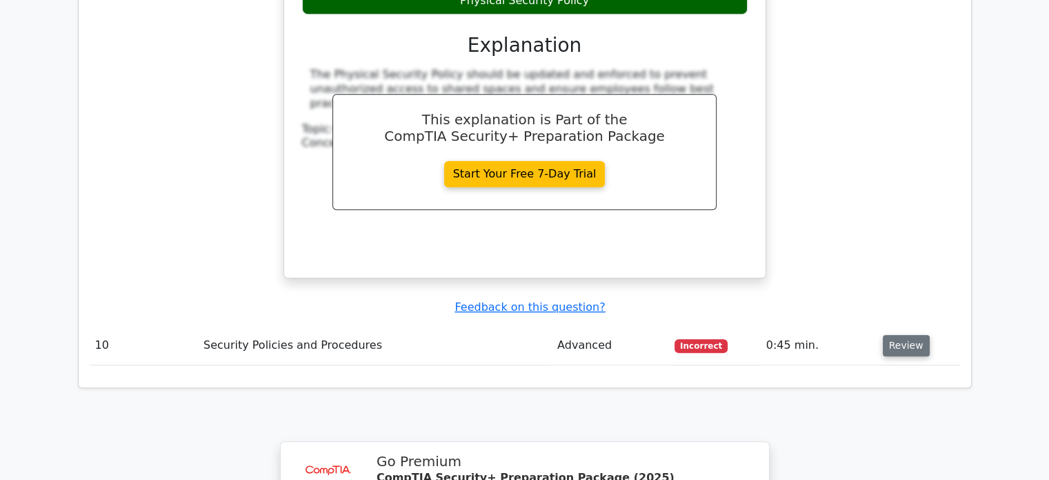
click at [902, 335] on button "Review" at bounding box center [906, 345] width 47 height 21
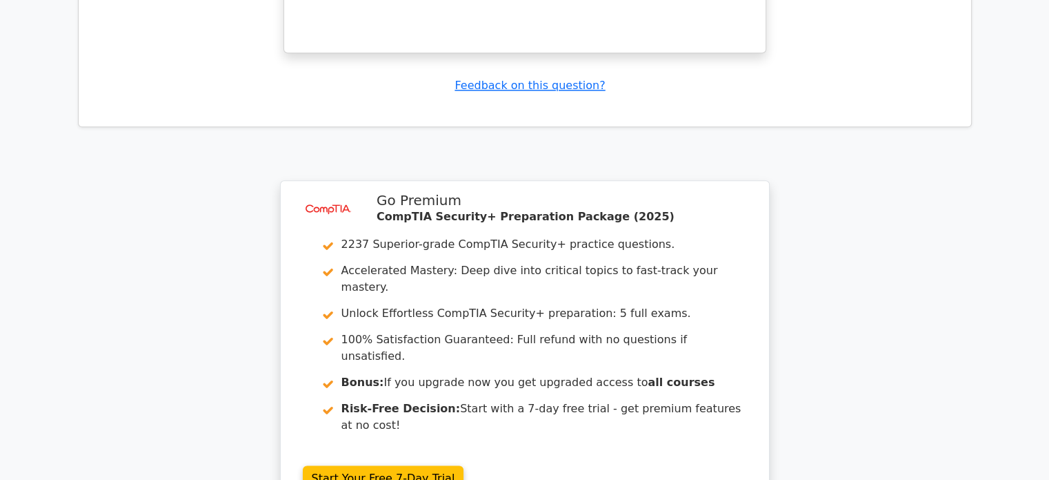
scroll to position [6970, 0]
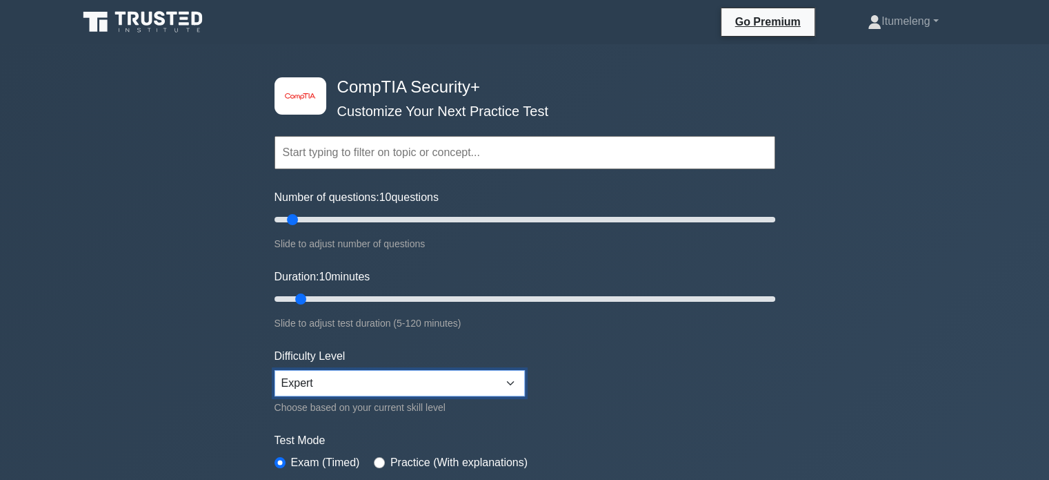
click at [512, 383] on select "Beginner Intermediate Expert" at bounding box center [400, 383] width 250 height 26
click at [275, 370] on select "Beginner Intermediate Expert" at bounding box center [400, 383] width 250 height 26
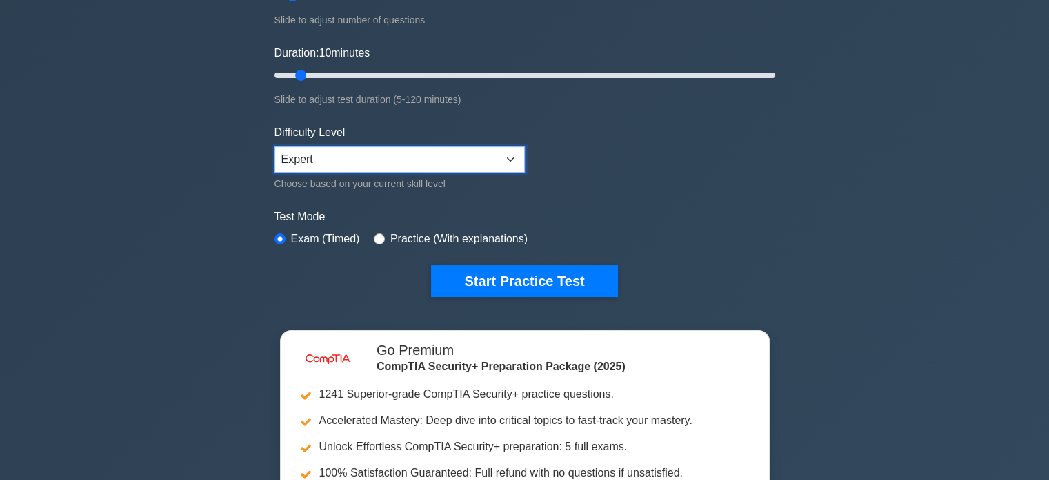
scroll to position [221, 0]
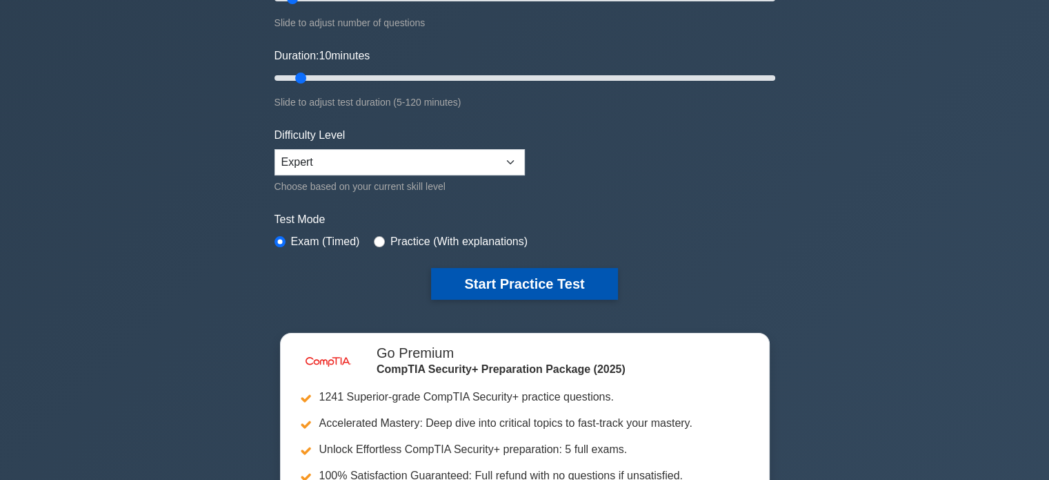
click at [507, 284] on button "Start Practice Test" at bounding box center [524, 284] width 186 height 32
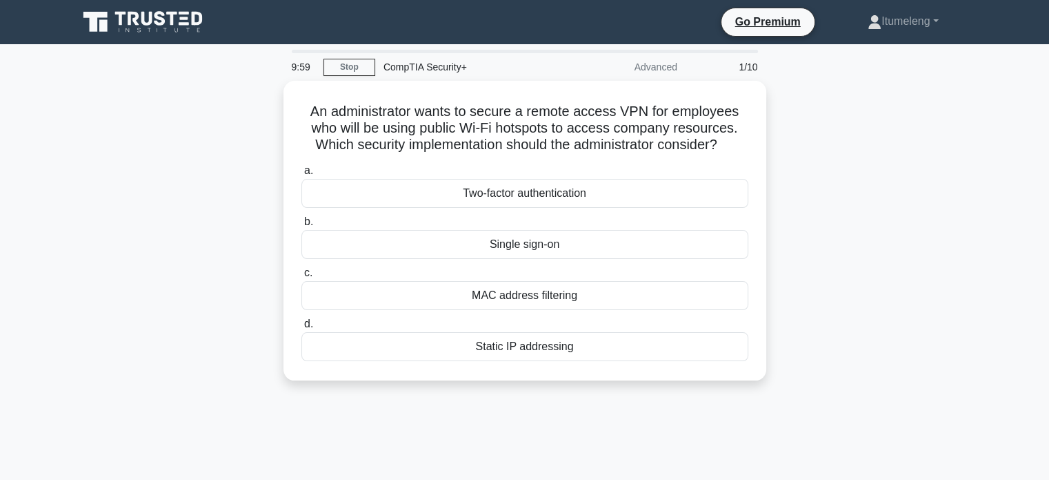
scroll to position [7064, 0]
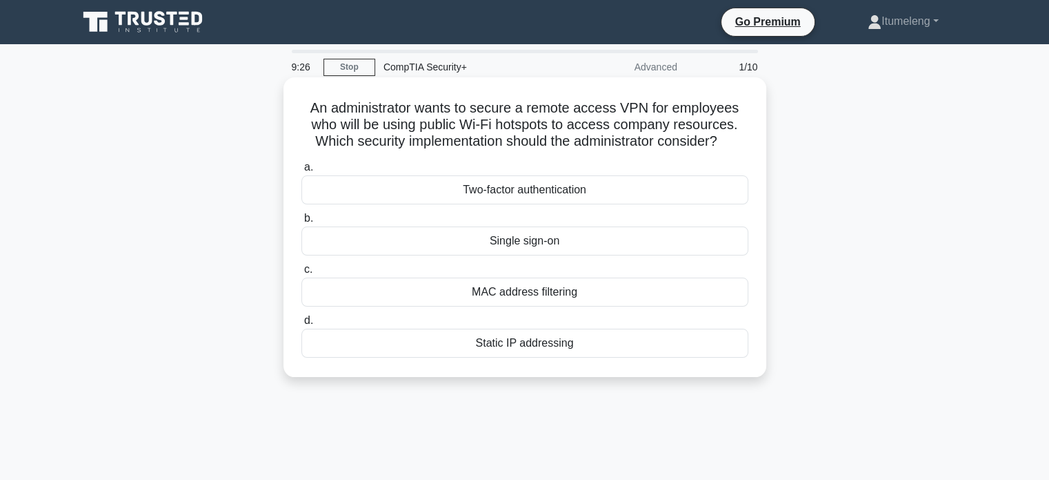
click at [502, 186] on div "Two-factor authentication" at bounding box center [525, 189] width 447 height 29
click at [302, 172] on input "a. Two-factor authentication" at bounding box center [302, 167] width 0 height 9
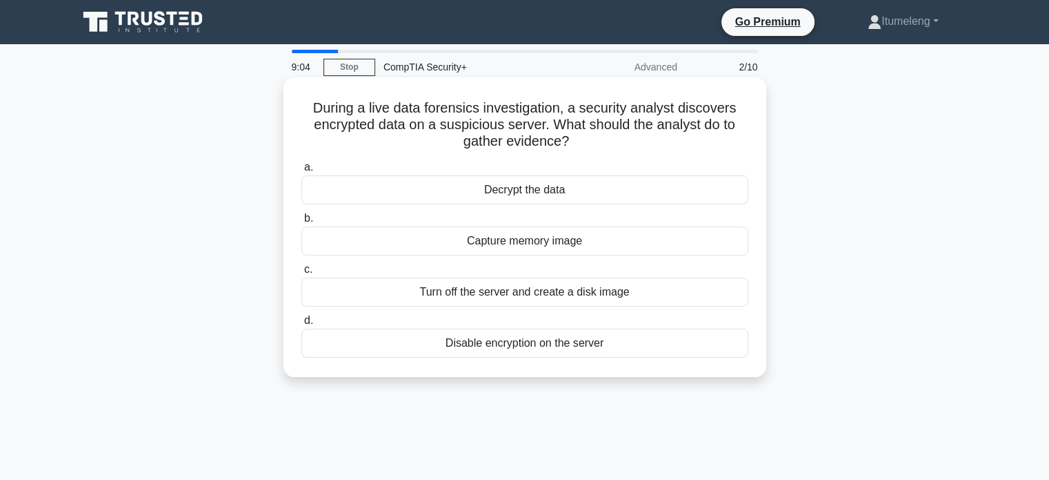
click at [479, 237] on div "Capture memory image" at bounding box center [525, 240] width 447 height 29
click at [302, 223] on input "b. Capture memory image" at bounding box center [302, 218] width 0 height 9
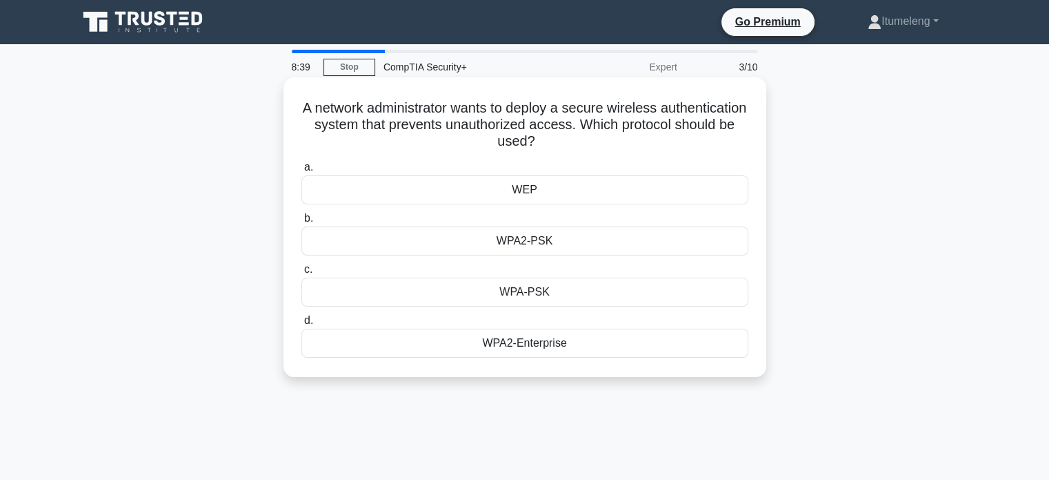
click at [512, 245] on div "WPA2-PSK" at bounding box center [525, 240] width 447 height 29
click at [302, 223] on input "b. WPA2-PSK" at bounding box center [302, 218] width 0 height 9
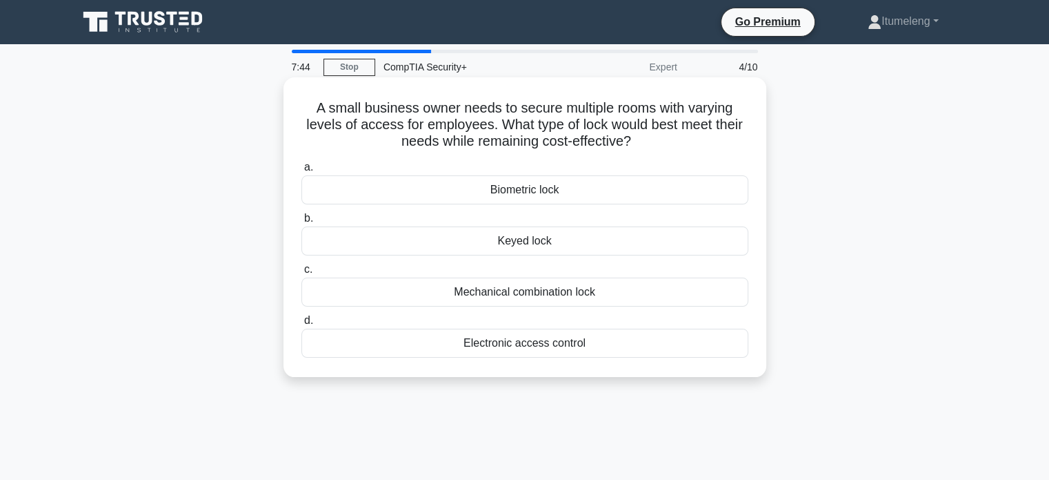
click at [523, 191] on div "Biometric lock" at bounding box center [525, 189] width 447 height 29
click at [302, 172] on input "a. Biometric lock" at bounding box center [302, 167] width 0 height 9
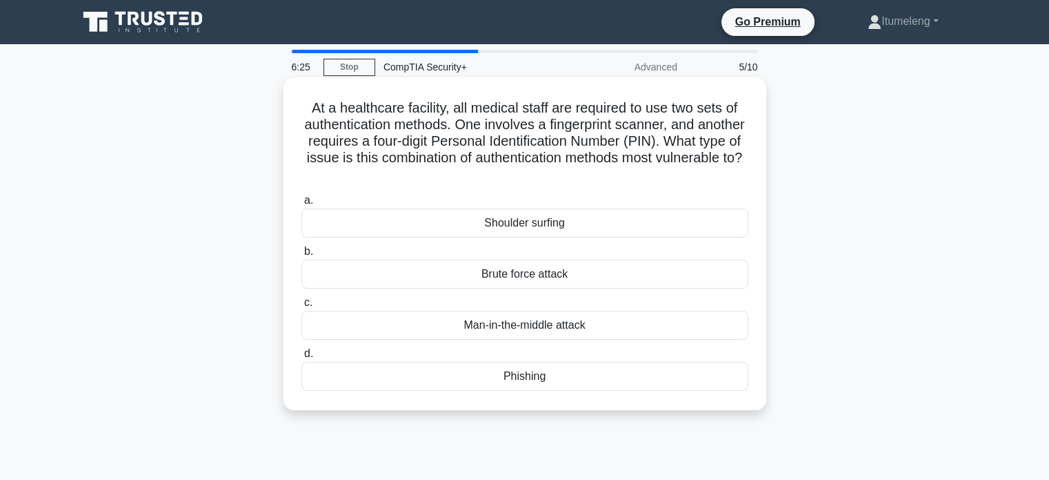
click at [510, 275] on div "Brute force attack" at bounding box center [525, 273] width 447 height 29
click at [302, 256] on input "b. Brute force attack" at bounding box center [302, 251] width 0 height 9
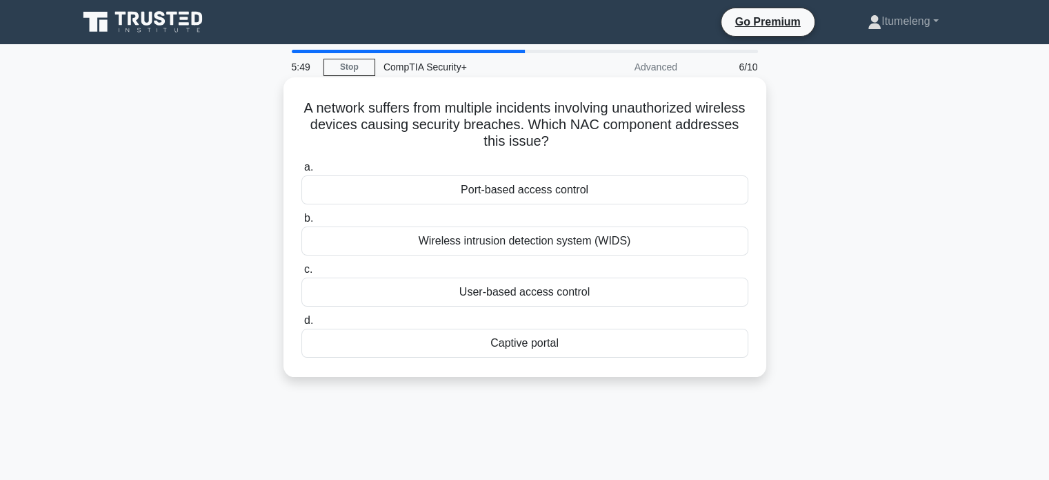
click at [466, 292] on div "User-based access control" at bounding box center [525, 291] width 447 height 29
click at [302, 274] on input "c. User-based access control" at bounding box center [302, 269] width 0 height 9
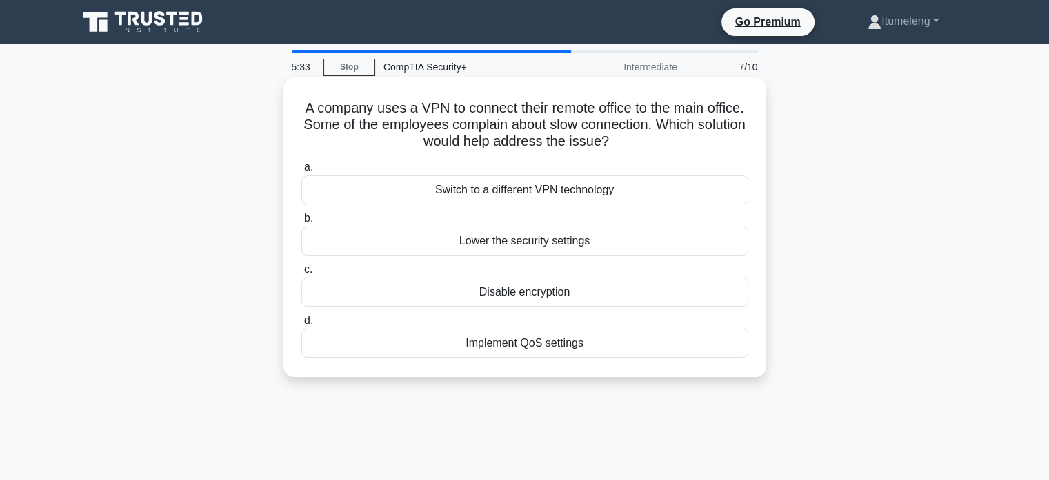
click at [492, 339] on div "Implement QoS settings" at bounding box center [525, 342] width 447 height 29
click at [302, 325] on input "d. Implement QoS settings" at bounding box center [302, 320] width 0 height 9
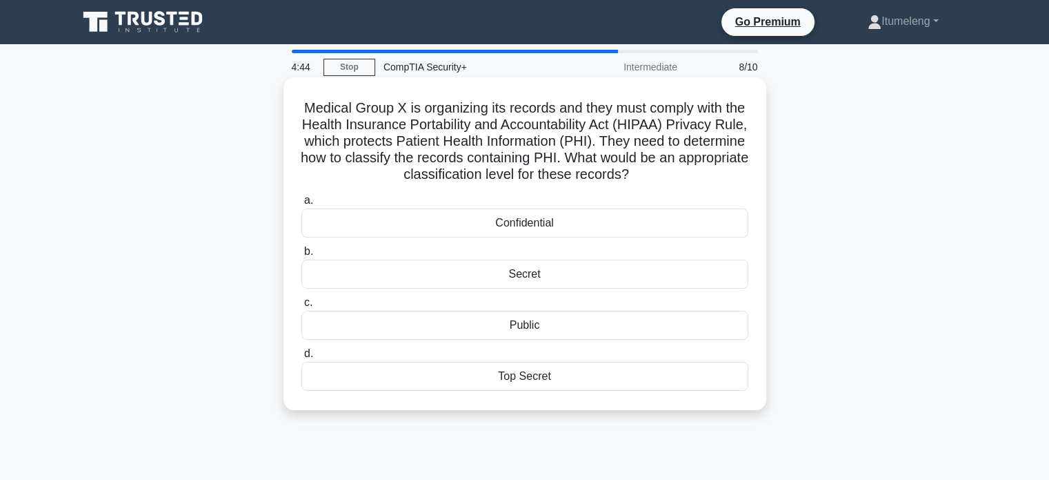
click at [519, 226] on div "Confidential" at bounding box center [525, 222] width 447 height 29
click at [302, 205] on input "a. Confidential" at bounding box center [302, 200] width 0 height 9
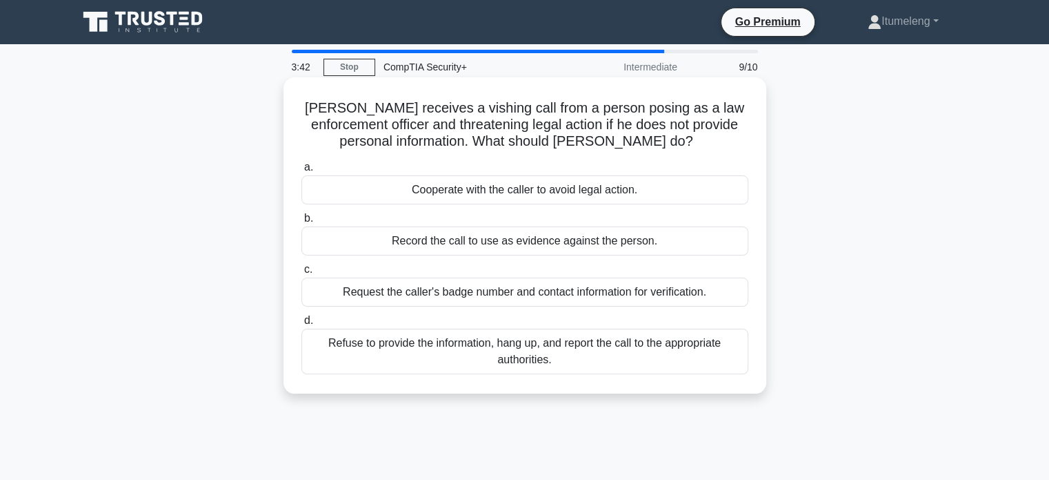
click at [602, 295] on div "Request the caller's badge number and contact information for verification." at bounding box center [525, 291] width 447 height 29
click at [302, 274] on input "c. Request the caller's badge number and contact information for verification." at bounding box center [302, 269] width 0 height 9
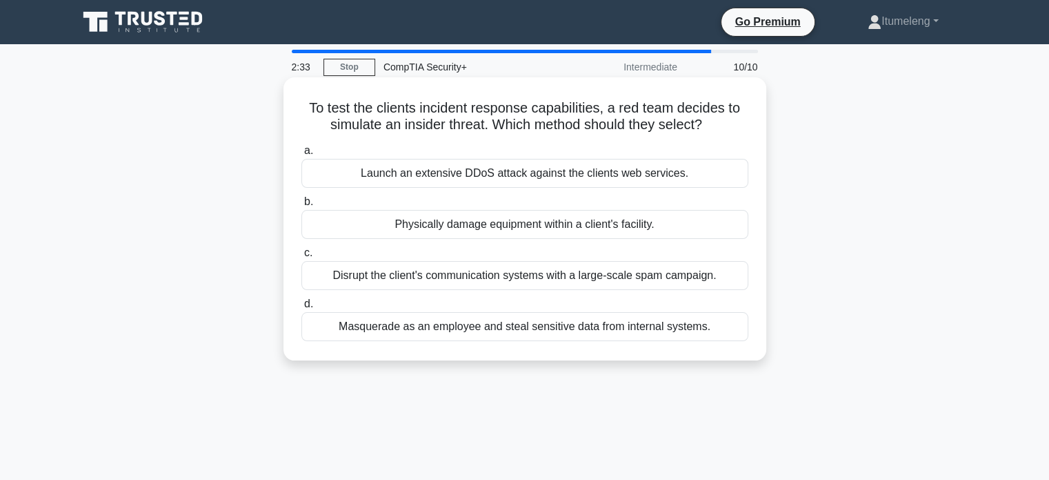
click at [420, 178] on div "Launch an extensive DDoS attack against the clients web services." at bounding box center [525, 173] width 447 height 29
click at [302, 155] on input "a. Launch an extensive DDoS attack against the clients web services." at bounding box center [302, 150] width 0 height 9
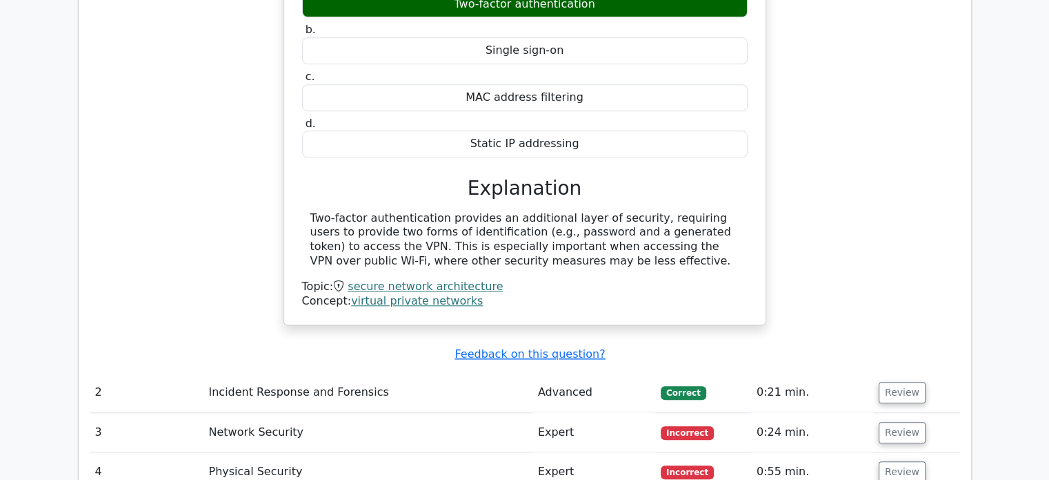
scroll to position [1572, 0]
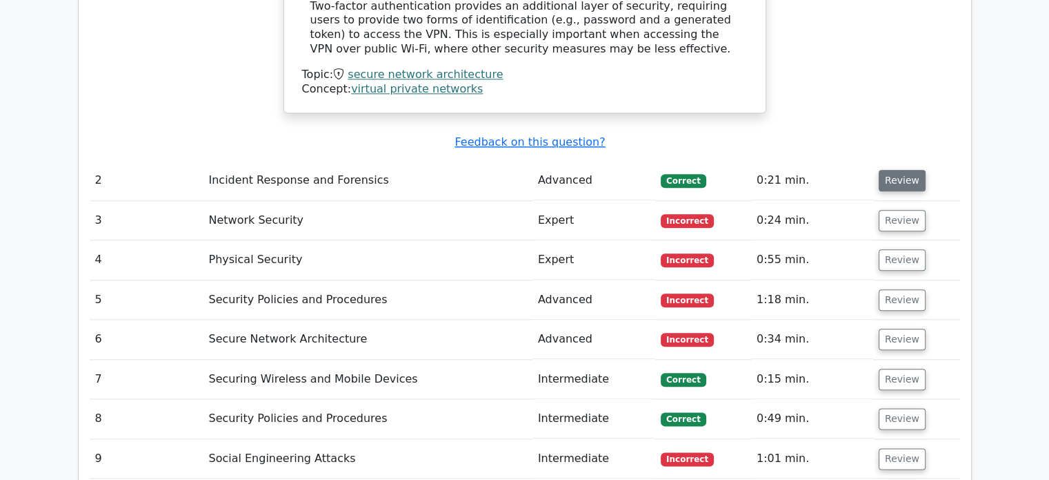
click at [898, 170] on button "Review" at bounding box center [902, 180] width 47 height 21
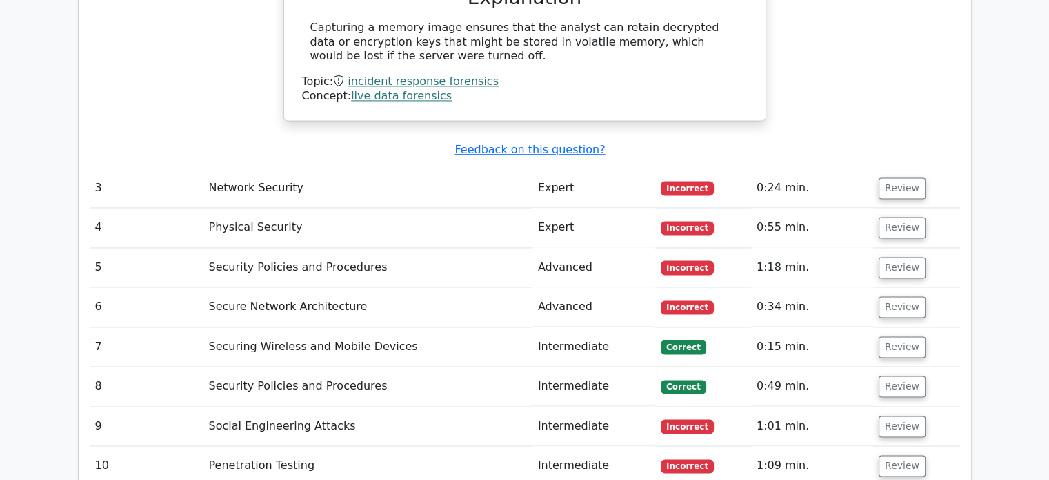
scroll to position [2062, 0]
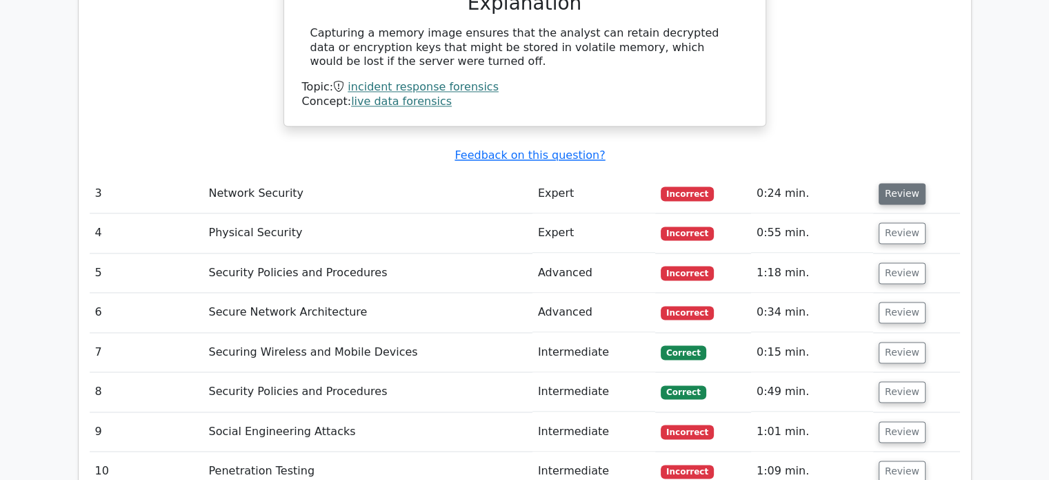
click at [906, 183] on button "Review" at bounding box center [902, 193] width 47 height 21
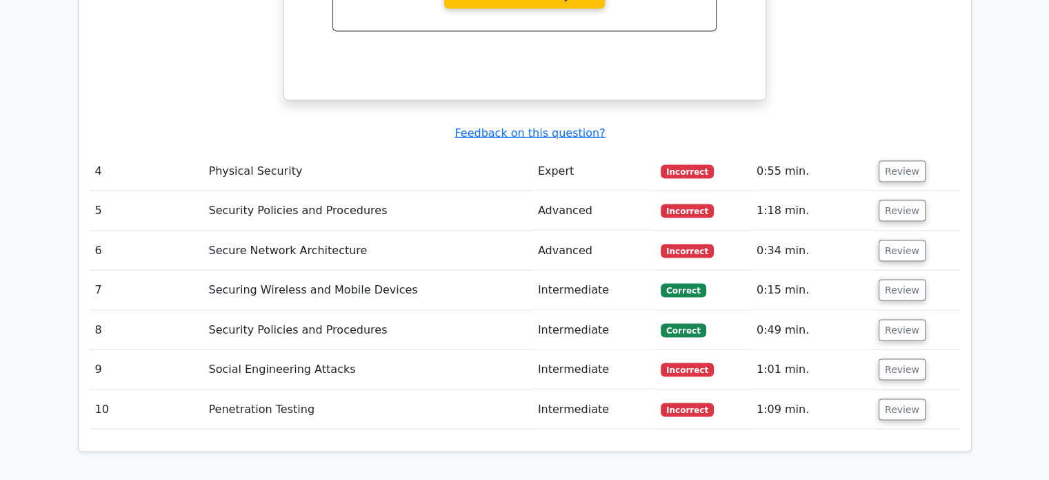
scroll to position [2696, 0]
click at [899, 161] on button "Review" at bounding box center [902, 171] width 47 height 21
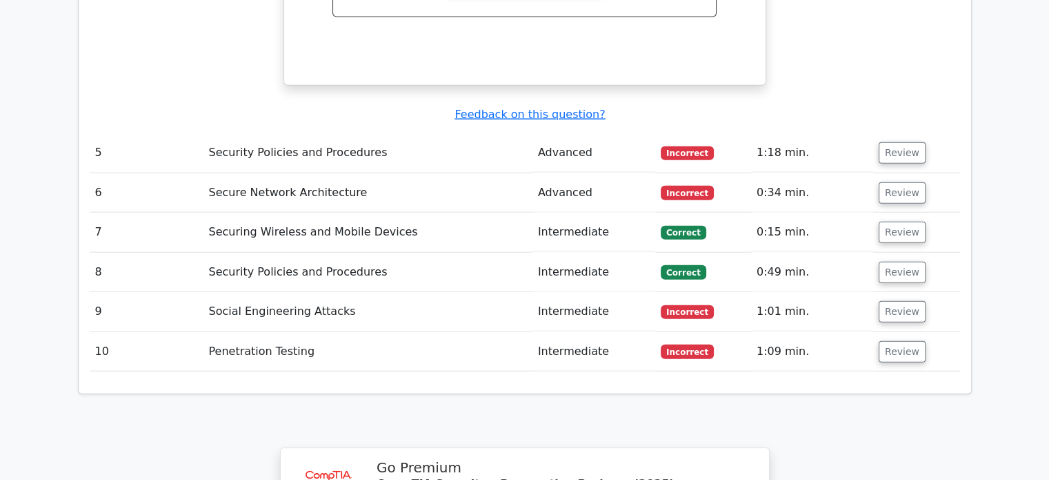
scroll to position [3328, 0]
click at [902, 141] on button "Review" at bounding box center [902, 151] width 47 height 21
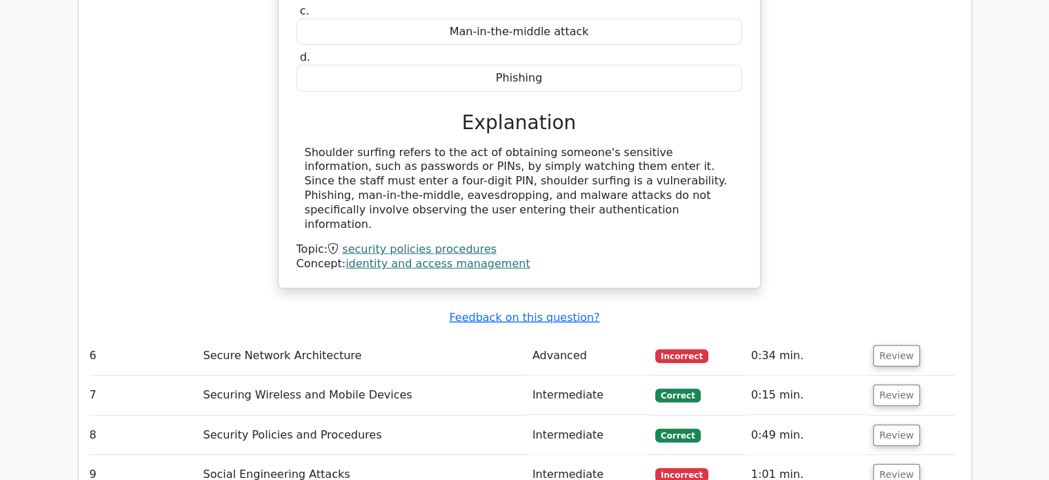
scroll to position [3705, 0]
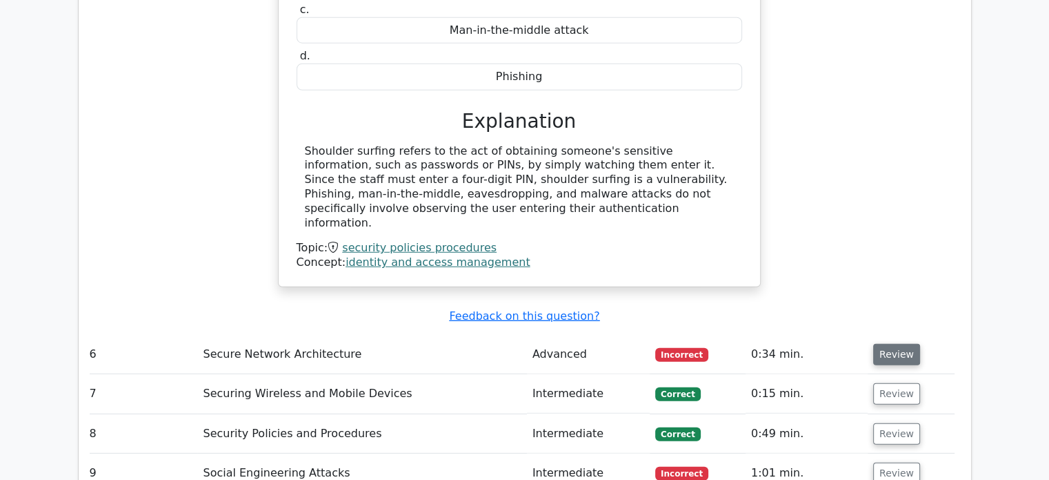
click at [878, 344] on button "Review" at bounding box center [897, 354] width 47 height 21
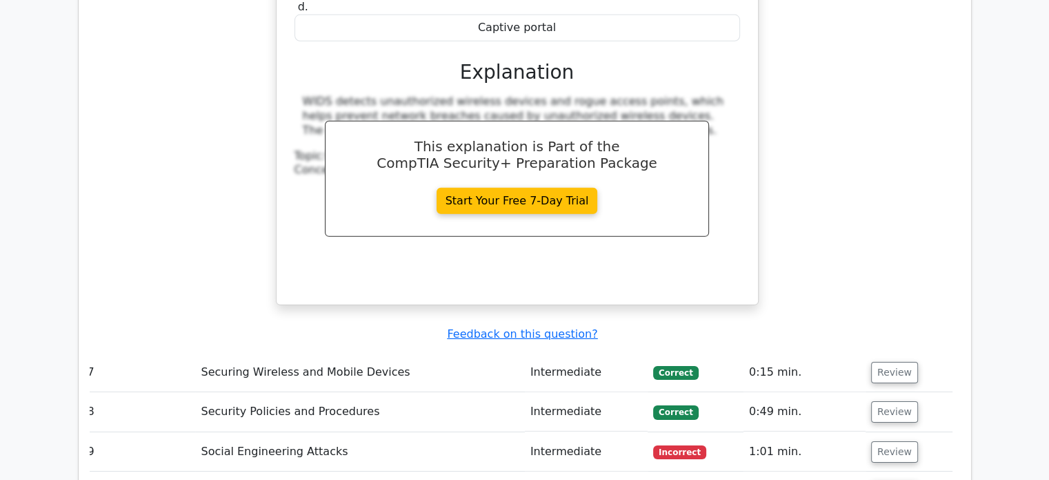
scroll to position [4300, 0]
click at [891, 362] on button "Review" at bounding box center [894, 372] width 47 height 21
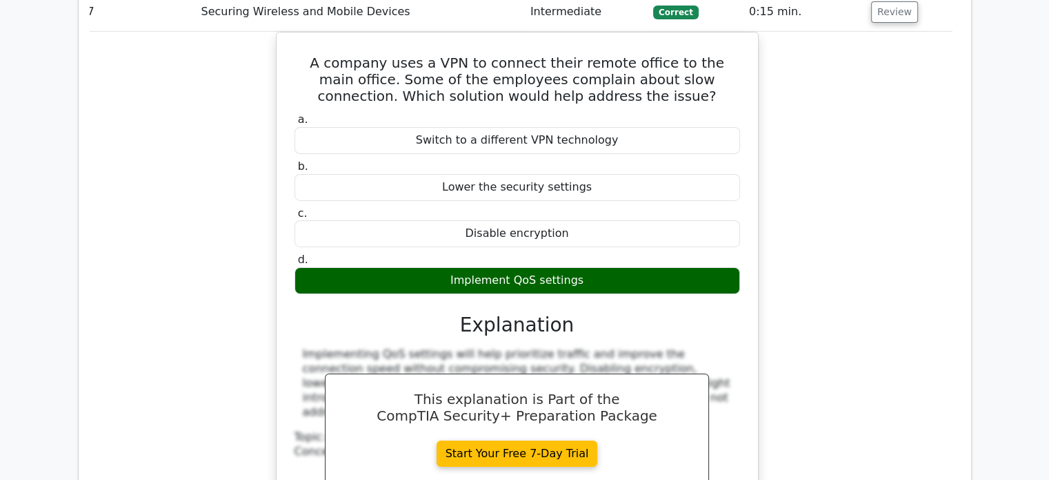
scroll to position [4957, 0]
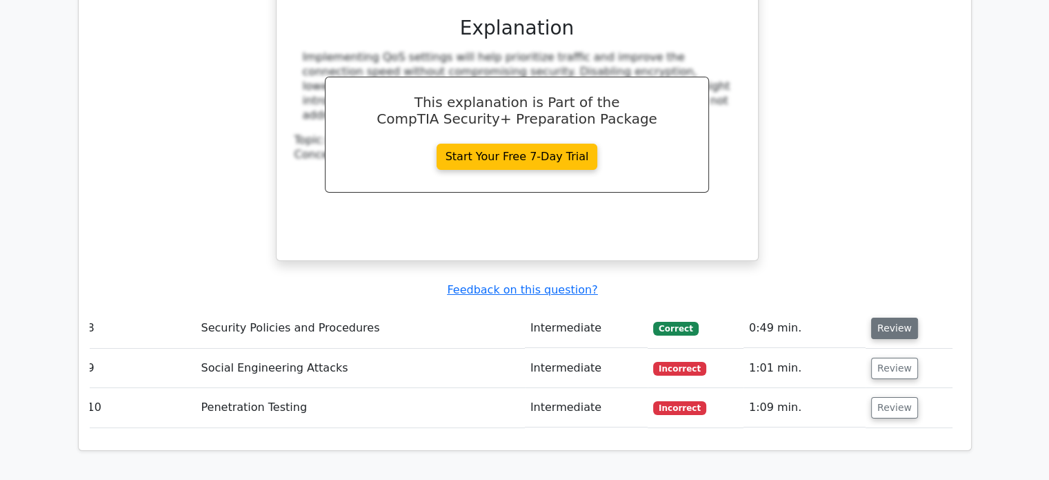
click at [876, 317] on button "Review" at bounding box center [894, 327] width 47 height 21
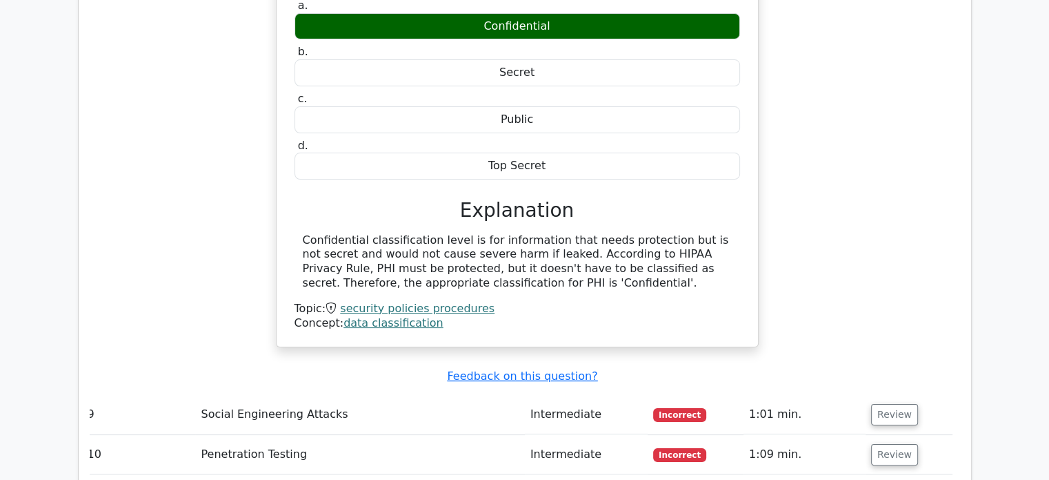
scroll to position [5438, 0]
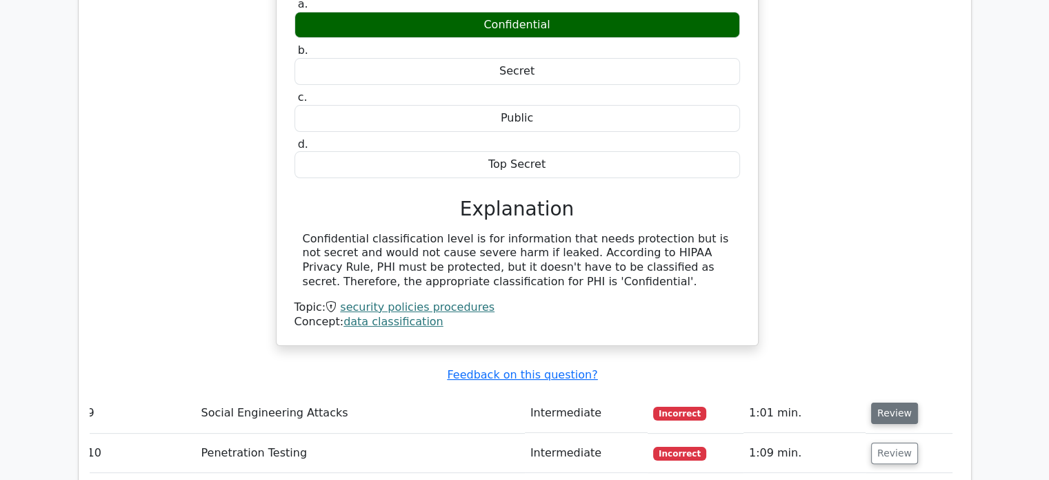
click at [898, 402] on button "Review" at bounding box center [894, 412] width 47 height 21
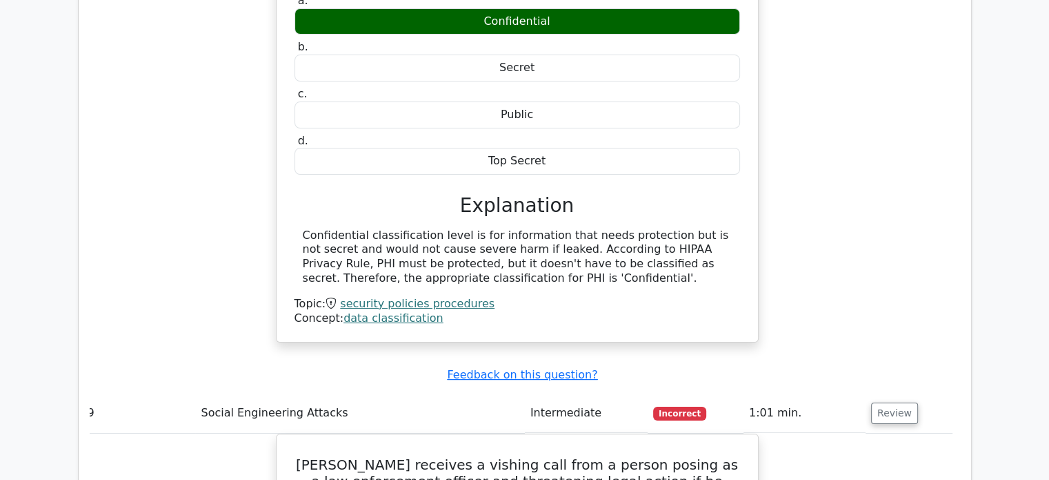
click at [451, 216] on div "Medical Group X is organizing its records and they must comply with the Health …" at bounding box center [517, 103] width 471 height 467
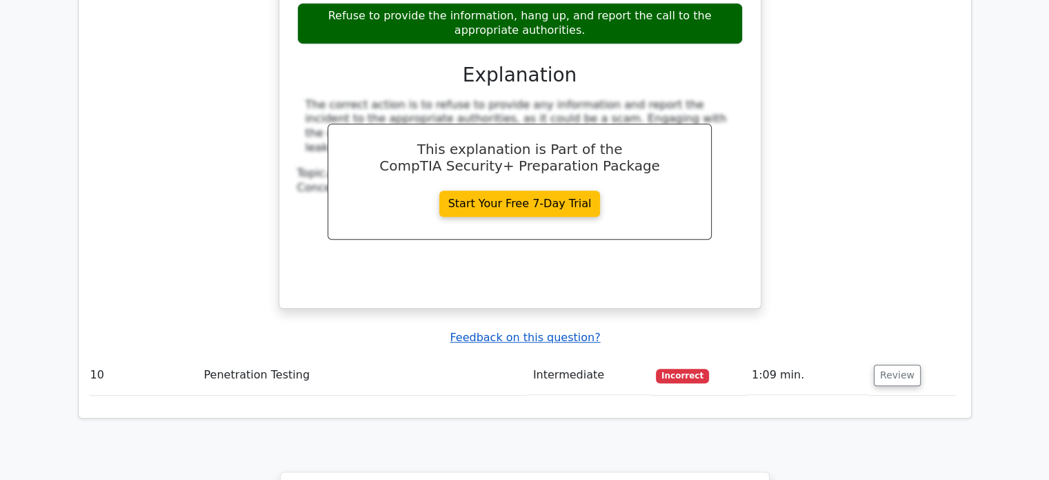
scroll to position [6121, 0]
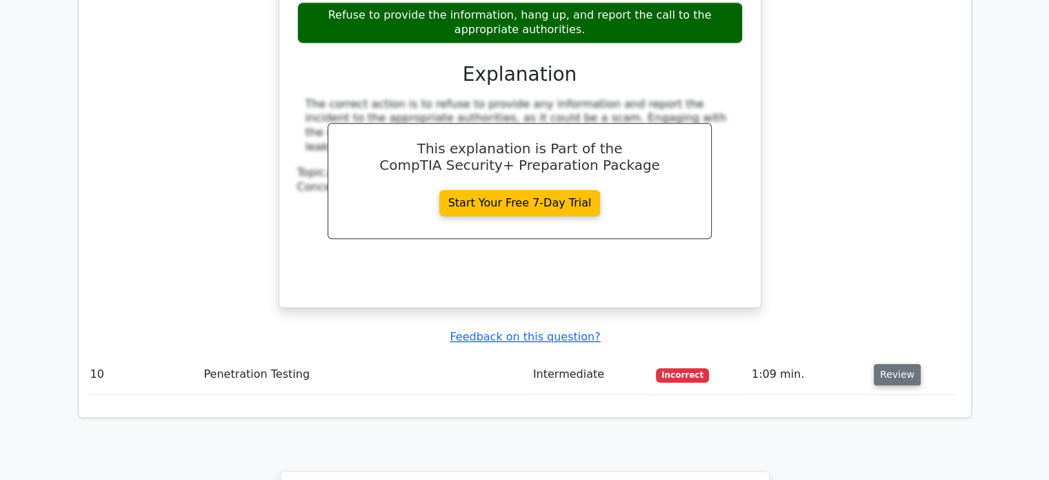
click at [904, 364] on button "Review" at bounding box center [897, 374] width 47 height 21
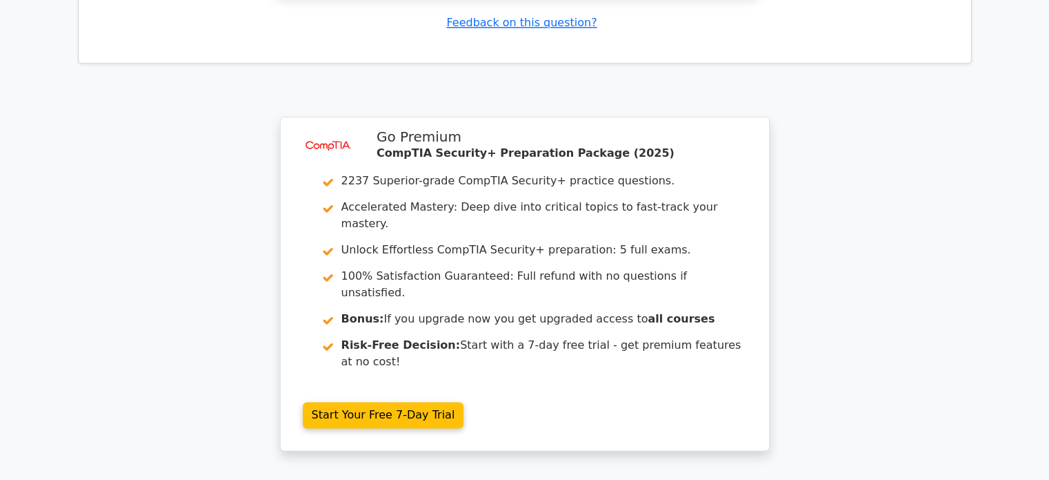
scroll to position [7070, 0]
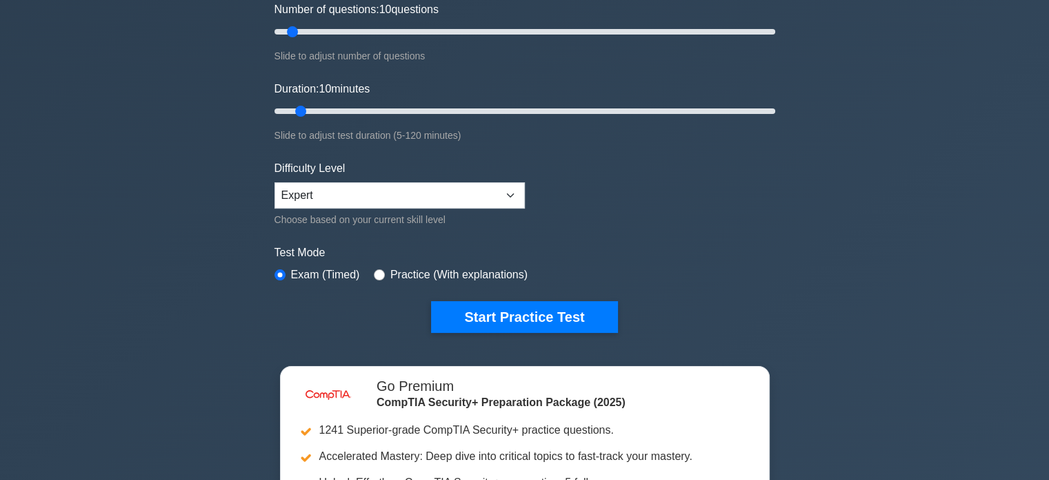
scroll to position [193, 0]
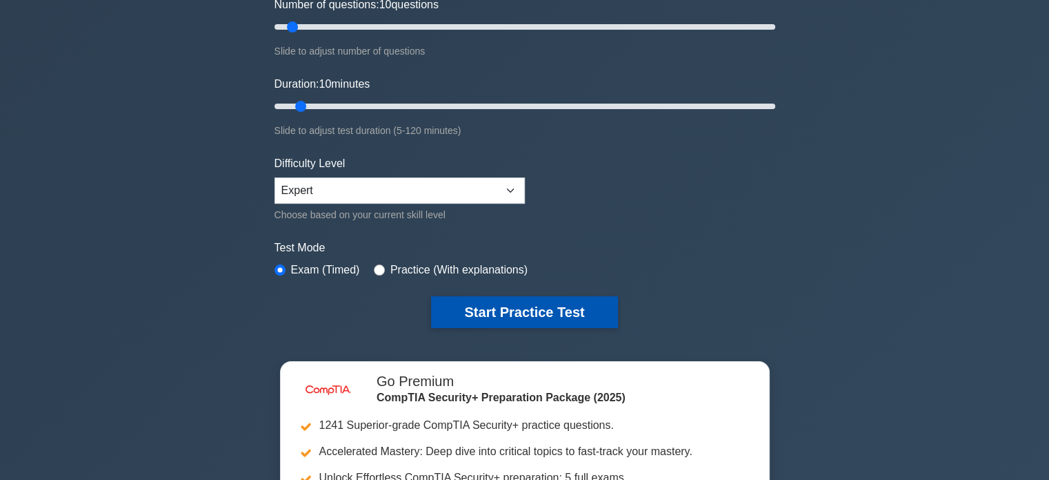
click at [526, 318] on button "Start Practice Test" at bounding box center [524, 312] width 186 height 32
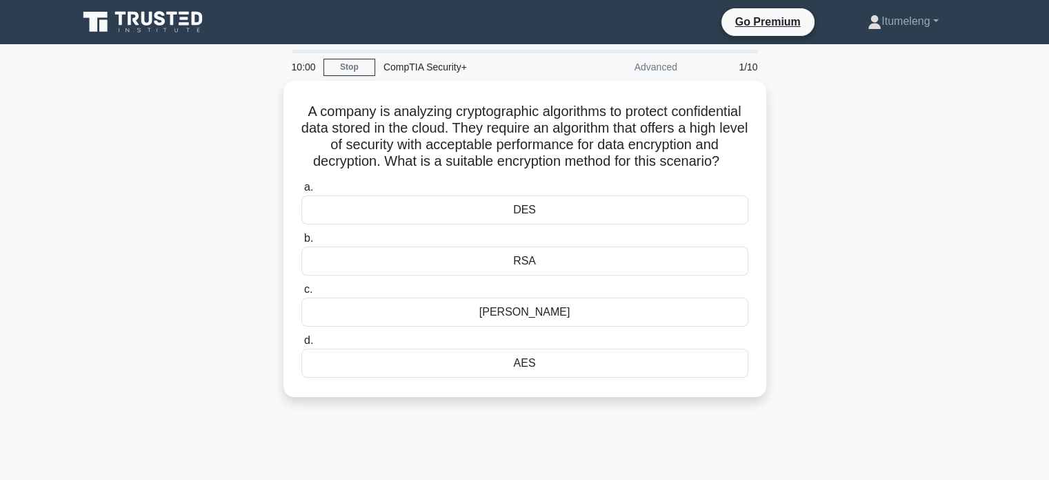
scroll to position [7064, 0]
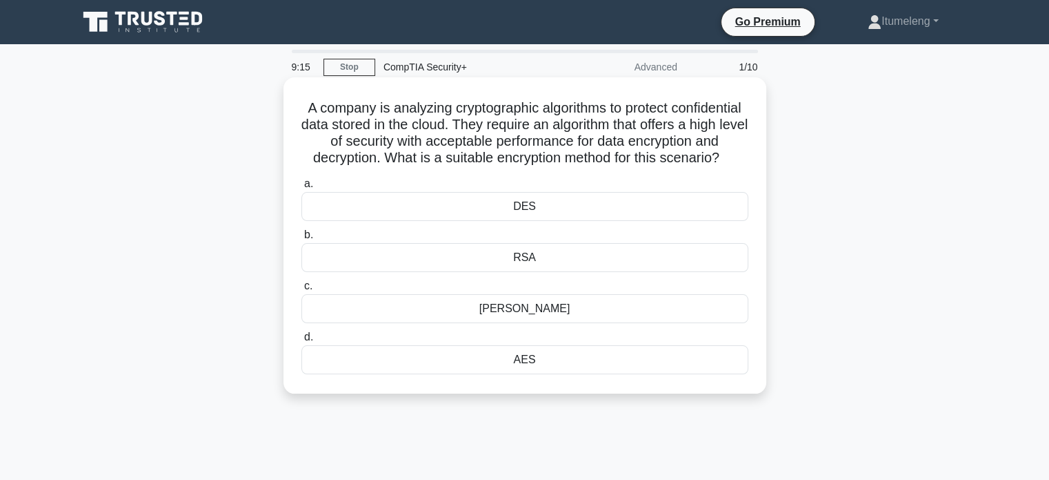
click at [529, 374] on div "AES" at bounding box center [525, 359] width 447 height 29
click at [302, 342] on input "d. AES" at bounding box center [302, 337] width 0 height 9
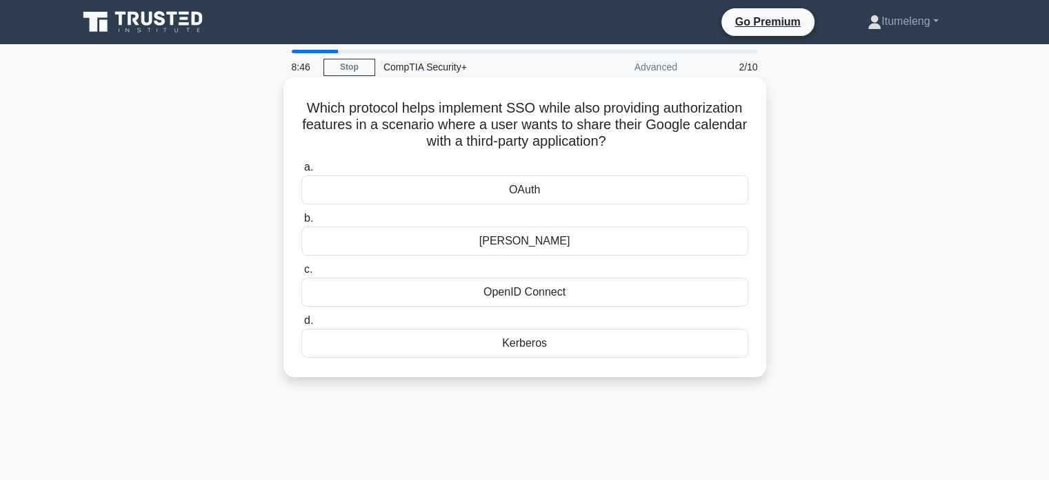
click at [530, 194] on div "OAuth" at bounding box center [525, 189] width 447 height 29
click at [302, 172] on input "a. [GEOGRAPHIC_DATA]" at bounding box center [302, 167] width 0 height 9
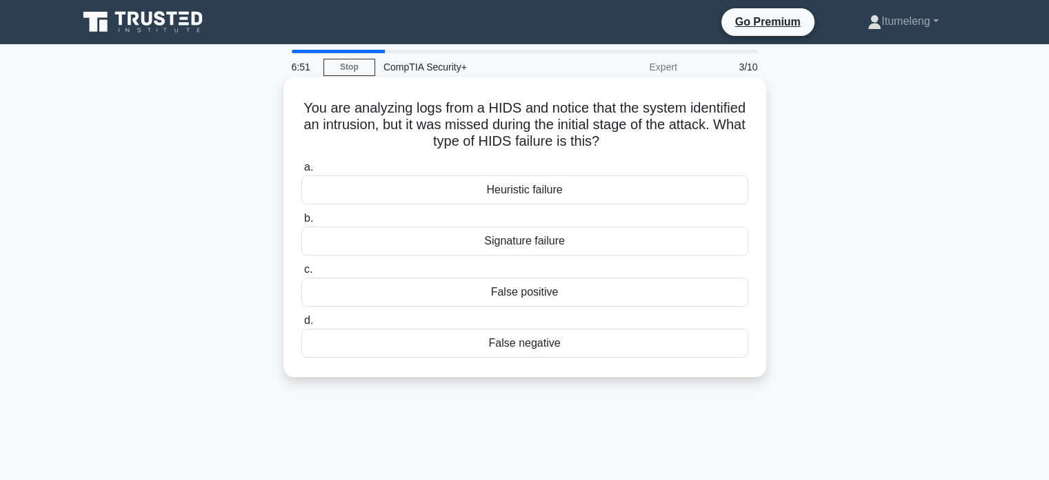
click at [521, 195] on div "Heuristic failure" at bounding box center [525, 189] width 447 height 29
click at [302, 172] on input "a. Heuristic failure" at bounding box center [302, 167] width 0 height 9
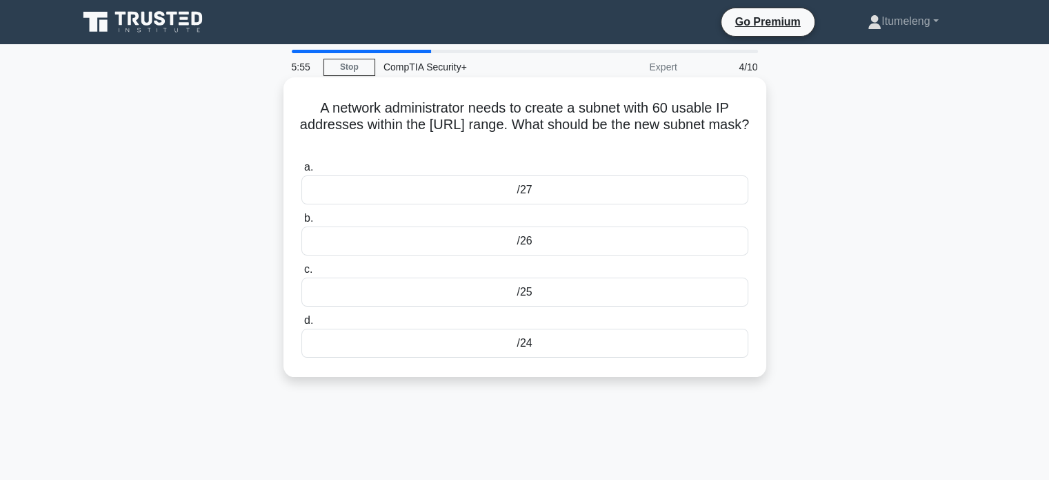
drag, startPoint x: 533, startPoint y: 141, endPoint x: 309, endPoint y: 103, distance: 227.4
type textarea "A network administrator needs to create a subnet with 60 usable IP addresses wi…"
click at [309, 103] on h5 "A network administrator needs to create a subnet with 60 usable IP addresses wi…" at bounding box center [525, 124] width 450 height 51
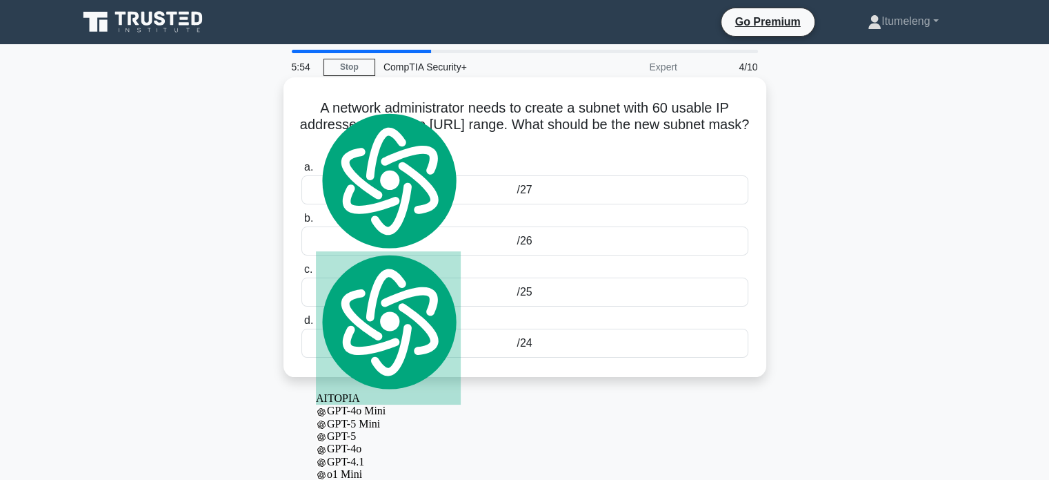
copy h5 "A network administrator needs to create a subnet with 60 usable IP addresses wi…"
click at [610, 156] on div "A network administrator needs to create a subnet with 60 usable IP addresses wi…" at bounding box center [525, 227] width 472 height 288
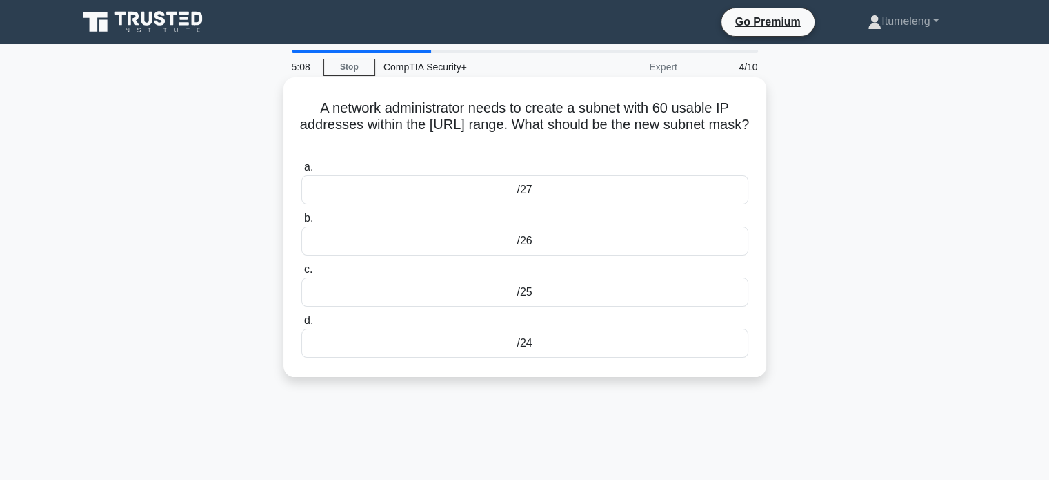
click at [522, 239] on div "/26" at bounding box center [525, 240] width 447 height 29
click at [302, 223] on input "b. /26" at bounding box center [302, 218] width 0 height 9
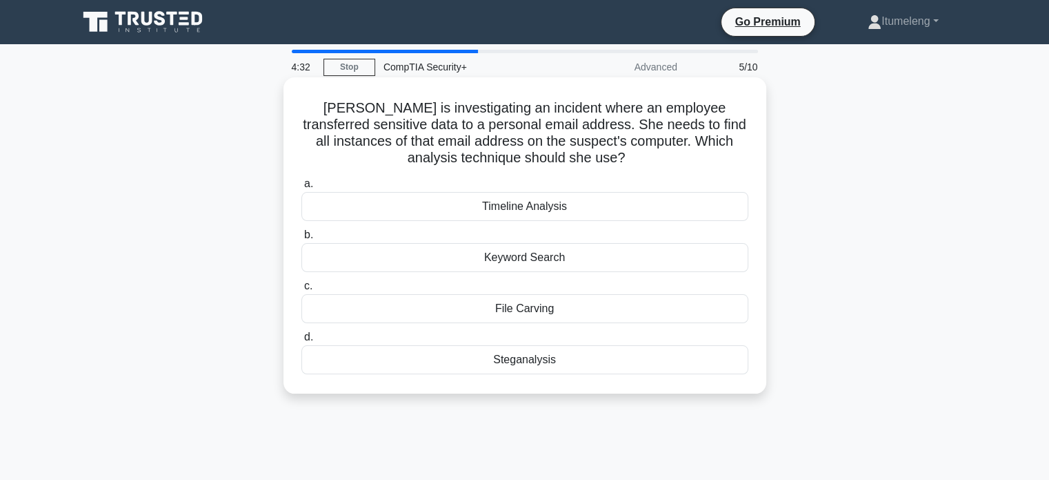
click at [524, 266] on div "Keyword Search" at bounding box center [525, 257] width 447 height 29
click at [302, 239] on input "b. Keyword Search" at bounding box center [302, 234] width 0 height 9
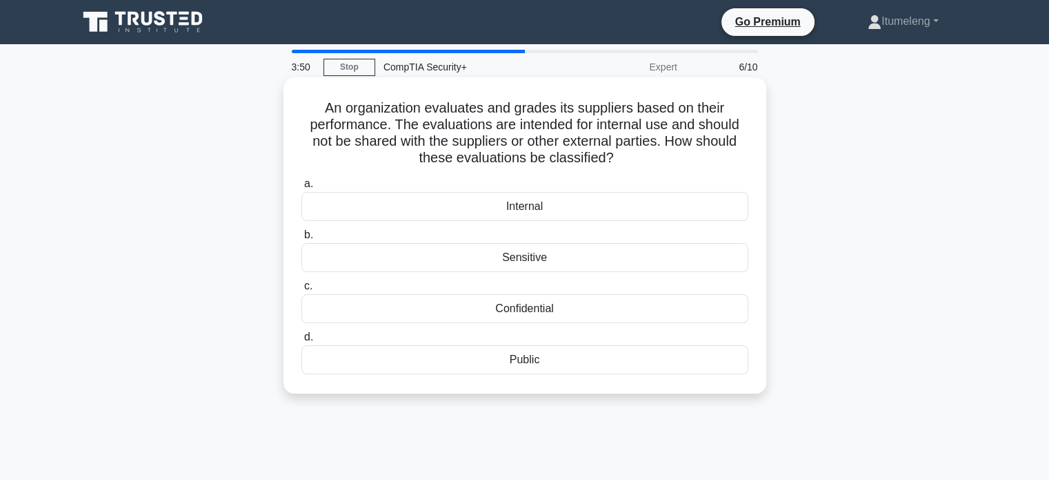
click at [527, 210] on div "Internal" at bounding box center [525, 206] width 447 height 29
click at [302, 188] on input "a. Internal" at bounding box center [302, 183] width 0 height 9
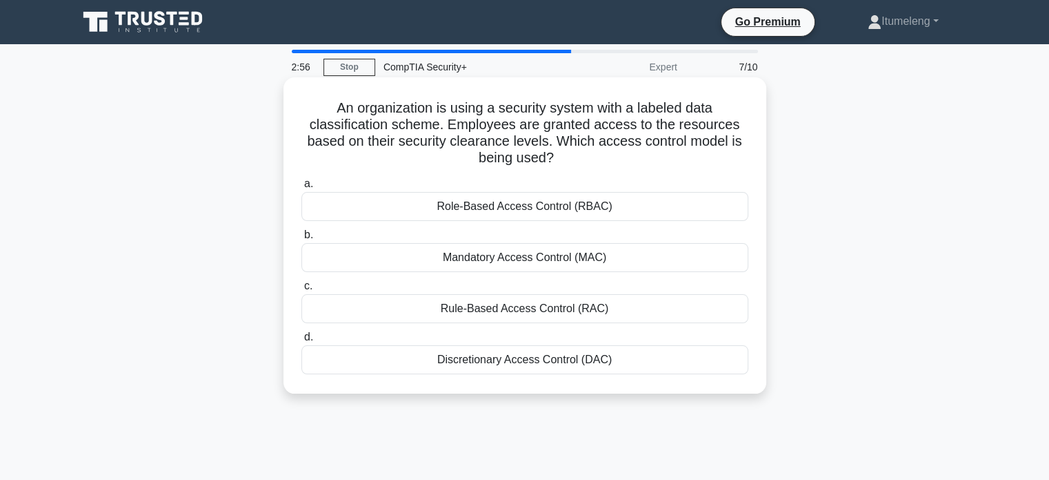
click at [519, 259] on div "Mandatory Access Control (MAC)" at bounding box center [525, 257] width 447 height 29
click at [302, 239] on input "b. Mandatory Access Control (MAC)" at bounding box center [302, 234] width 0 height 9
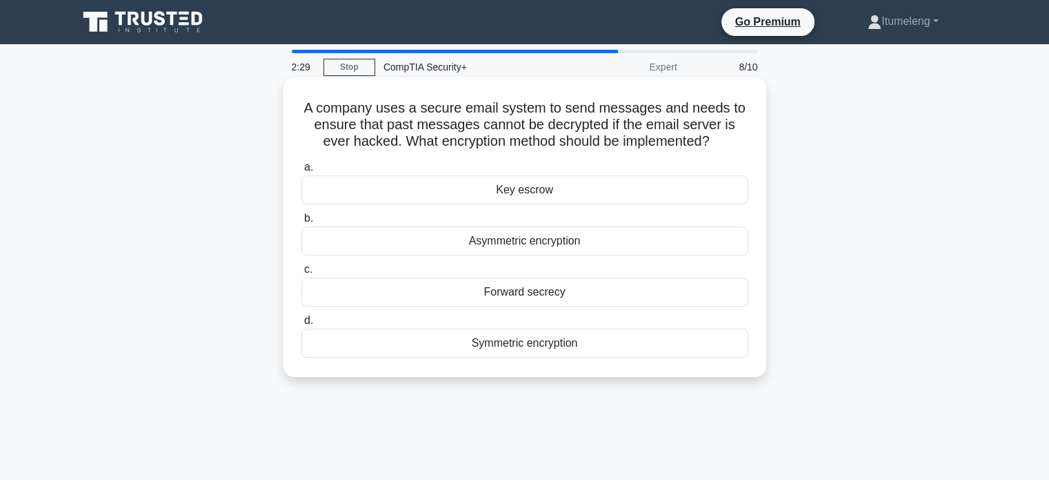
click at [530, 245] on div "Asymmetric encryption" at bounding box center [525, 240] width 447 height 29
click at [302, 223] on input "b. Asymmetric encryption" at bounding box center [302, 218] width 0 height 9
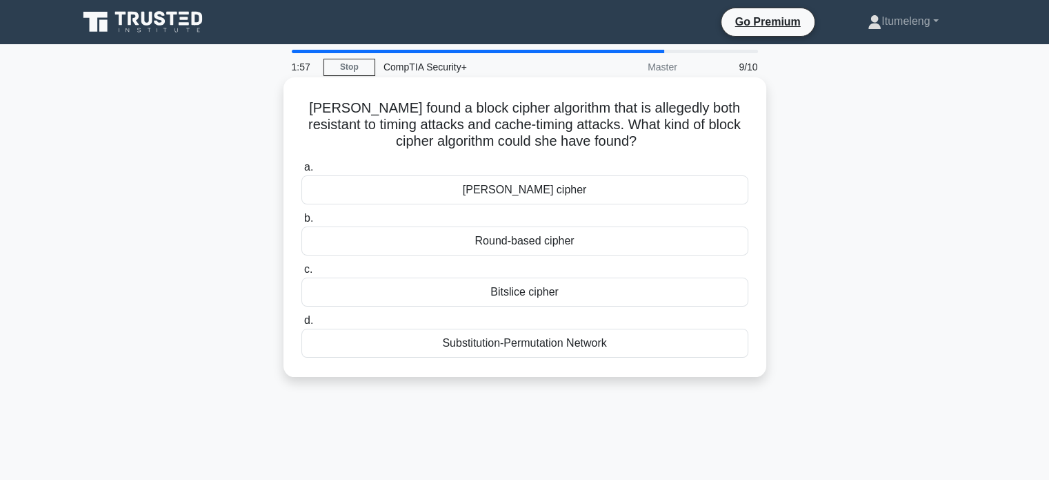
click at [546, 294] on div "Bitslice cipher" at bounding box center [525, 291] width 447 height 29
click at [302, 274] on input "c. Bitslice cipher" at bounding box center [302, 269] width 0 height 9
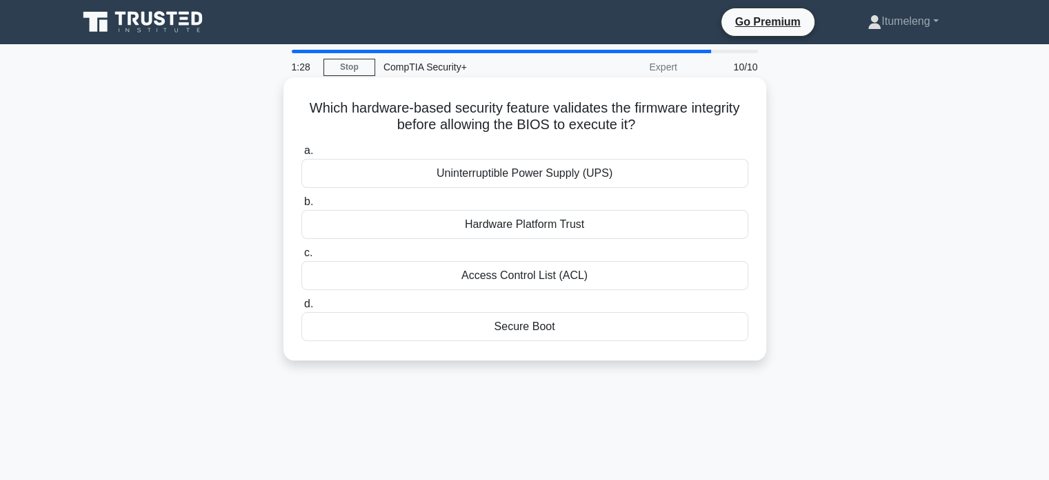
click at [557, 226] on div "Hardware Platform Trust" at bounding box center [525, 224] width 447 height 29
click at [302, 206] on input "b. Hardware Platform Trust" at bounding box center [302, 201] width 0 height 9
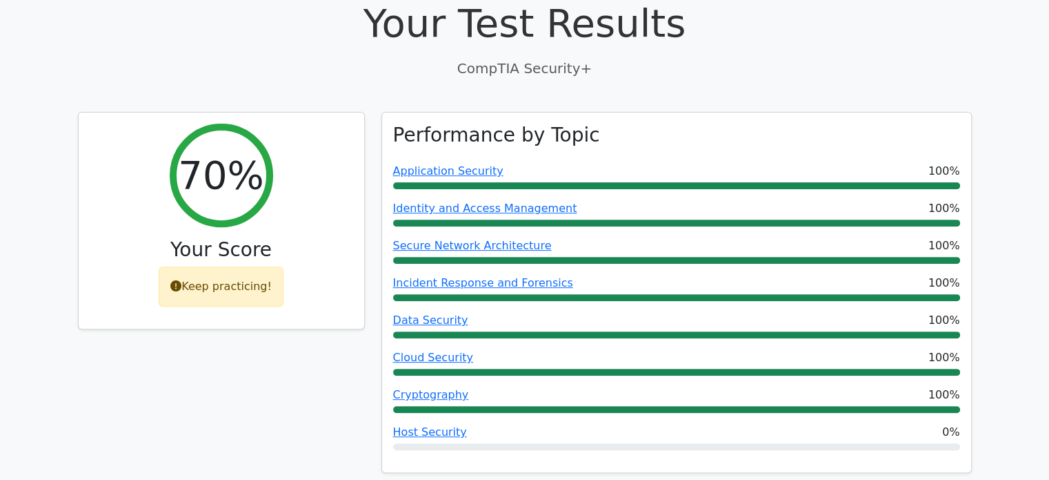
scroll to position [436, 0]
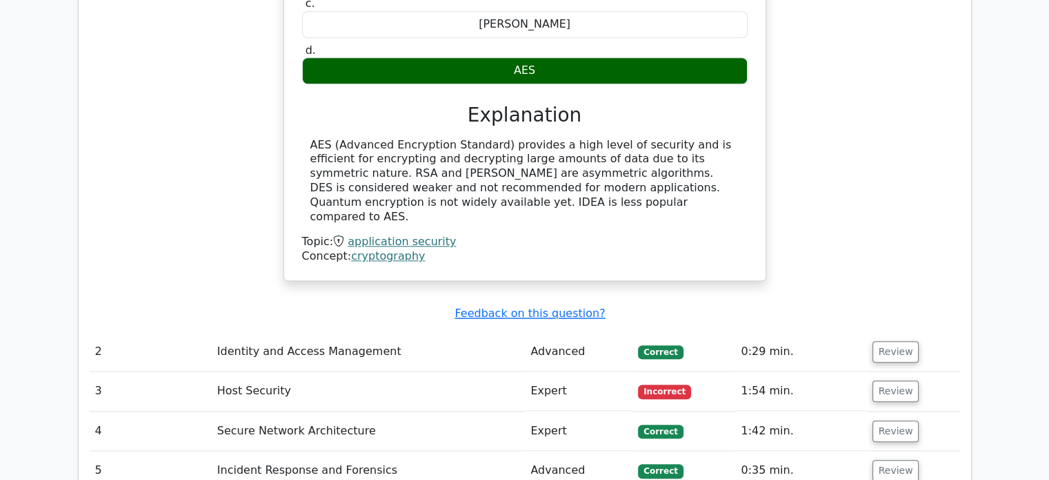
scroll to position [1453, 0]
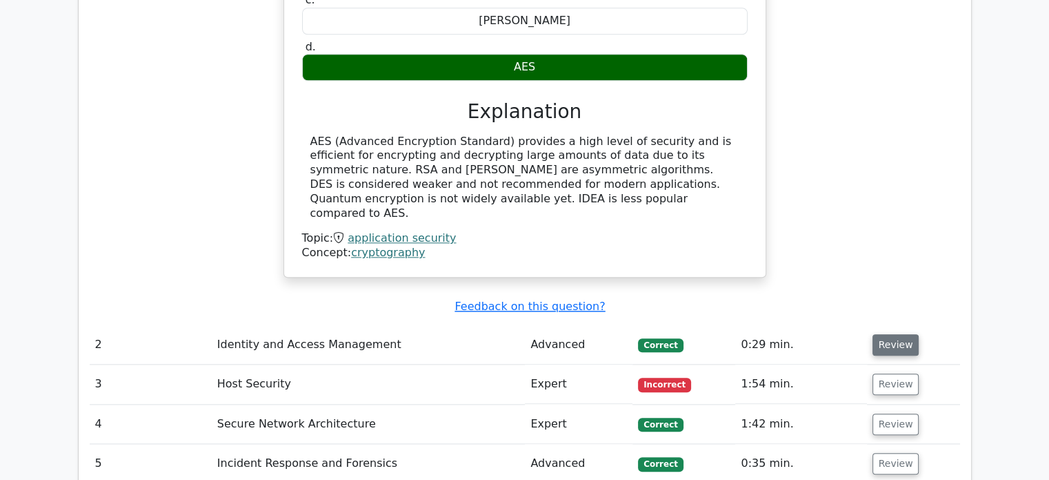
click at [897, 334] on button "Review" at bounding box center [896, 344] width 47 height 21
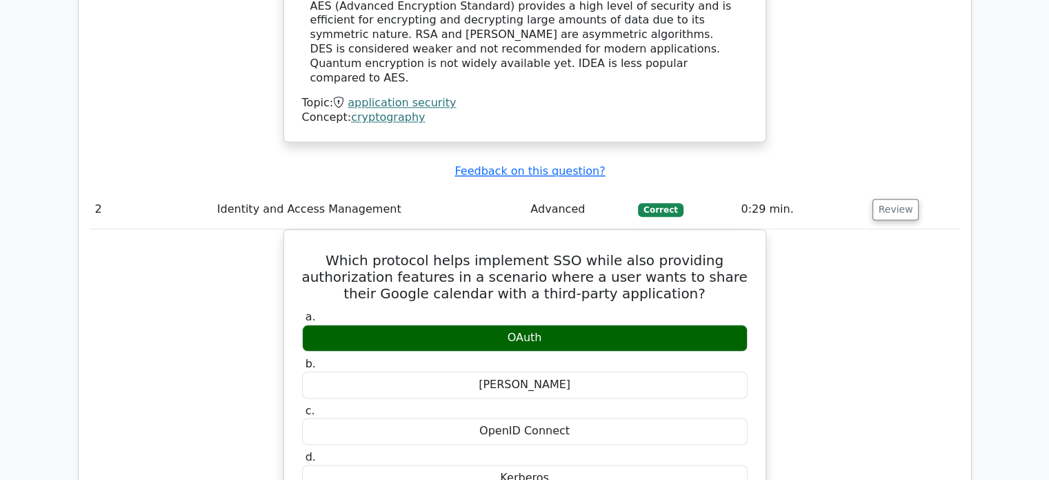
scroll to position [1401, 0]
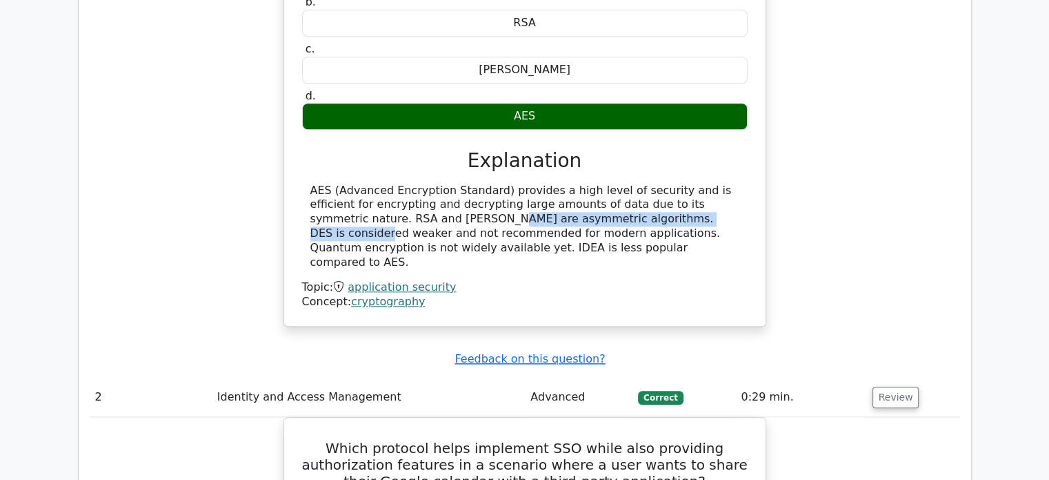
drag, startPoint x: 510, startPoint y: 168, endPoint x: 690, endPoint y: 152, distance: 180.7
type textarea "RSA and [PERSON_NAME] are asymmetric algorithm"
click at [690, 184] on div "AES (Advanced Encryption Standard) provides a high level of security and is eff…" at bounding box center [524, 227] width 429 height 86
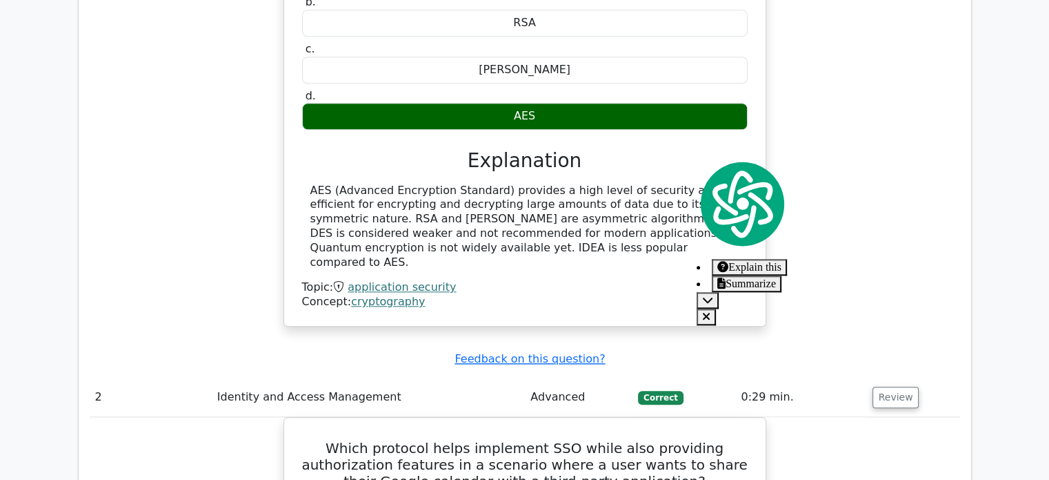
click at [579, 245] on div "A company is analyzing cryptographic algorithms to protect confidential data st…" at bounding box center [525, 80] width 471 height 479
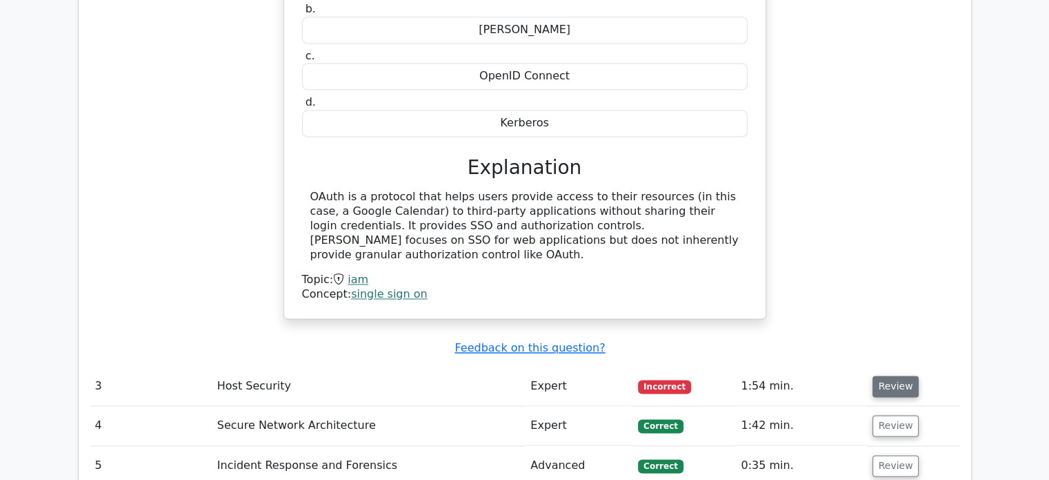
scroll to position [1948, 0]
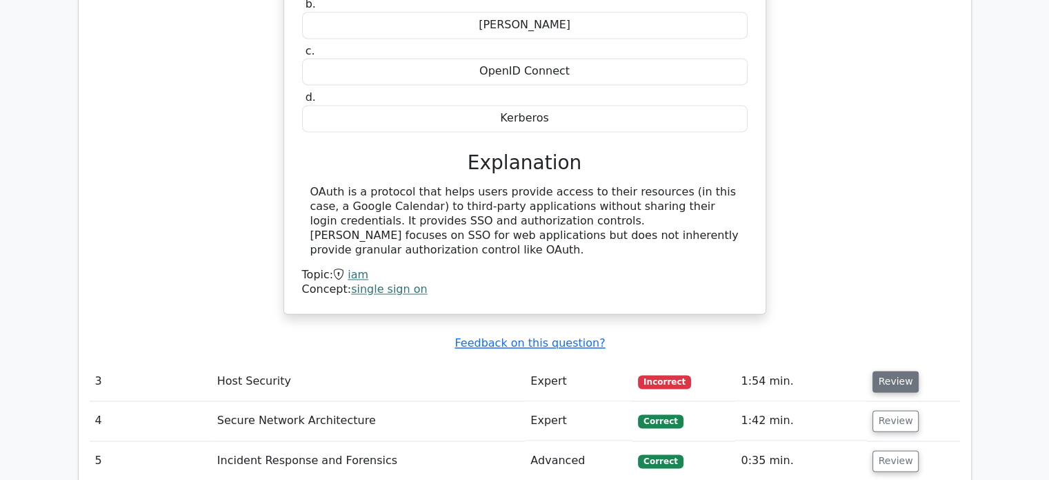
click at [891, 371] on button "Review" at bounding box center [896, 381] width 47 height 21
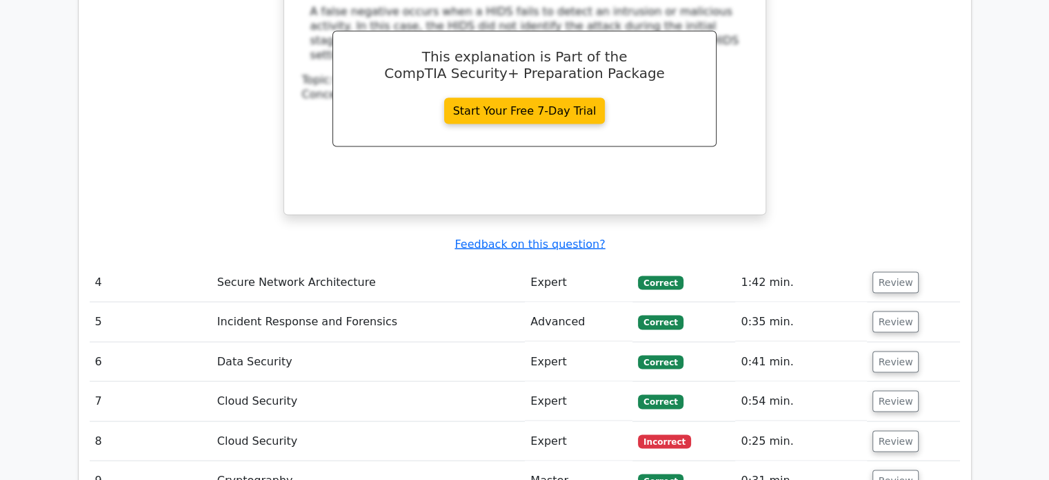
scroll to position [2660, 0]
click at [892, 271] on button "Review" at bounding box center [896, 281] width 47 height 21
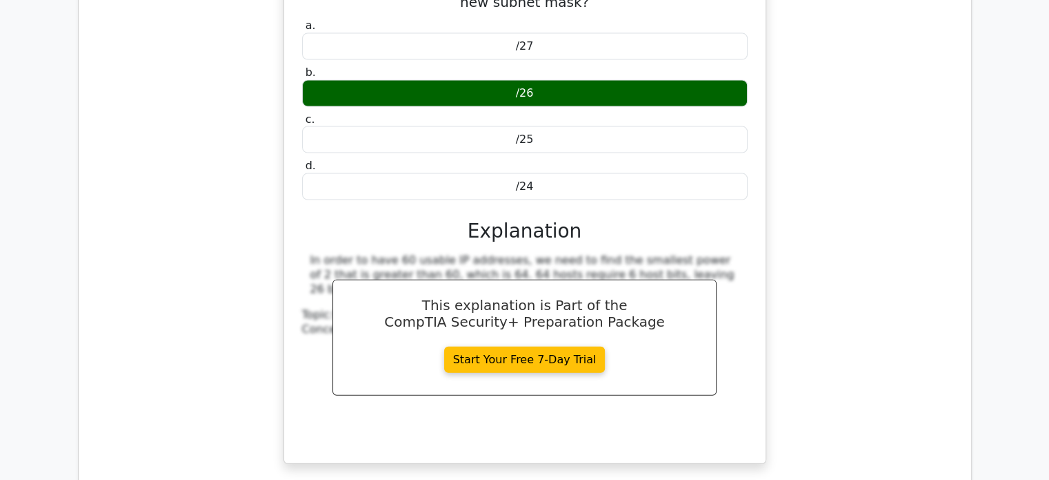
scroll to position [3256, 0]
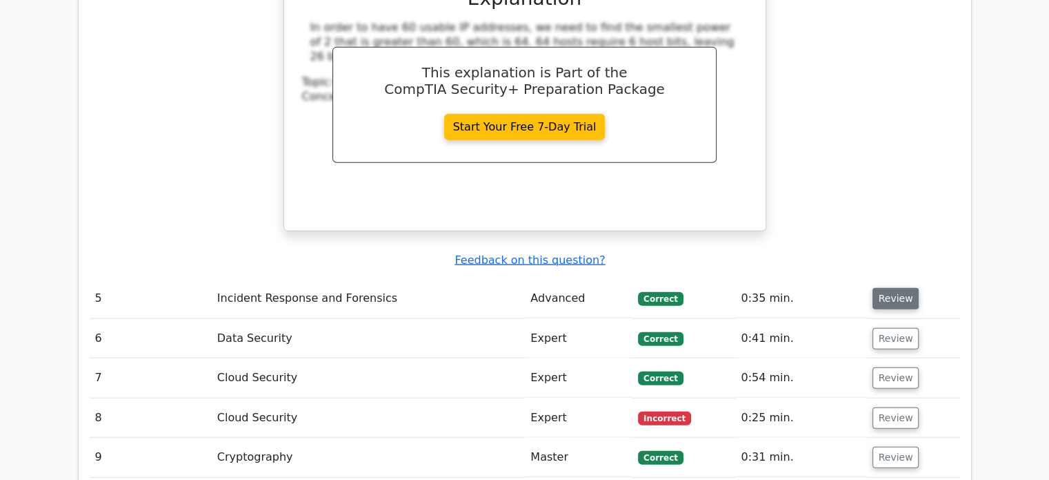
click at [880, 288] on button "Review" at bounding box center [896, 298] width 47 height 21
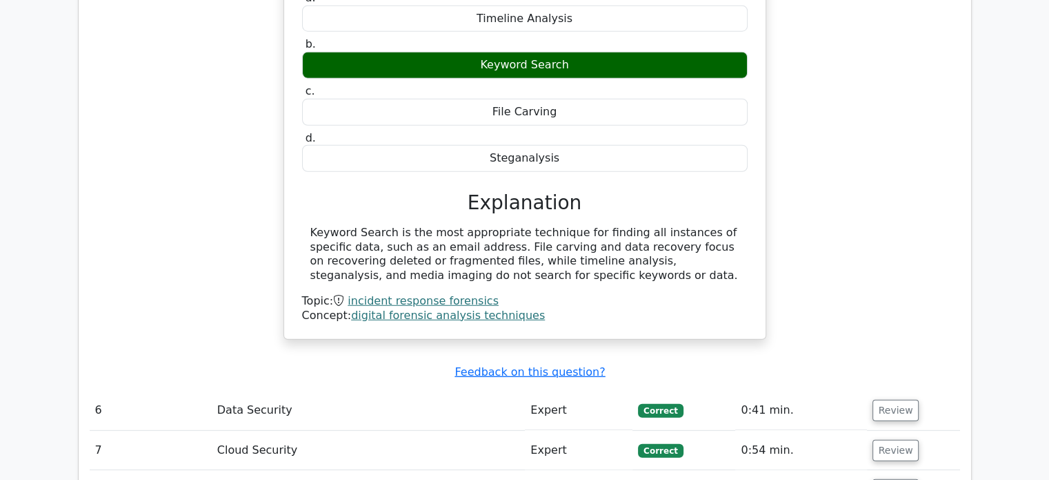
scroll to position [3698, 0]
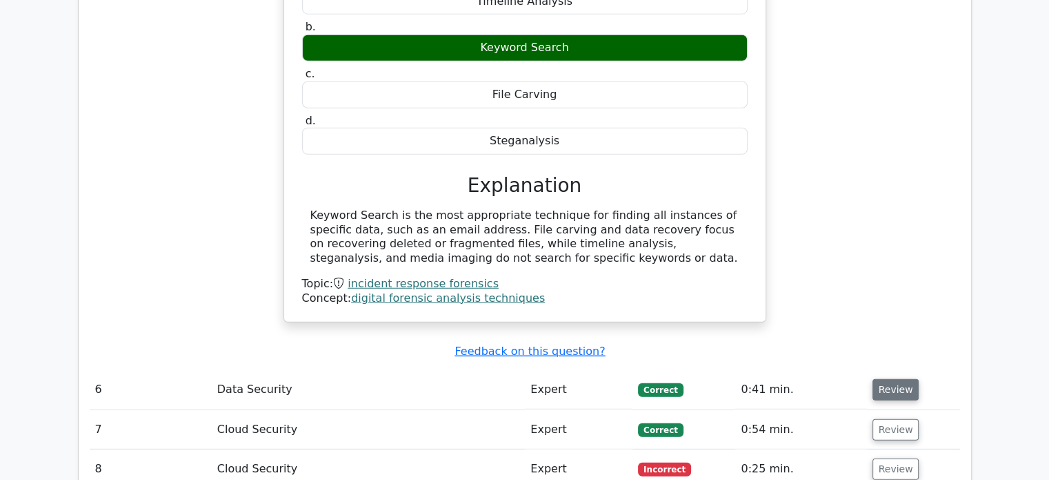
click at [896, 379] on button "Review" at bounding box center [896, 389] width 47 height 21
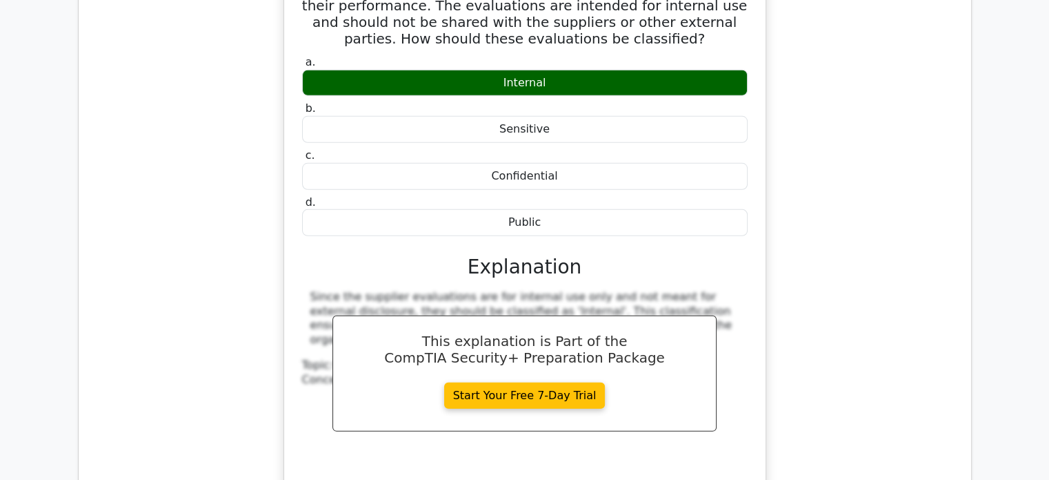
scroll to position [4477, 0]
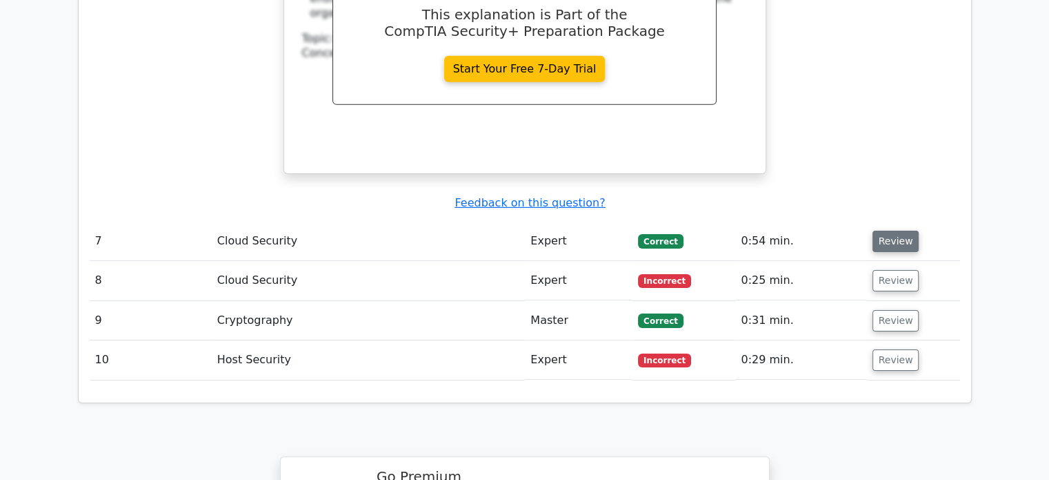
click at [879, 230] on button "Review" at bounding box center [896, 240] width 47 height 21
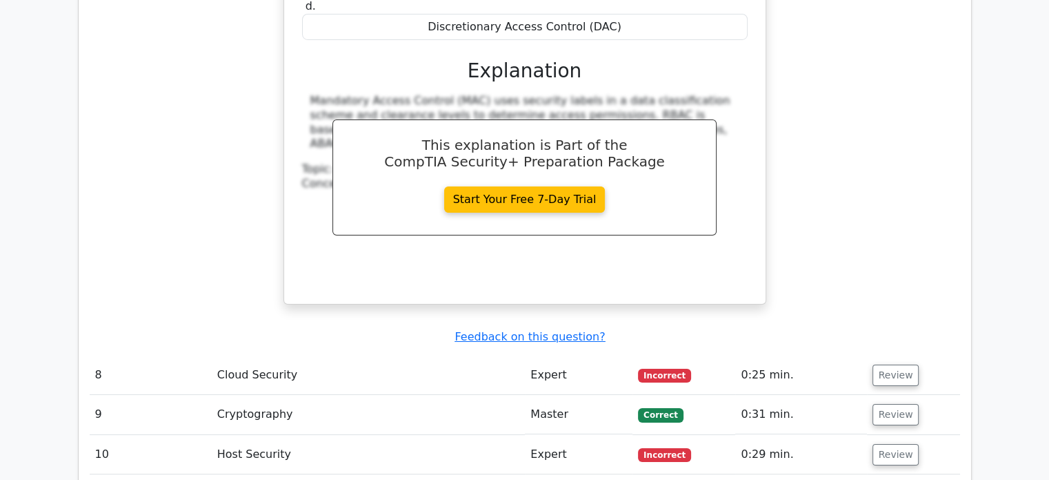
scroll to position [5005, 0]
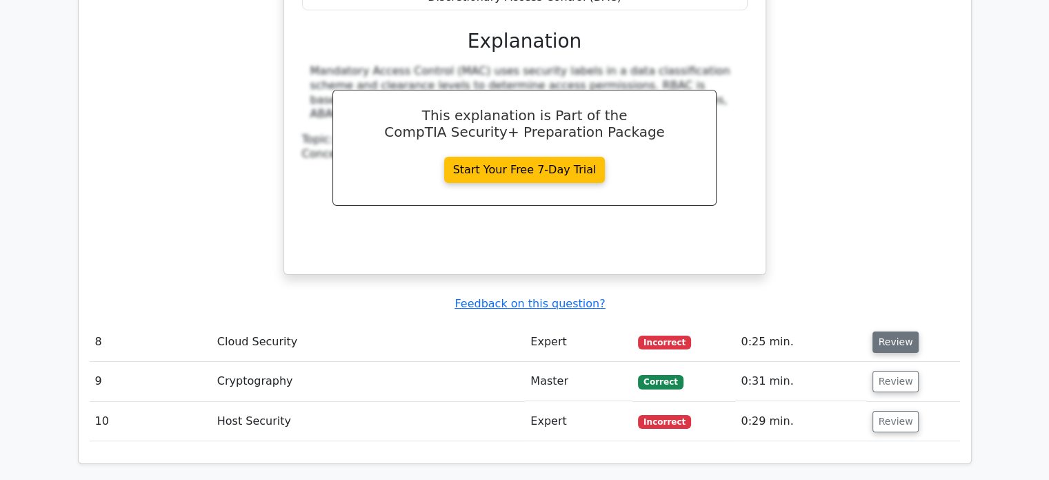
click at [892, 331] on button "Review" at bounding box center [896, 341] width 47 height 21
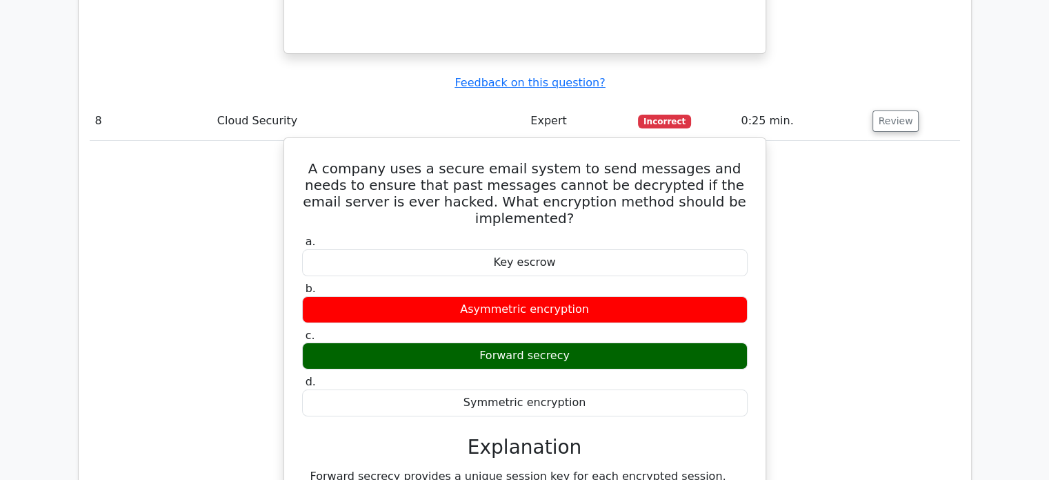
scroll to position [5252, 0]
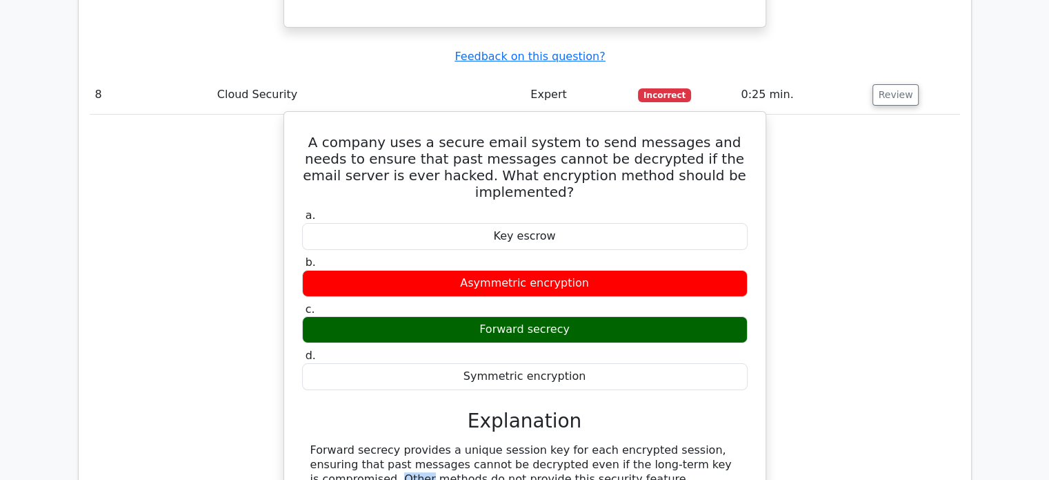
drag, startPoint x: 609, startPoint y: 358, endPoint x: 627, endPoint y: 349, distance: 20.1
click at [627, 443] on div "Forward secrecy provides a unique session key for each encrypted session, ensur…" at bounding box center [524, 464] width 429 height 43
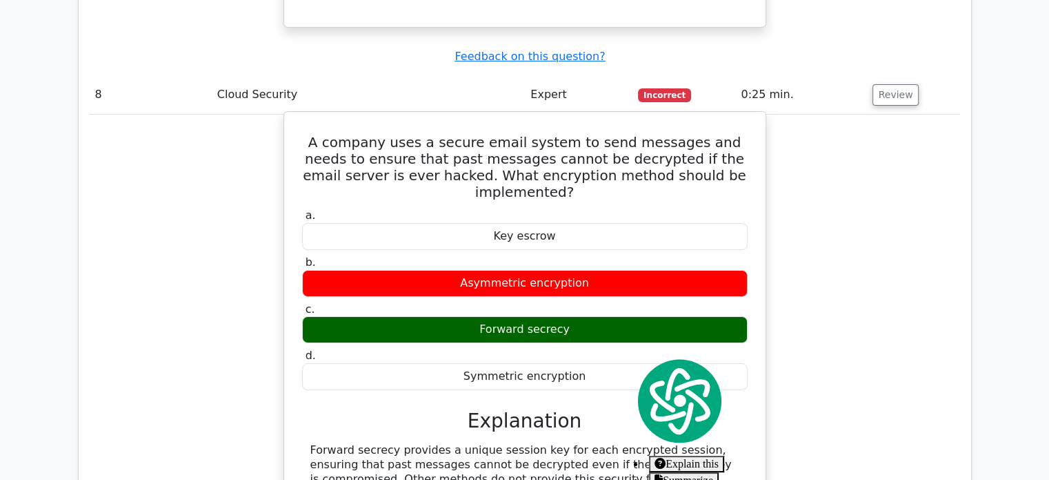
click at [658, 326] on div "a. Key escrow b. Asymmetric encryption c. d." at bounding box center [525, 366] width 448 height 320
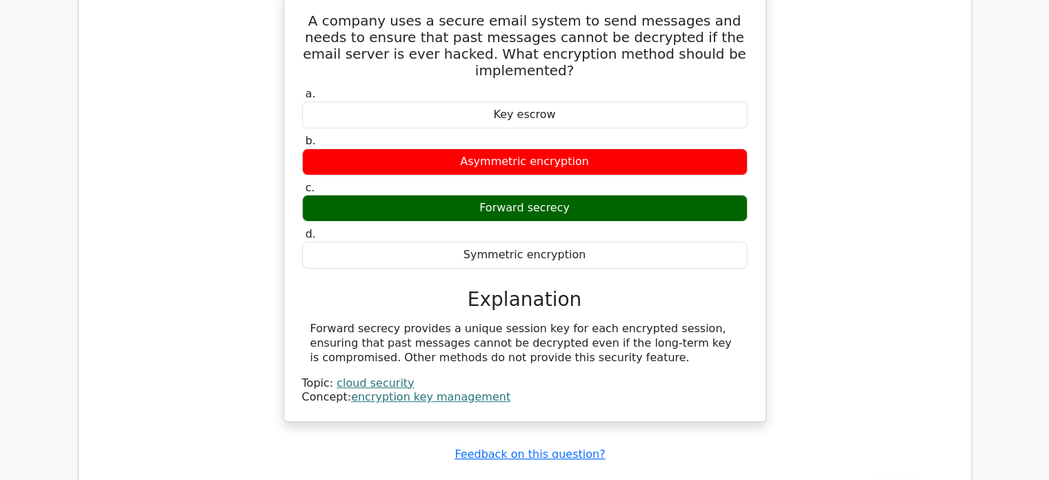
scroll to position [5374, 0]
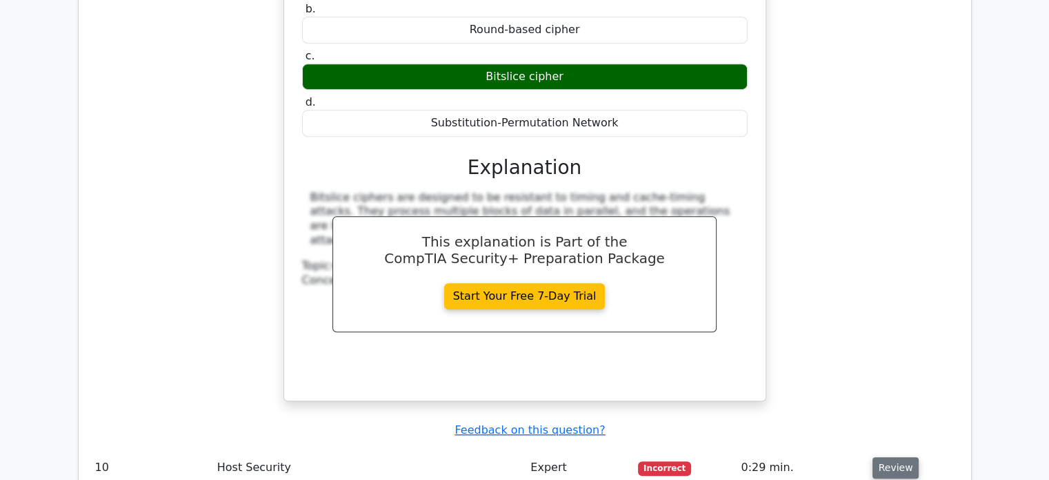
scroll to position [6055, 0]
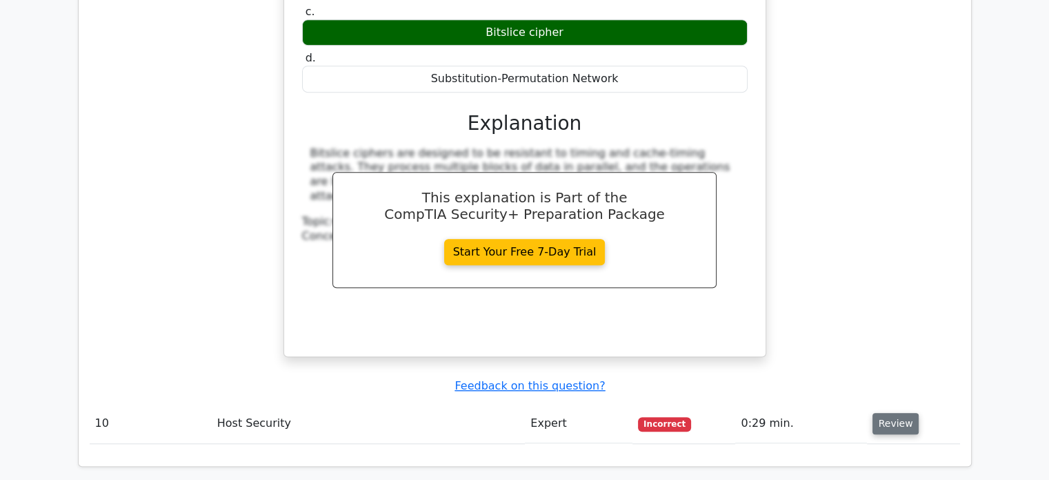
click at [894, 413] on button "Review" at bounding box center [896, 423] width 47 height 21
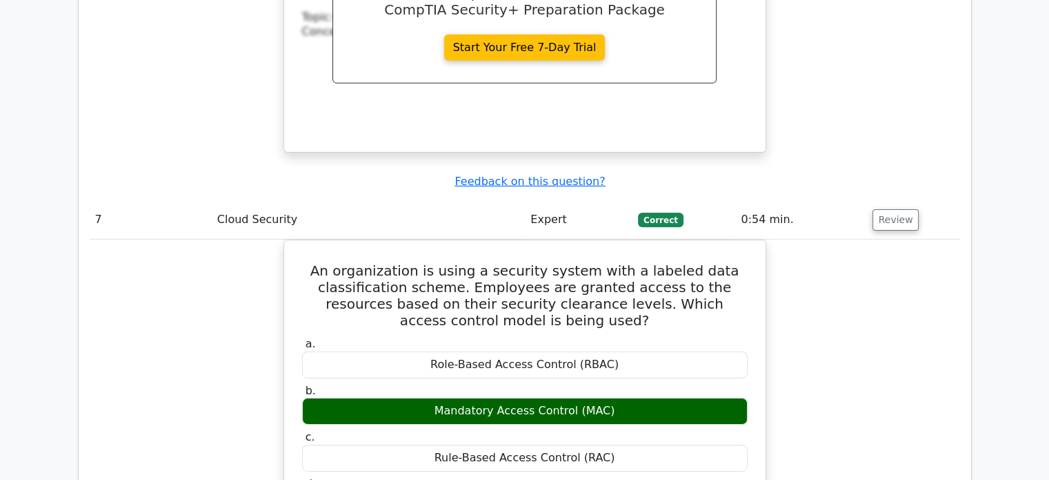
scroll to position [4592, 0]
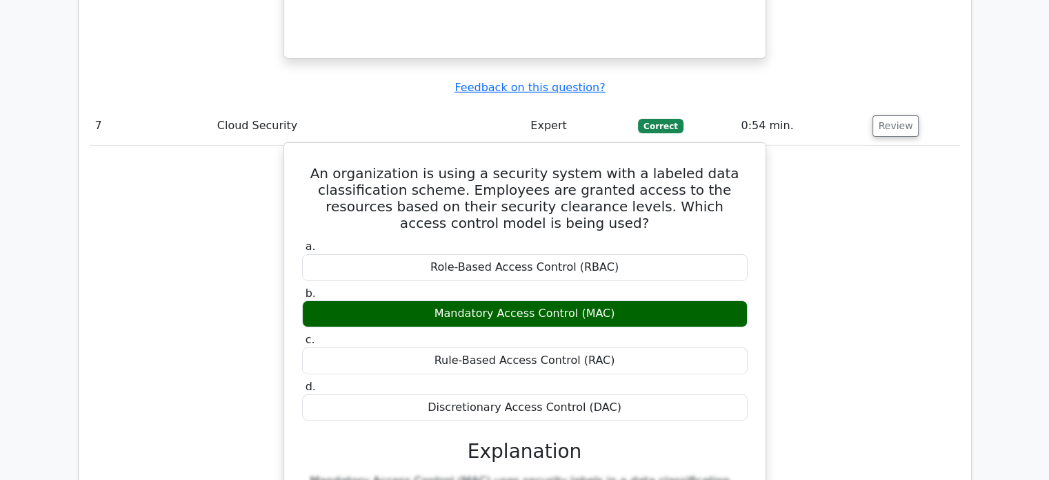
click at [474, 394] on div "Discretionary Access Control (DAC)" at bounding box center [525, 407] width 446 height 27
drag, startPoint x: 440, startPoint y: 319, endPoint x: 606, endPoint y: 310, distance: 166.6
click at [606, 394] on div "Discretionary Access Control (DAC)" at bounding box center [525, 407] width 446 height 27
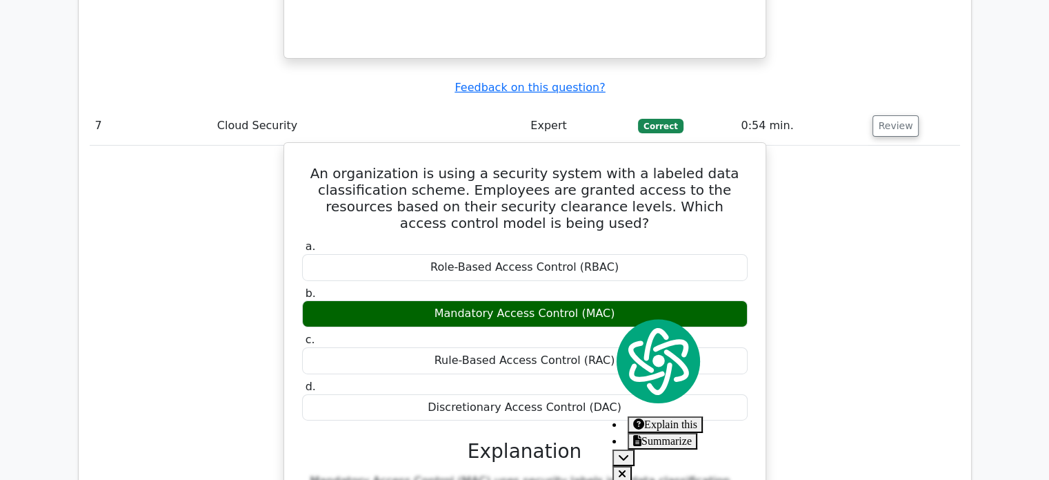
drag, startPoint x: 611, startPoint y: 317, endPoint x: 480, endPoint y: 303, distance: 131.8
click at [480, 394] on div "Discretionary Access Control (DAC)" at bounding box center [525, 407] width 446 height 27
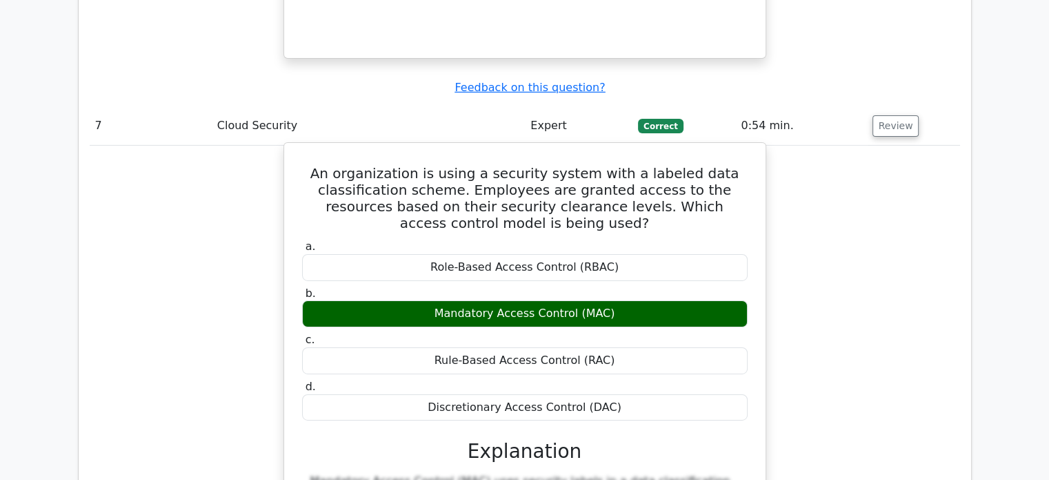
drag, startPoint x: 440, startPoint y: 317, endPoint x: 618, endPoint y: 326, distance: 177.6
click at [618, 394] on div "Discretionary Access Control (DAC)" at bounding box center [525, 407] width 446 height 27
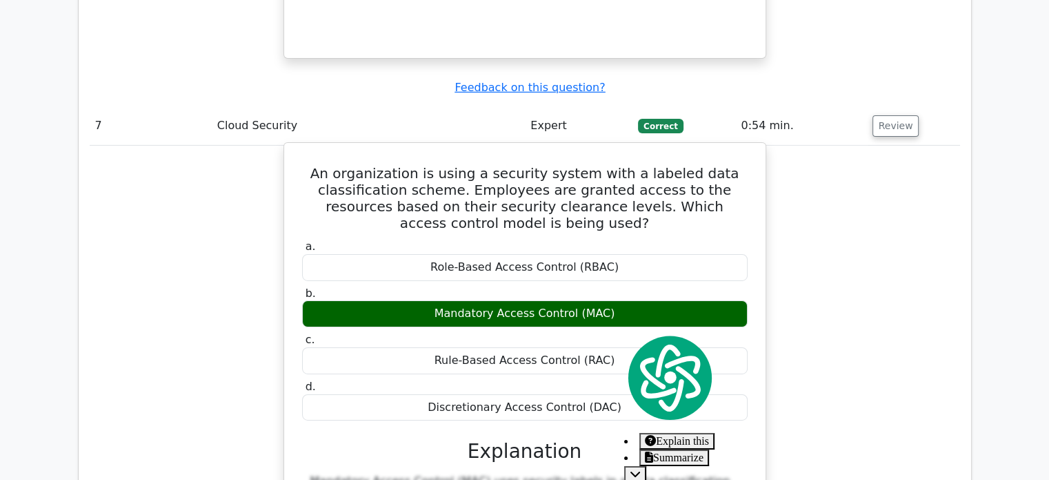
copy div "Discretionary Access Control (DAC)"
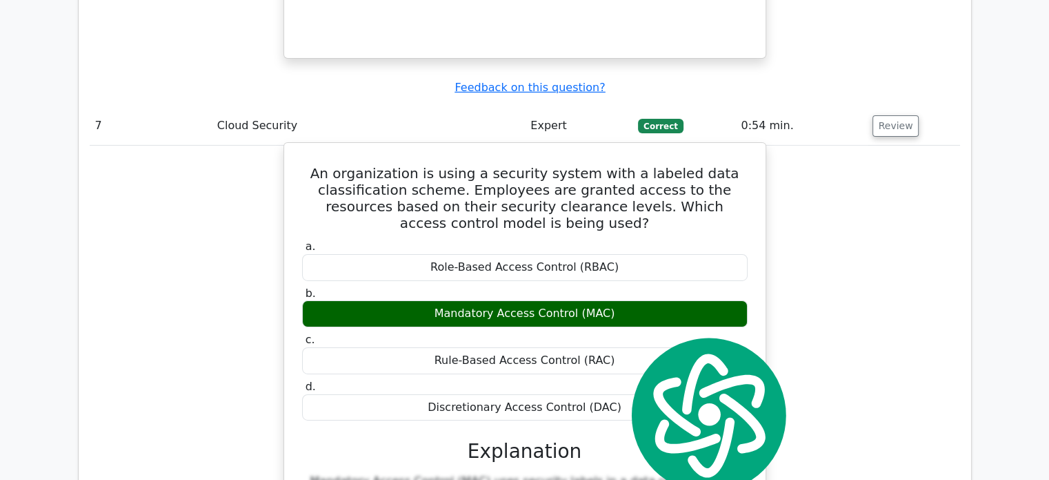
drag, startPoint x: 610, startPoint y: 223, endPoint x: 440, endPoint y: 226, distance: 170.5
click at [440, 300] on div "Mandatory Access Control (MAC)" at bounding box center [525, 313] width 446 height 27
copy div "Mandatory Access Control (MAC)"
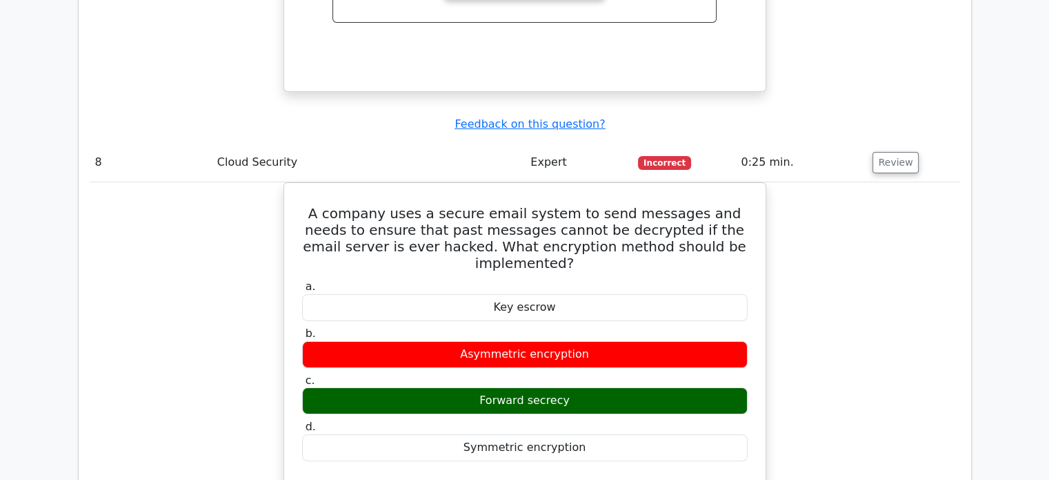
scroll to position [5185, 0]
